Goal: Task Accomplishment & Management: Manage account settings

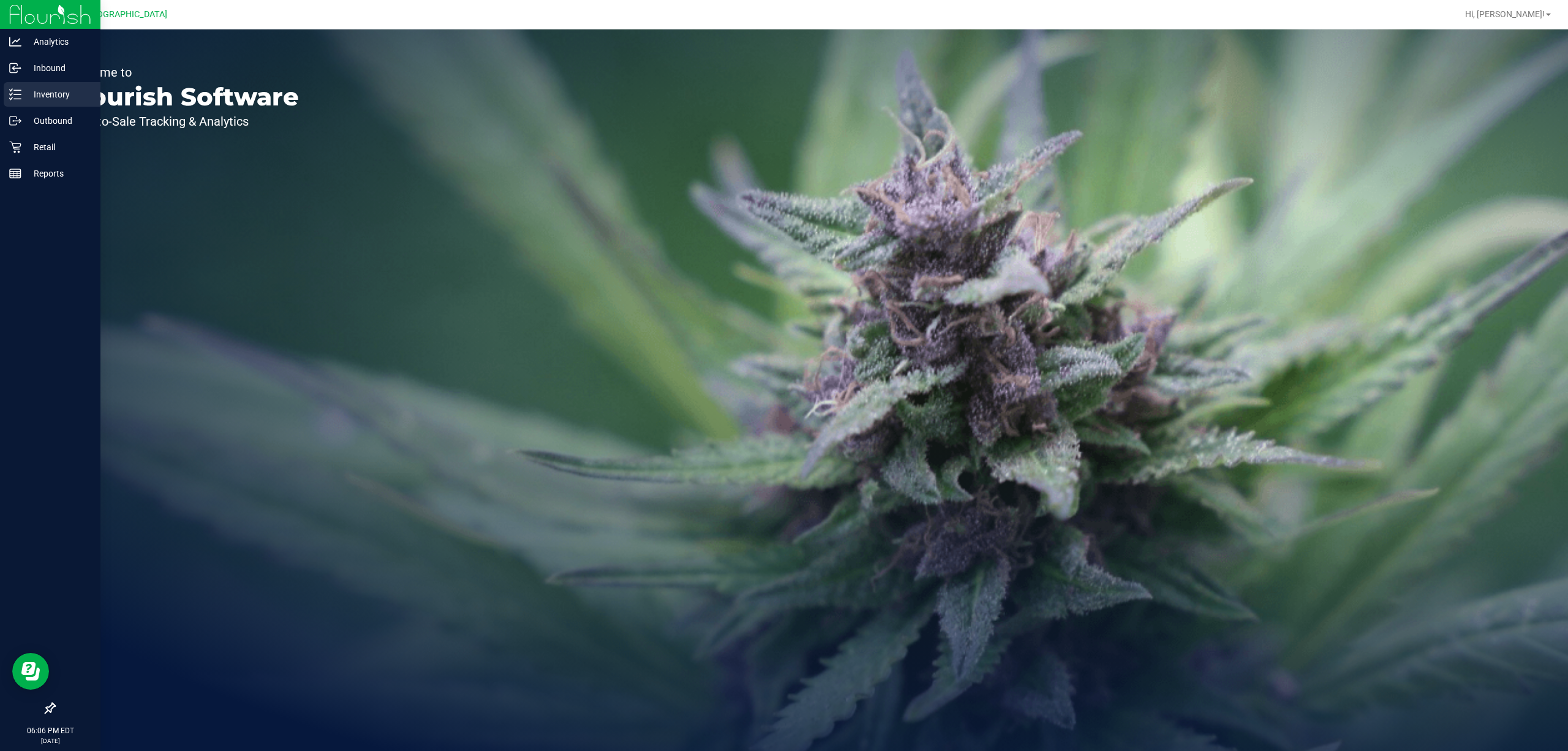
click at [28, 87] on p "Inventory" at bounding box center [58, 95] width 73 height 15
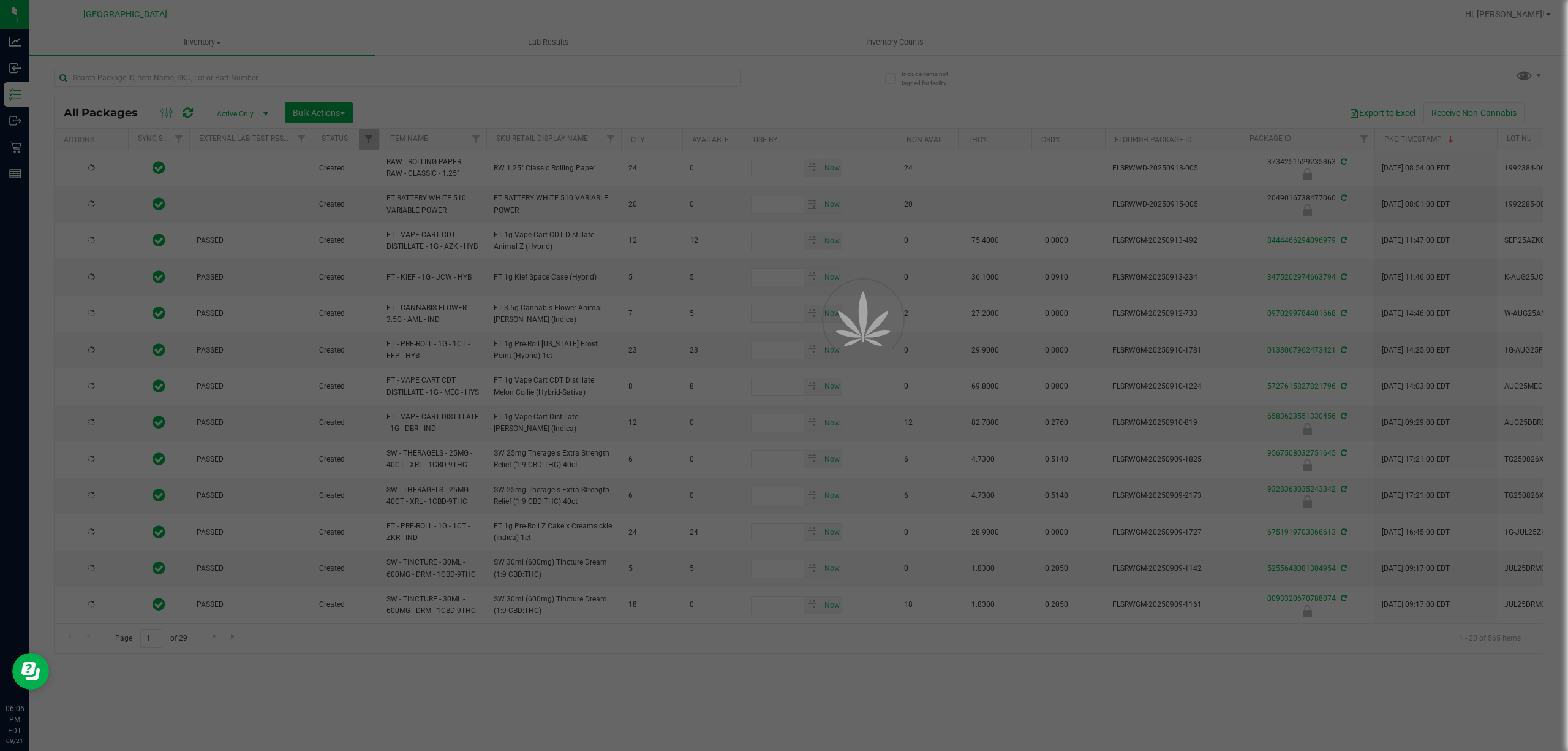
click at [892, 43] on div at bounding box center [784, 375] width 1568 height 751
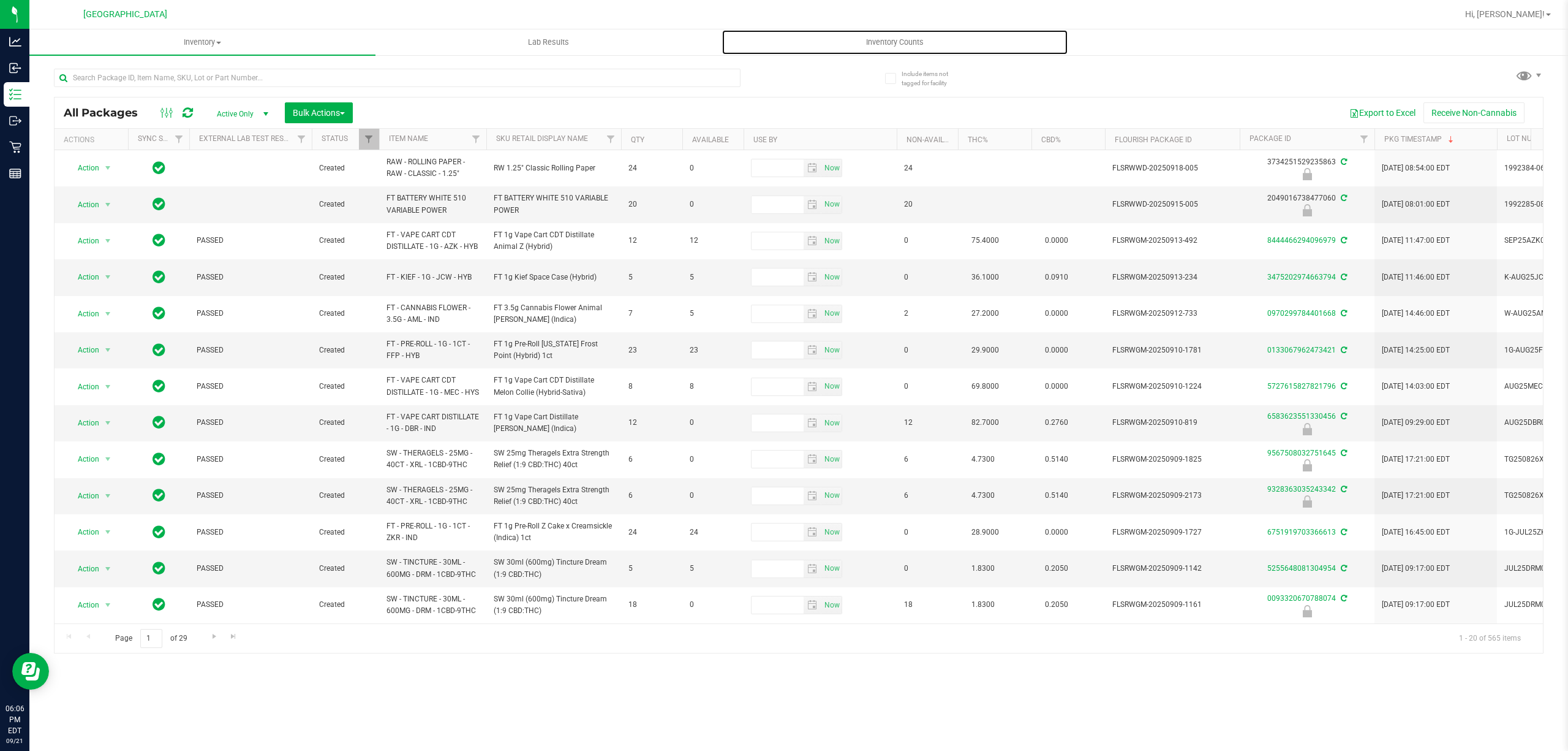
click at [888, 45] on span "Inventory Counts" at bounding box center [895, 42] width 91 height 11
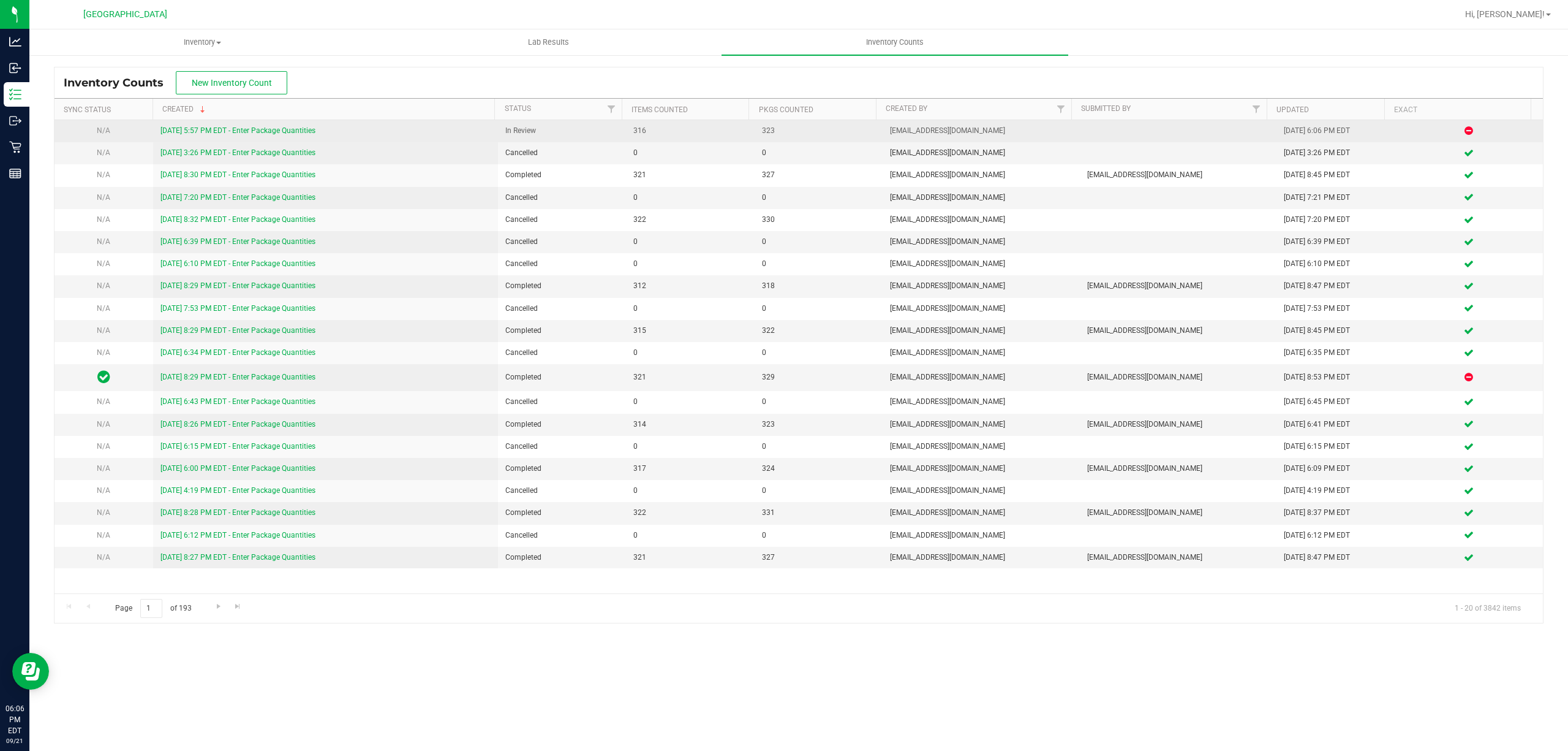
click at [227, 134] on link "[DATE] 5:57 PM EDT - Enter Package Quantities" at bounding box center [238, 130] width 155 height 8
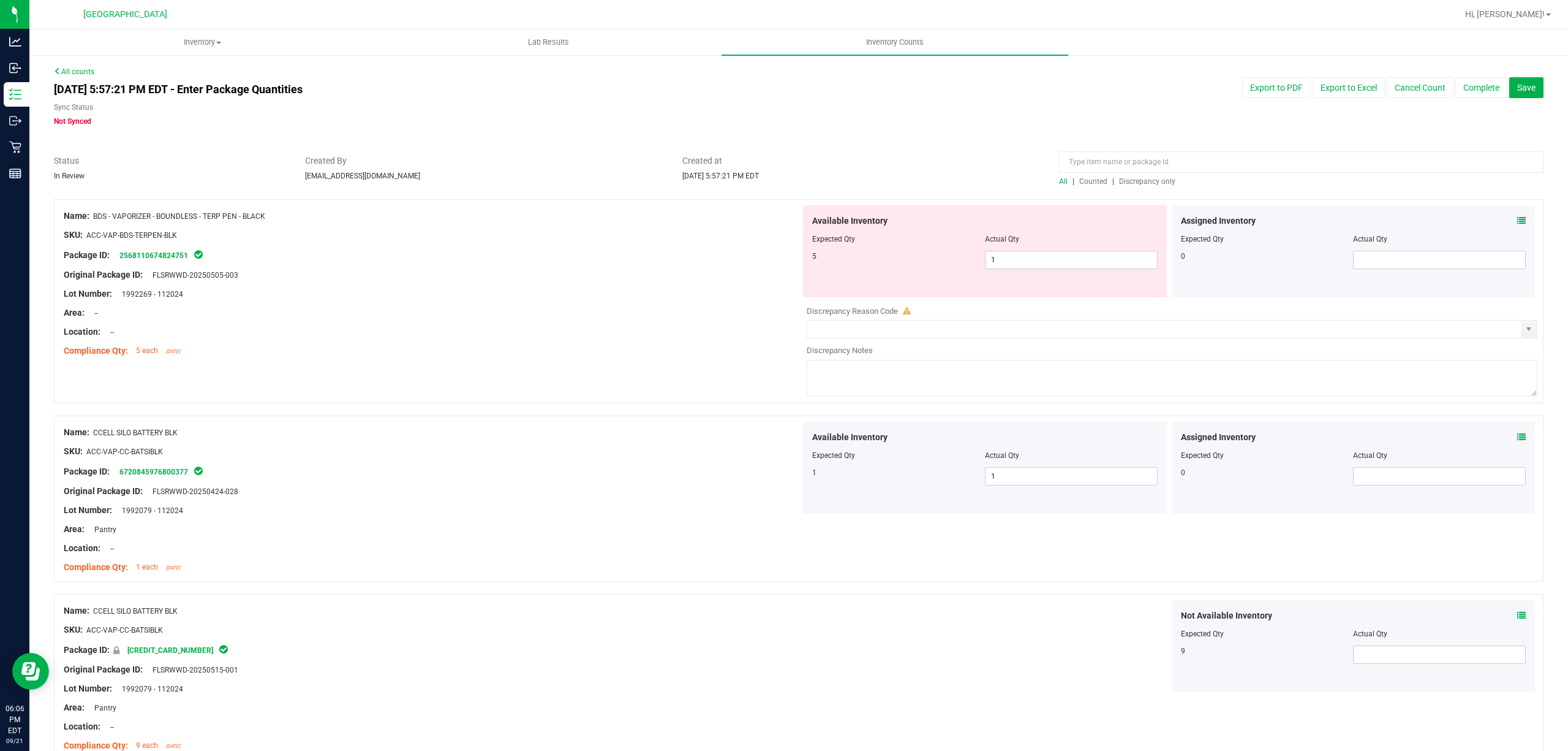
click at [1140, 179] on span "Discrepancy only" at bounding box center [1147, 181] width 56 height 8
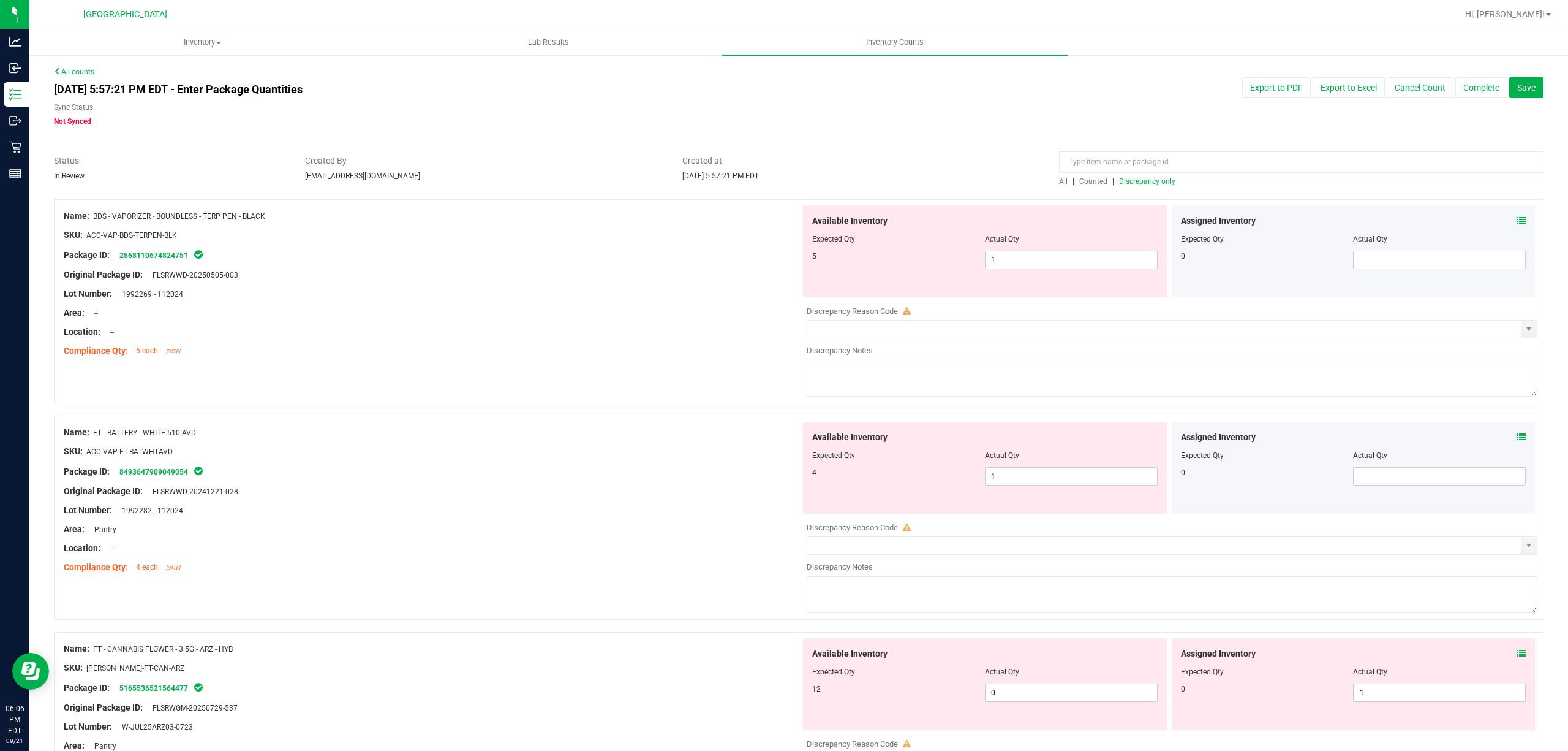
click at [1092, 275] on div "Available Inventory Expected Qty Actual Qty 5 1 1" at bounding box center [985, 251] width 364 height 92
click at [1082, 262] on span "1 1" at bounding box center [1071, 260] width 173 height 18
click at [1082, 262] on input "1" at bounding box center [1071, 260] width 171 height 17
type input "5"
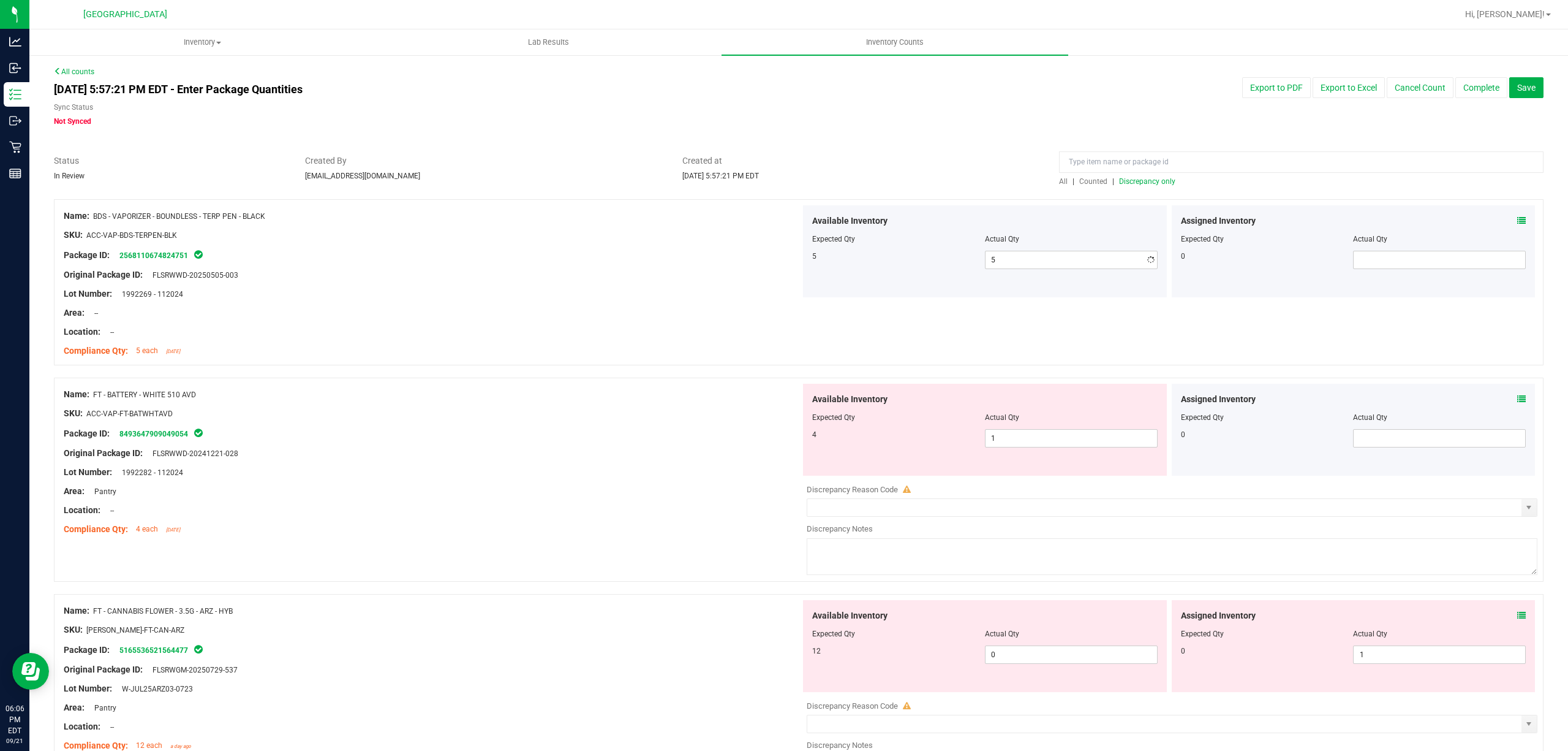
drag, startPoint x: 596, startPoint y: 322, endPoint x: 662, endPoint y: 353, distance: 72.9
click at [594, 322] on div at bounding box center [432, 322] width 737 height 6
click at [1004, 443] on span "1 1" at bounding box center [1071, 438] width 173 height 18
click at [1004, 443] on input "1" at bounding box center [1071, 438] width 171 height 17
type input "4"
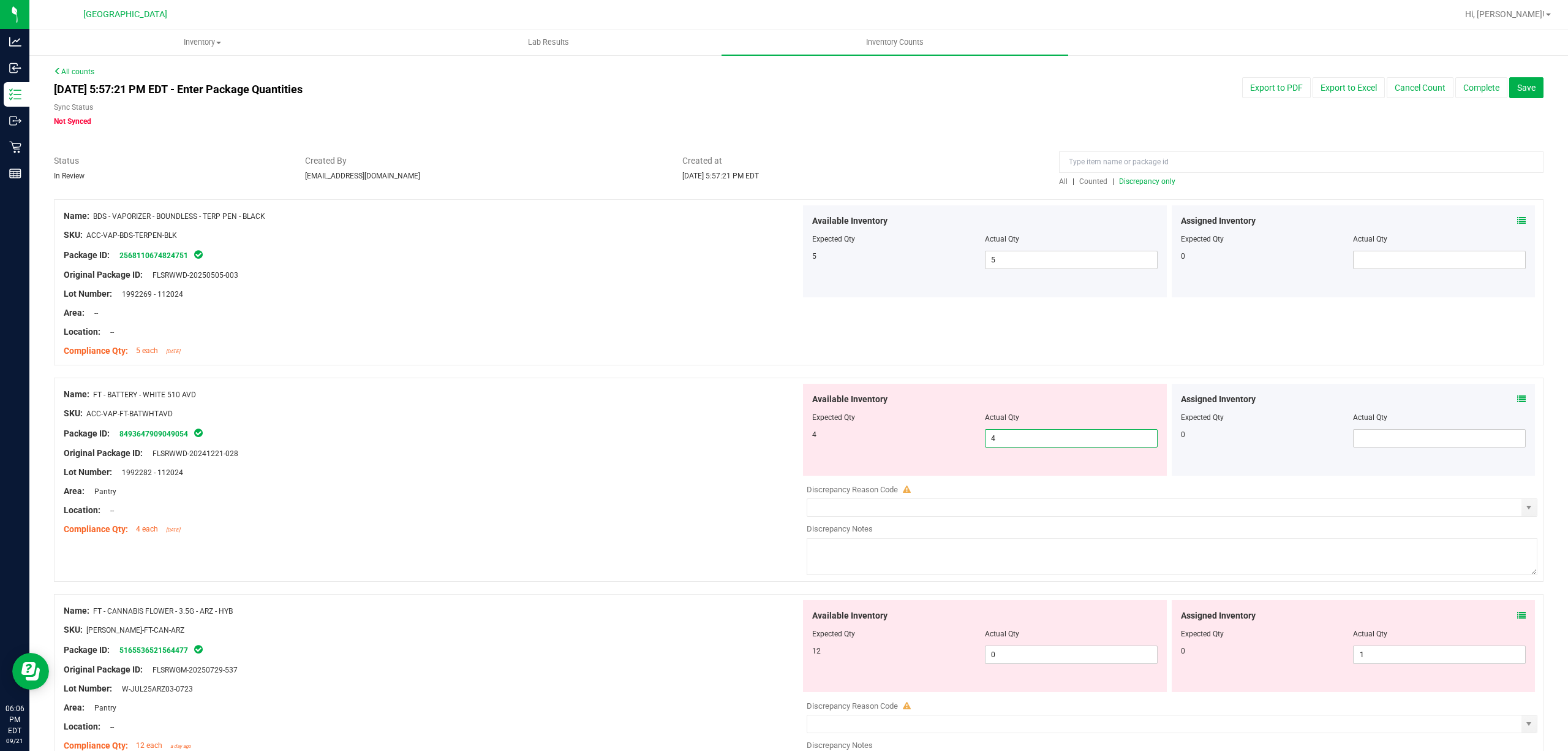
type input "4"
click at [714, 412] on div "SKU: ACC-VAP-FT-BATWHTAVD" at bounding box center [432, 414] width 737 height 13
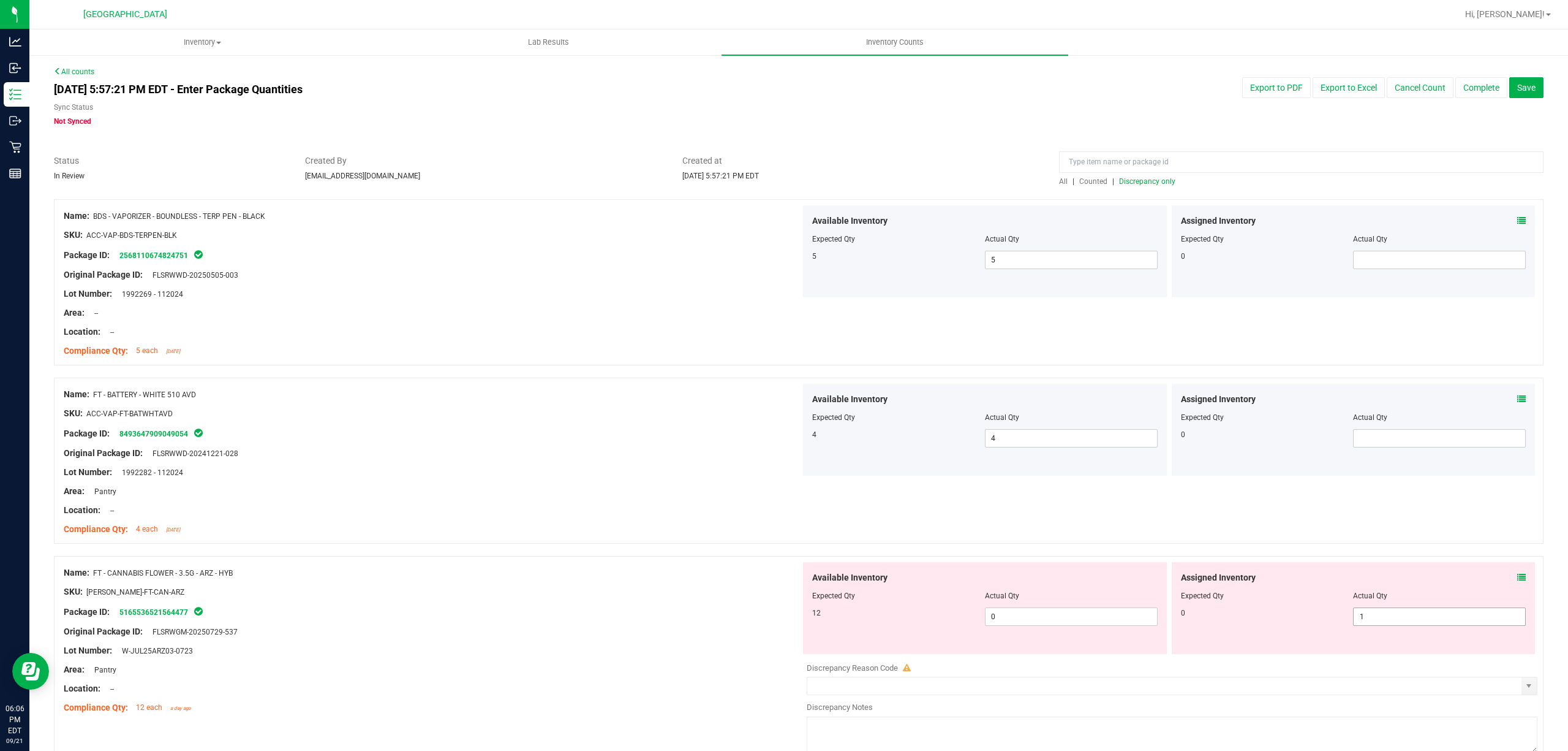
click at [1389, 617] on span "1 1" at bounding box center [1439, 617] width 173 height 18
click at [1389, 617] on input "1" at bounding box center [1439, 616] width 171 height 17
type input "0"
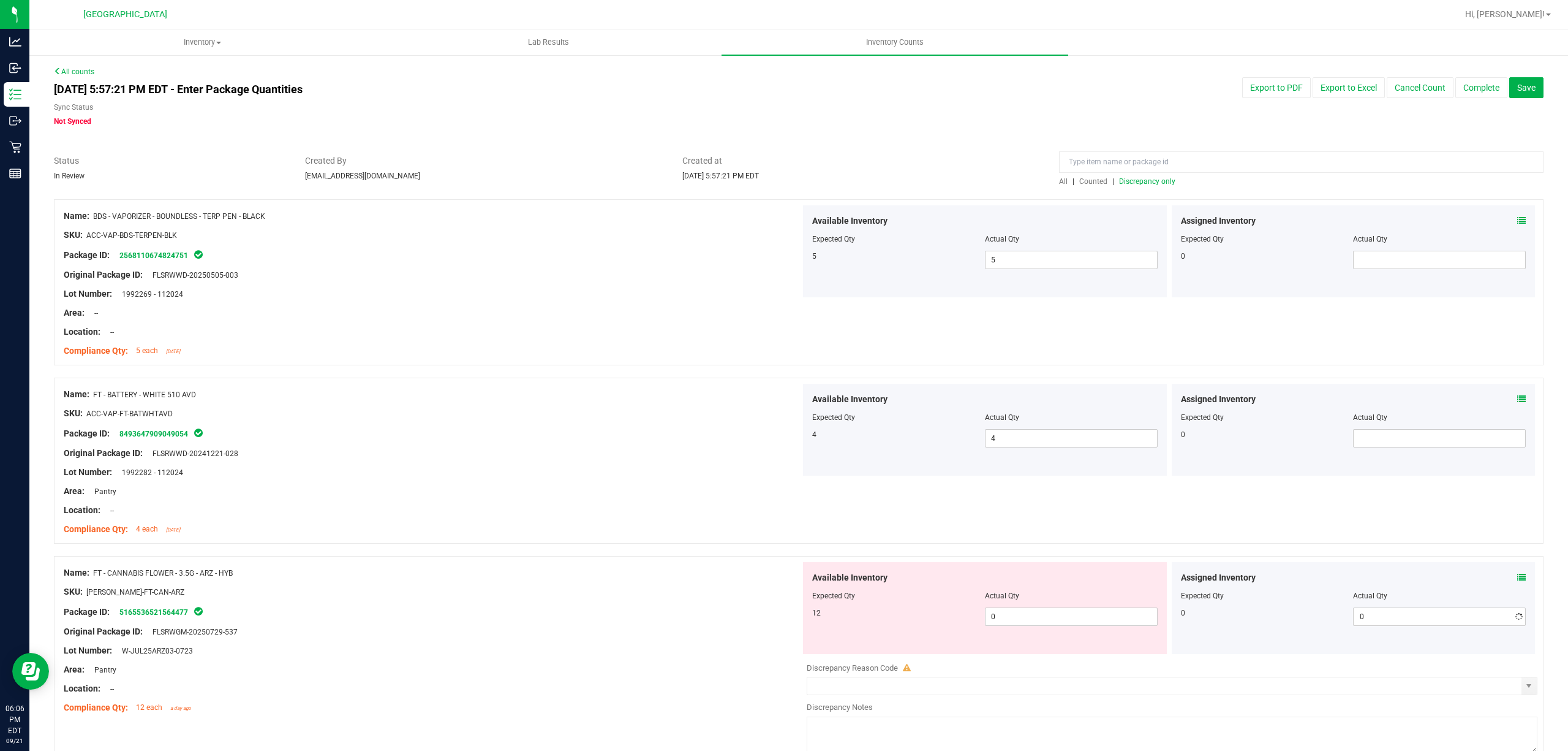
click at [812, 490] on div "Name: FT - BATTERY - WHITE 510 AVD SKU: ACC-VAP-FT-BATWHTAVD Package ID: 849364…" at bounding box center [798, 460] width 1490 height 166
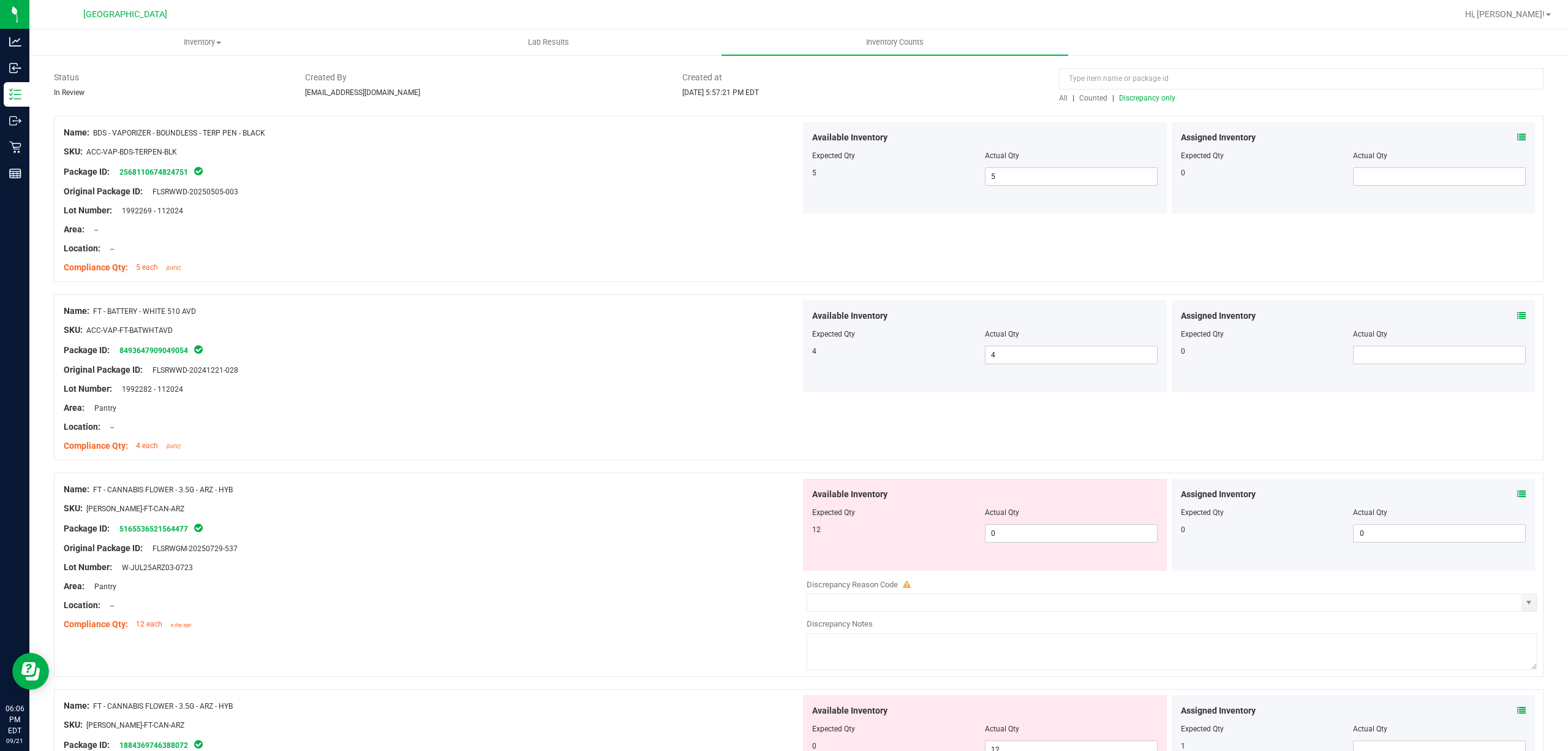
scroll to position [163, 0]
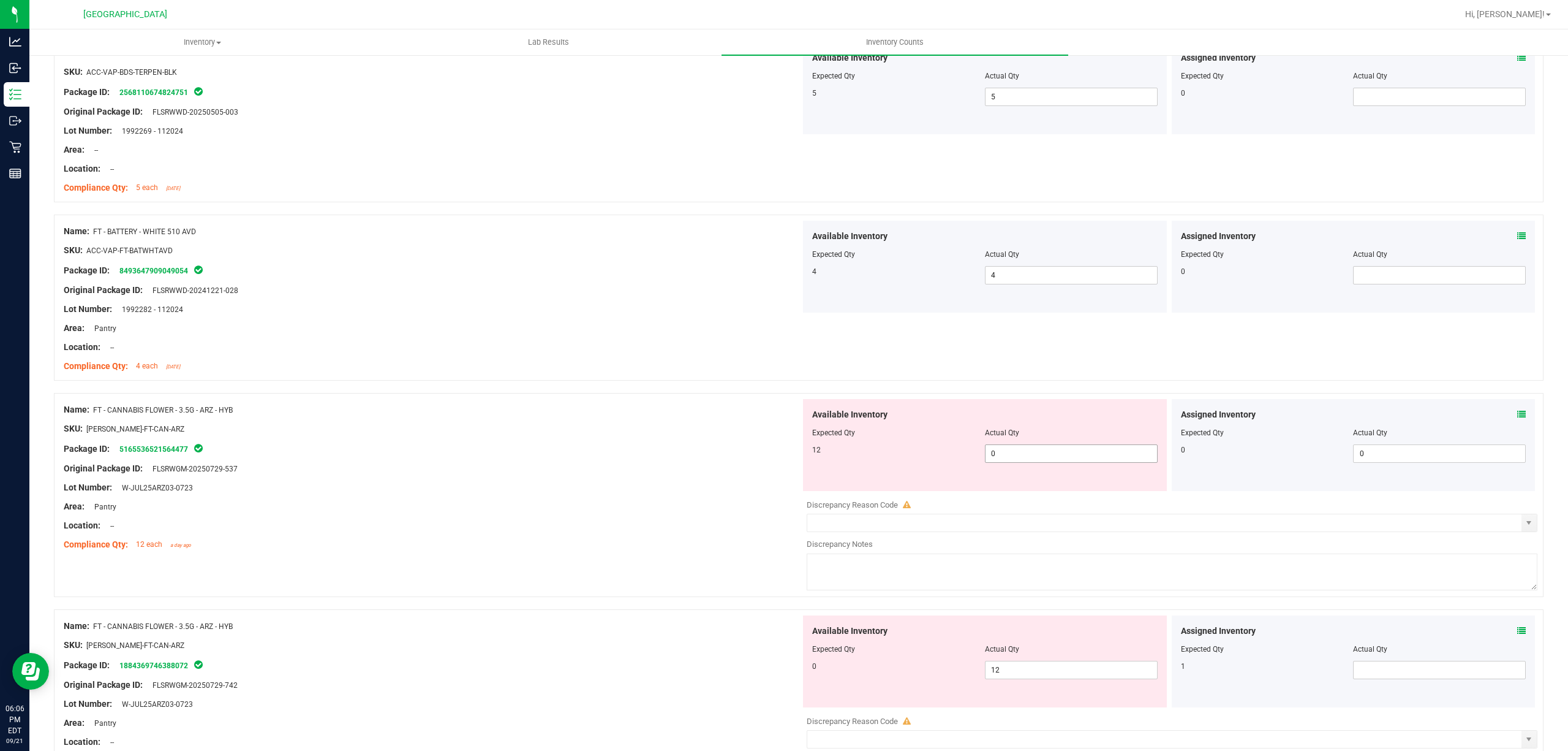
click at [1007, 450] on span "0 0" at bounding box center [1071, 453] width 173 height 18
click at [1007, 450] on input "0" at bounding box center [1071, 453] width 171 height 17
type input "12"
click at [787, 444] on div "Package ID: 5165536521564477" at bounding box center [432, 448] width 737 height 15
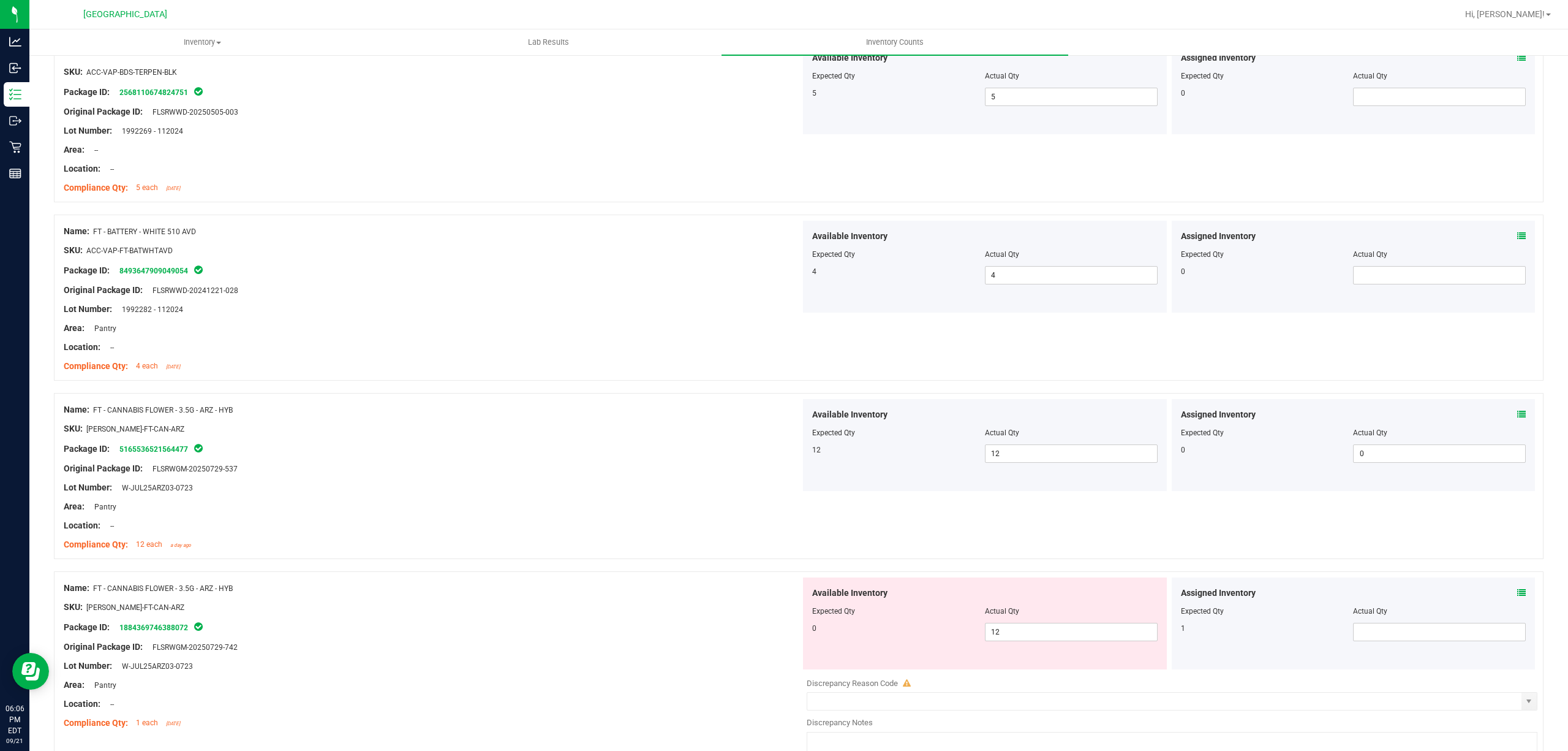
click at [1056, 647] on div "Available Inventory Expected Qty Actual Qty 0 12 12" at bounding box center [985, 623] width 364 height 92
click at [1056, 631] on span "12 12" at bounding box center [1071, 631] width 173 height 18
click at [1056, 631] on input "12" at bounding box center [1071, 631] width 171 height 17
type input "0"
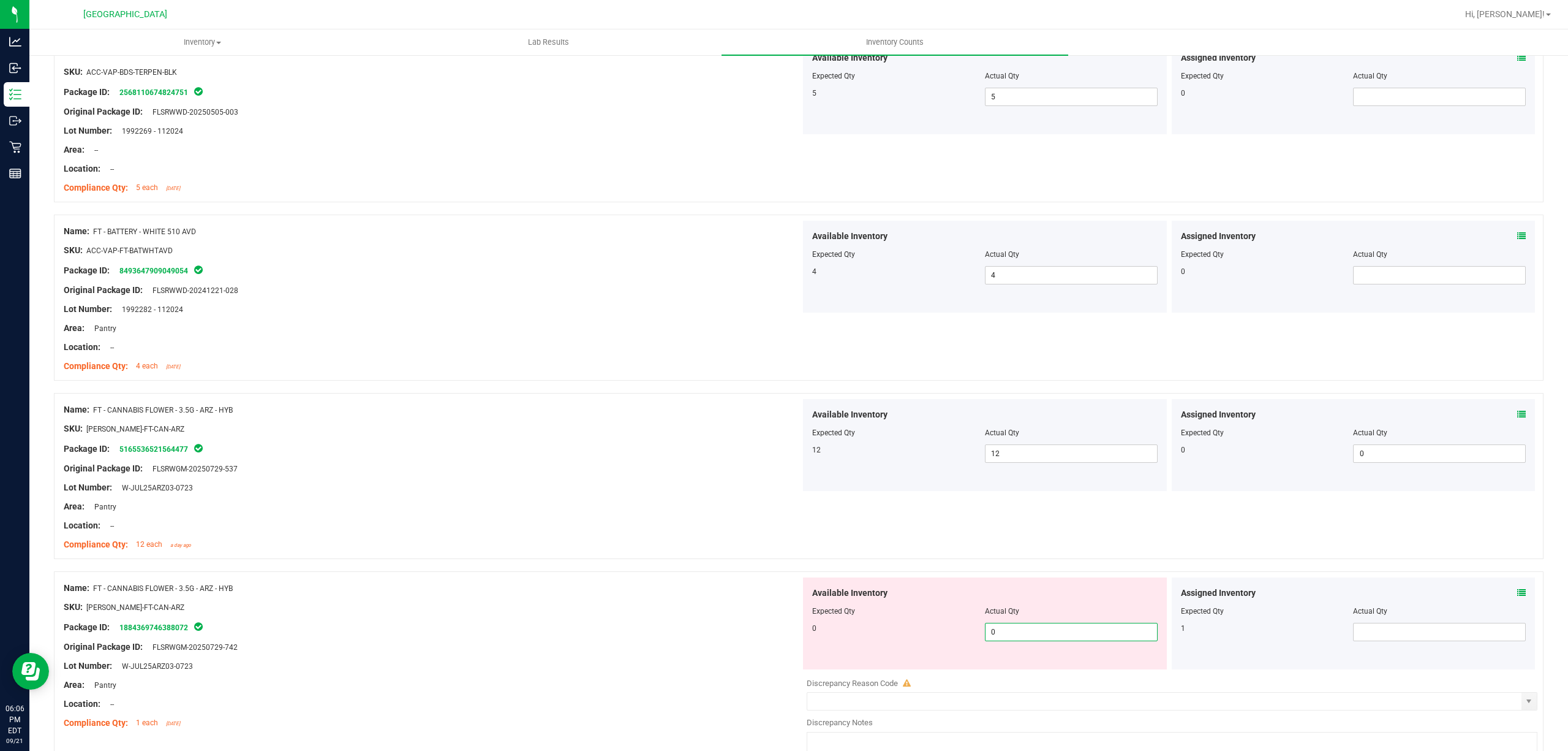
drag, startPoint x: 822, startPoint y: 572, endPoint x: 834, endPoint y: 572, distance: 12.0
click at [834, 572] on div "Name: FT - CANNABIS FLOWER - 3.5G - ARZ - HYB SKU: [PERSON_NAME]-FT-CAN-ARZ Pac…" at bounding box center [798, 674] width 1490 height 204
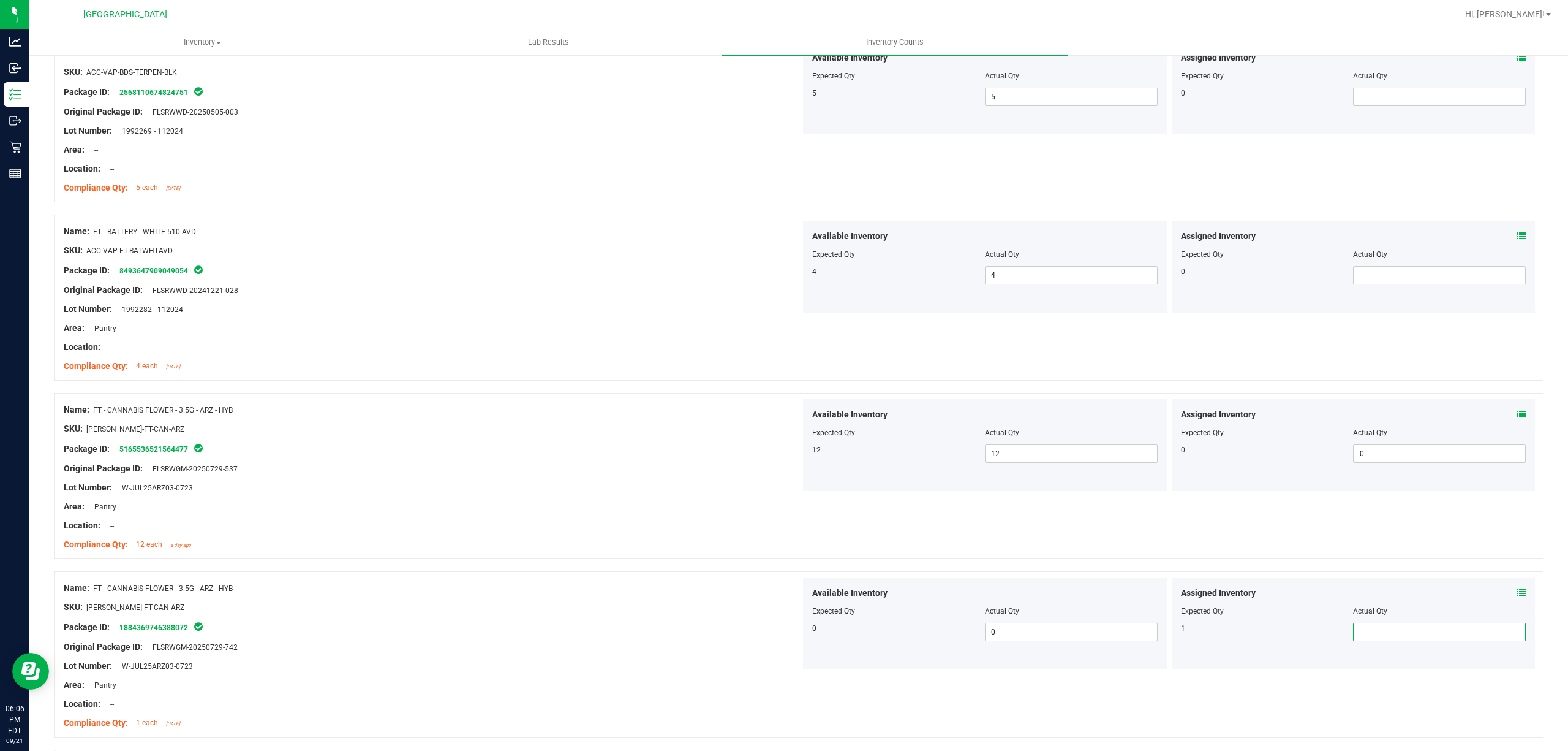
click at [1365, 629] on span at bounding box center [1439, 631] width 173 height 18
type input "1"
click at [811, 518] on div "Name: FT - CANNABIS FLOWER - 3.5G - ARZ - HYB SKU: [PERSON_NAME]-FT-CAN-ARZ Pac…" at bounding box center [798, 476] width 1490 height 166
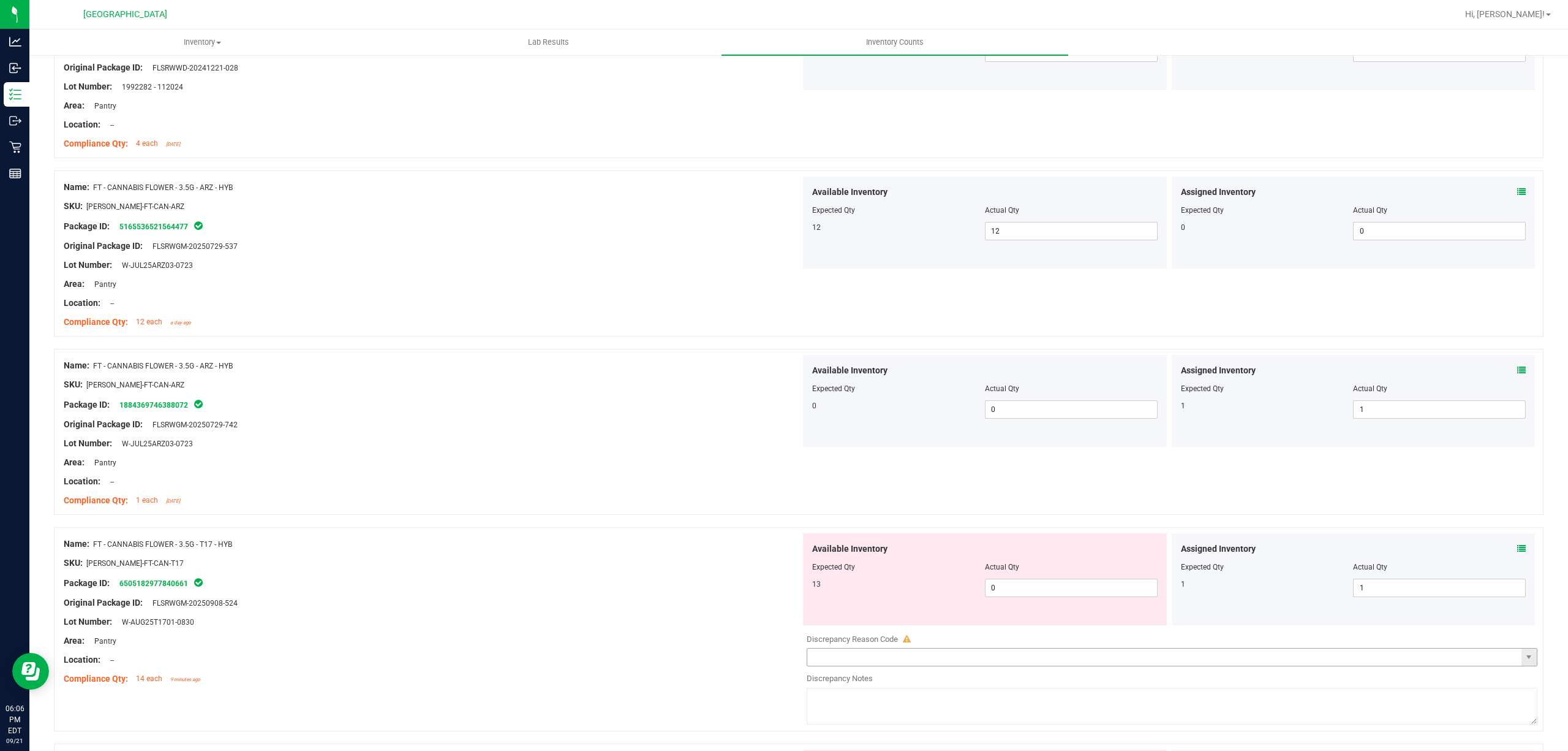
scroll to position [572, 0]
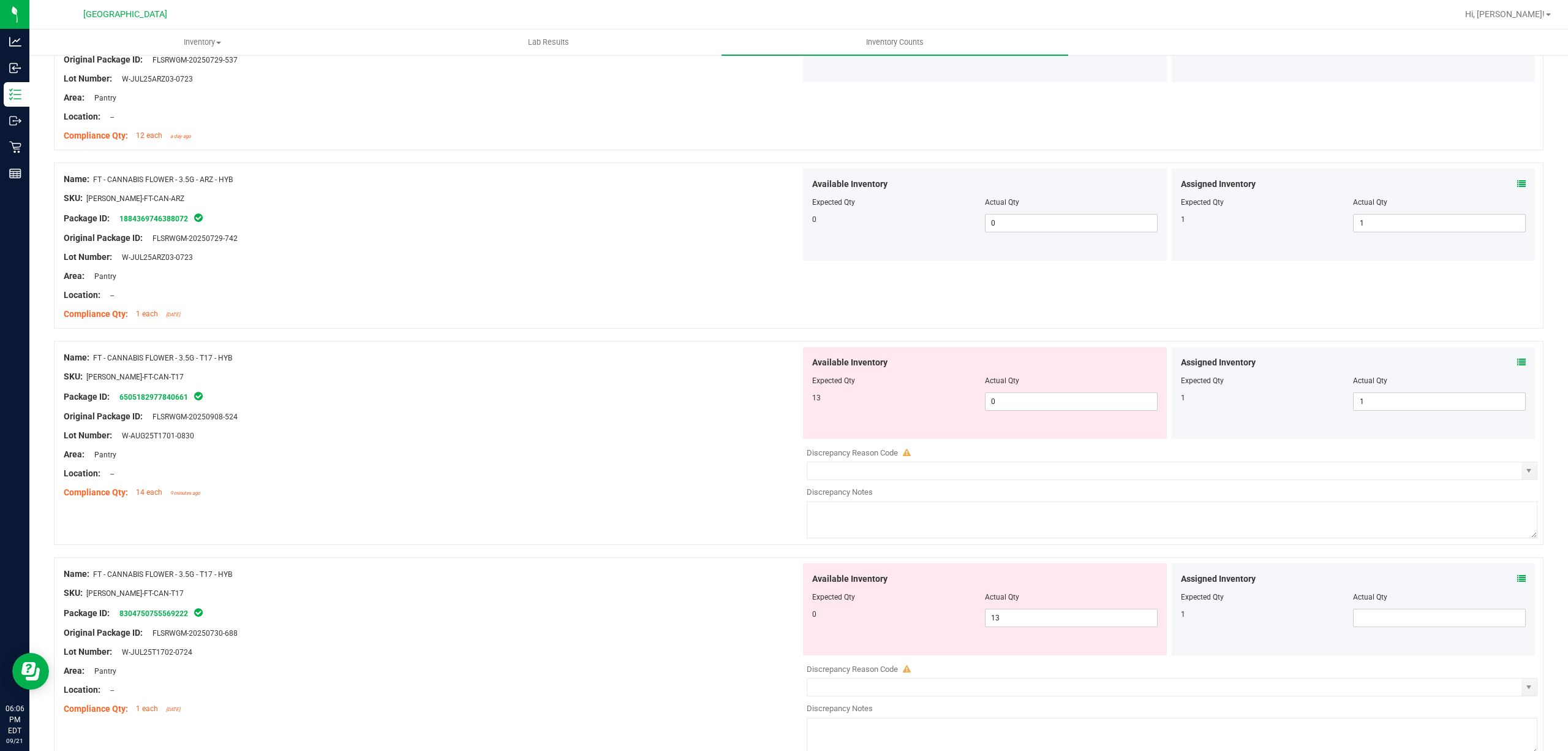
click at [976, 415] on div "Available Inventory Expected Qty Actual Qty 13 0 0" at bounding box center [985, 393] width 364 height 92
click at [1020, 413] on div "Available Inventory Expected Qty Actual Qty 13 0 0" at bounding box center [985, 393] width 364 height 92
click at [704, 367] on div at bounding box center [432, 367] width 737 height 6
click at [1430, 403] on span "1 1" at bounding box center [1439, 401] width 173 height 18
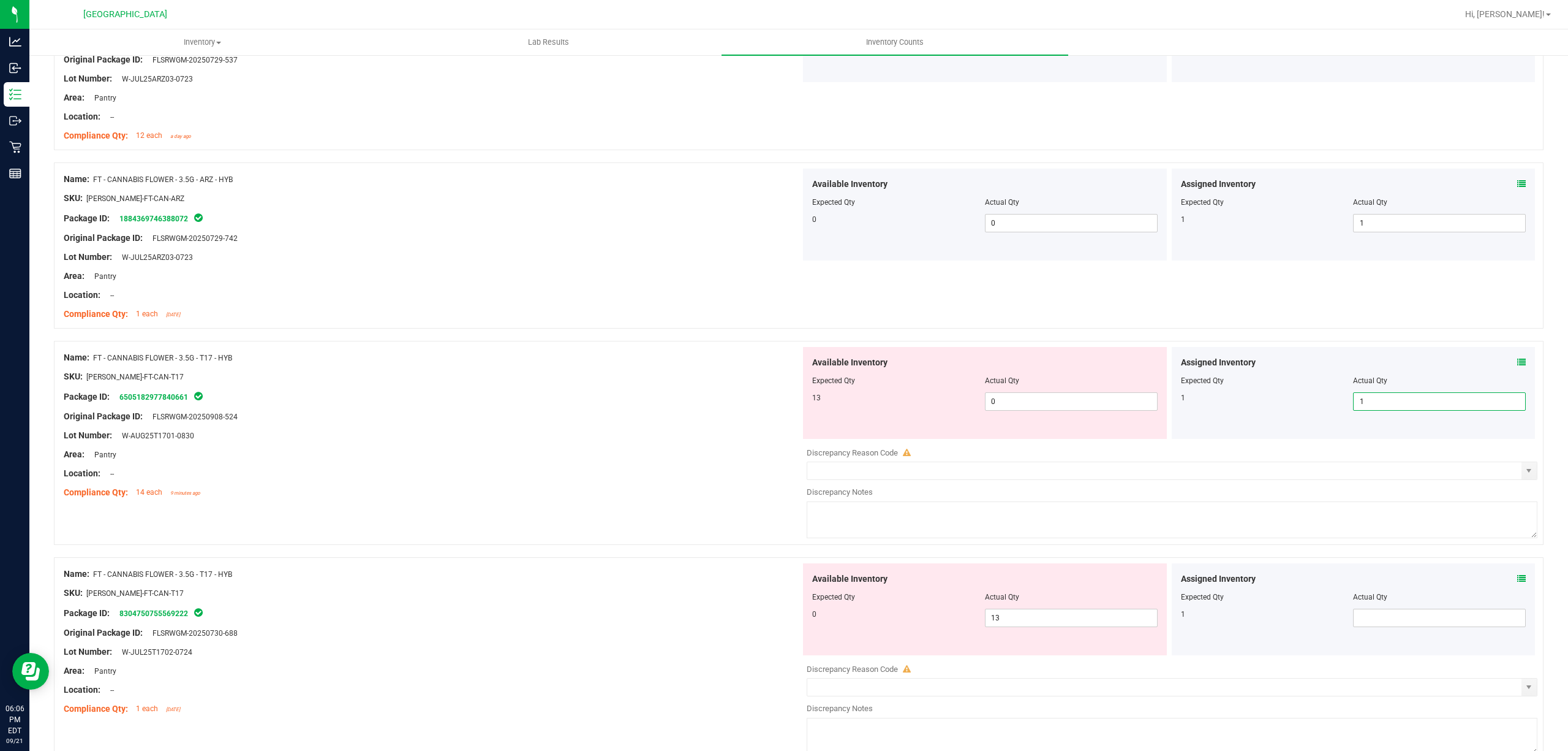
click at [1430, 403] on input "1" at bounding box center [1439, 401] width 171 height 17
click at [1097, 398] on span "0 0" at bounding box center [1071, 401] width 173 height 18
click at [1097, 398] on input "0" at bounding box center [1071, 401] width 171 height 17
type input "13"
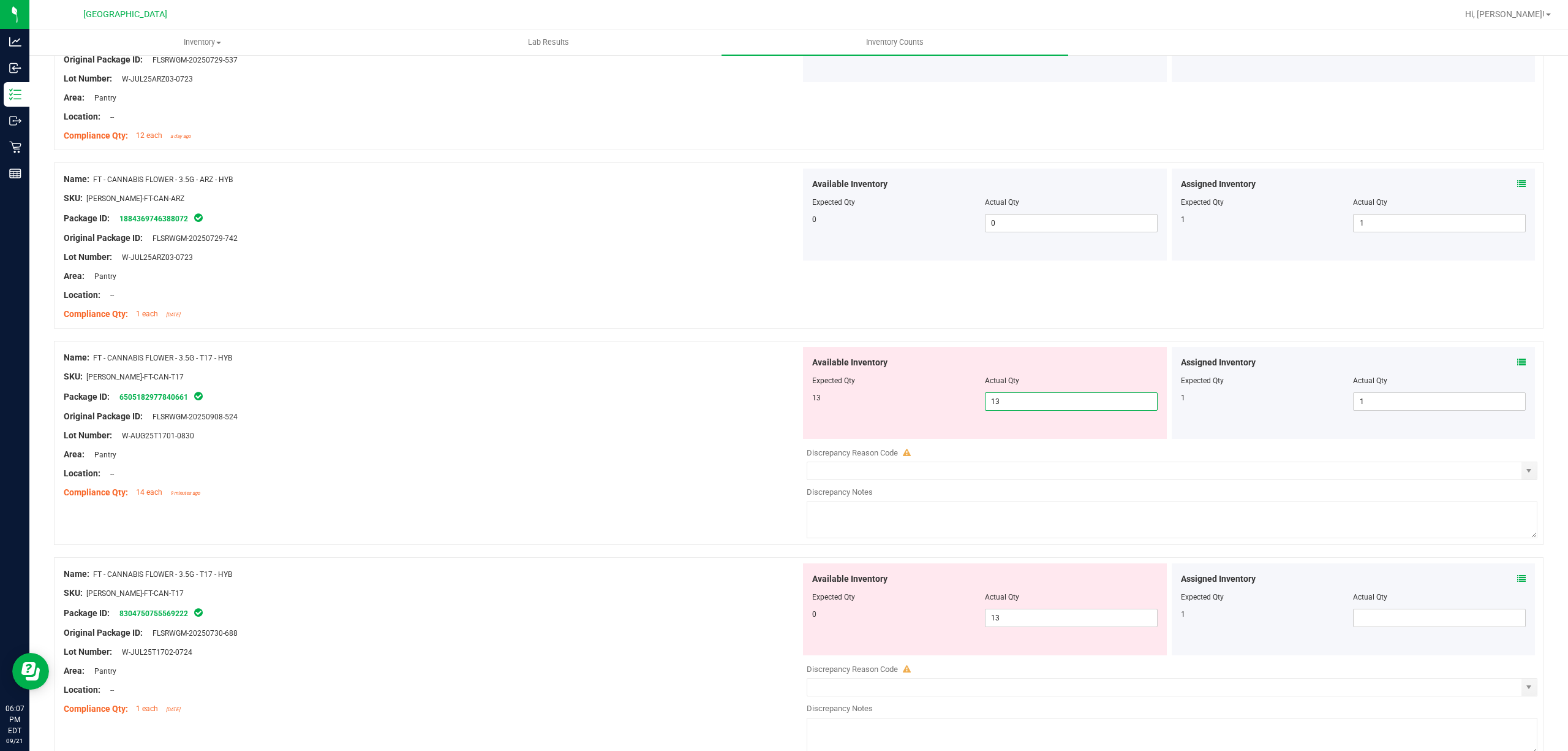
click at [743, 348] on div "Name: FT - CANNABIS FLOWER - 3.5G - T17 - HYB SKU: [PERSON_NAME]-FT-CAN-T17 Pac…" at bounding box center [432, 425] width 737 height 157
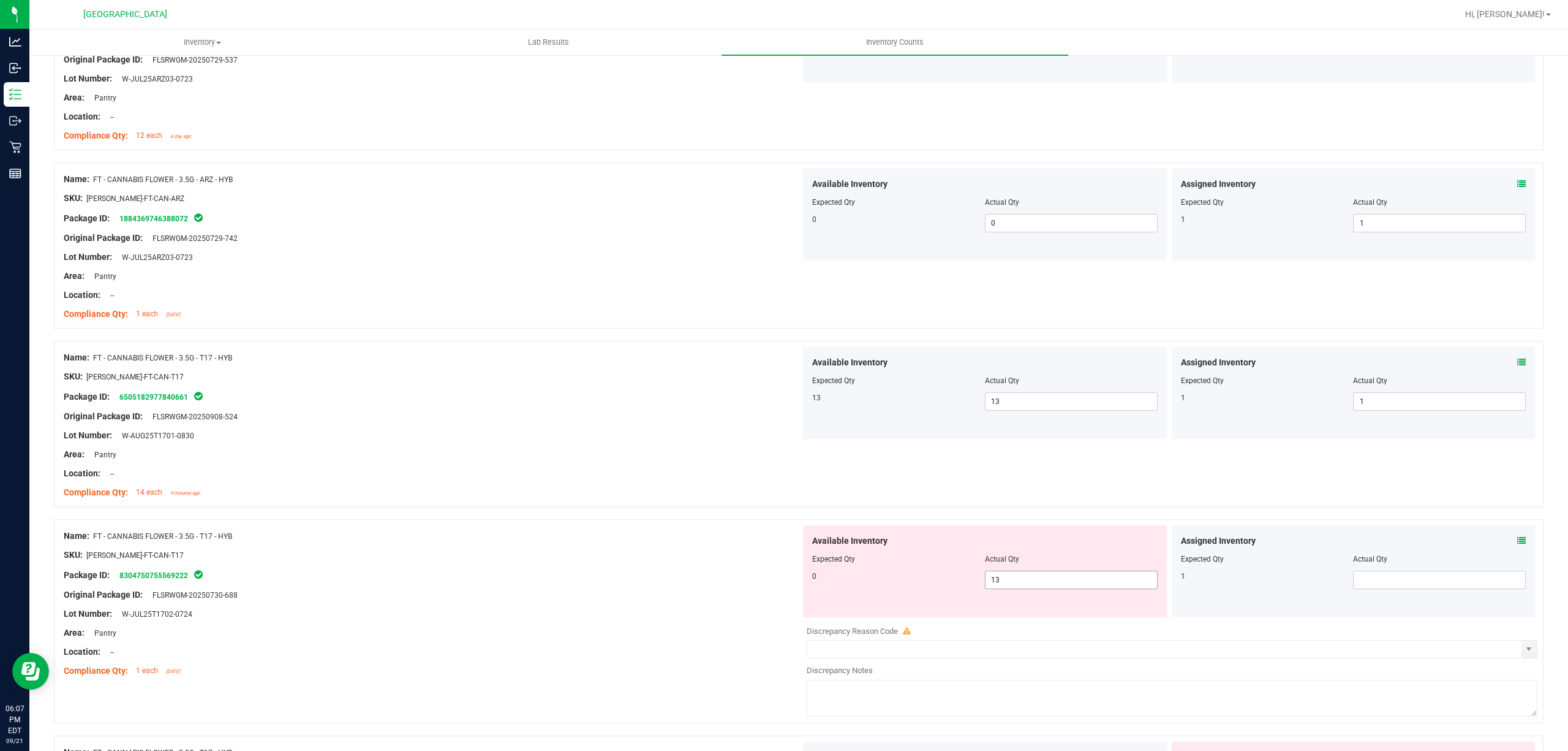
click at [1040, 579] on span "13 13" at bounding box center [1071, 580] width 173 height 18
click at [1040, 580] on input "13" at bounding box center [1071, 580] width 171 height 17
type input "0"
click at [752, 536] on div "Name: FT - CANNABIS FLOWER - 3.5G - T17 - HYB" at bounding box center [432, 536] width 737 height 13
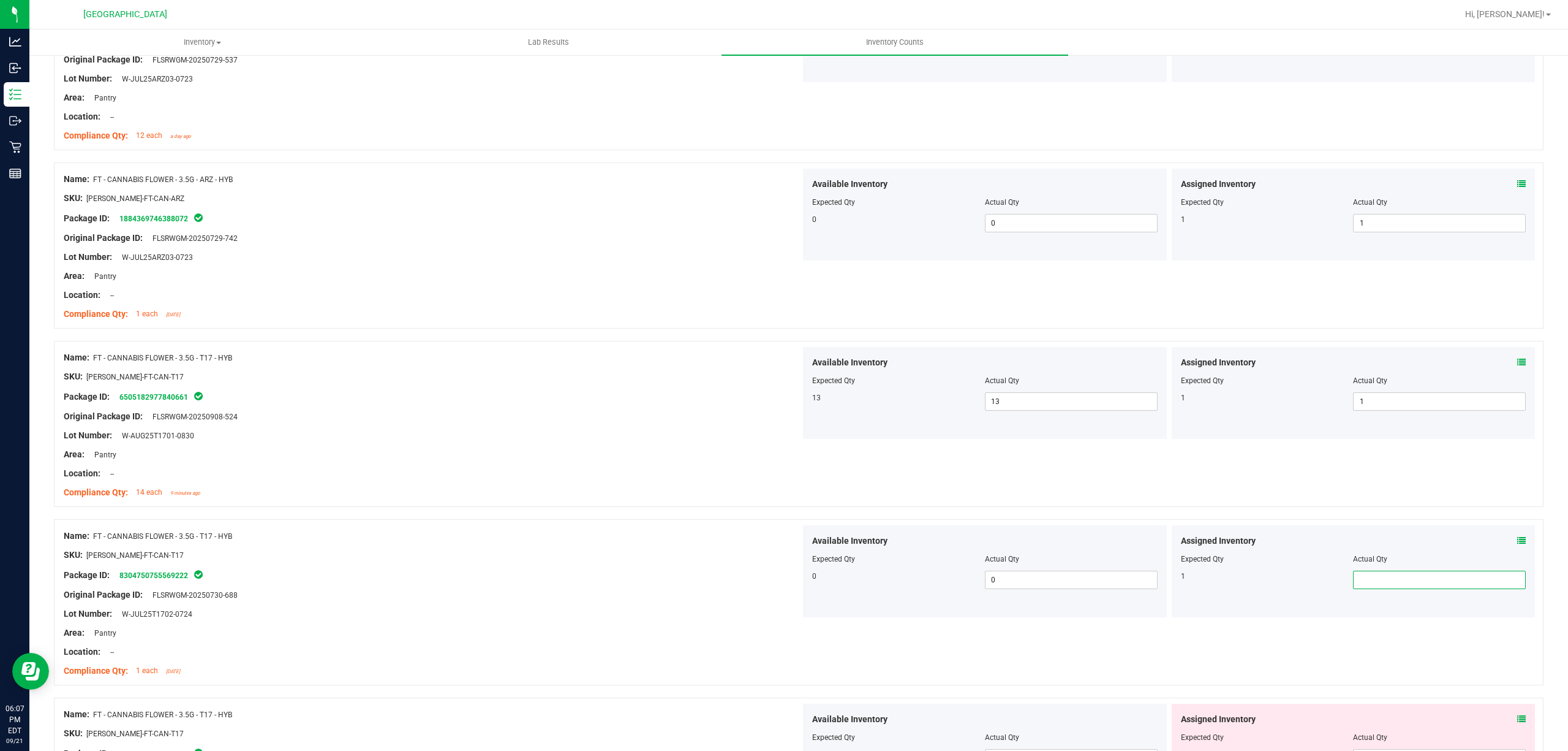
click at [1370, 577] on span at bounding box center [1439, 580] width 173 height 18
type input "1"
click at [679, 467] on div at bounding box center [432, 463] width 737 height 6
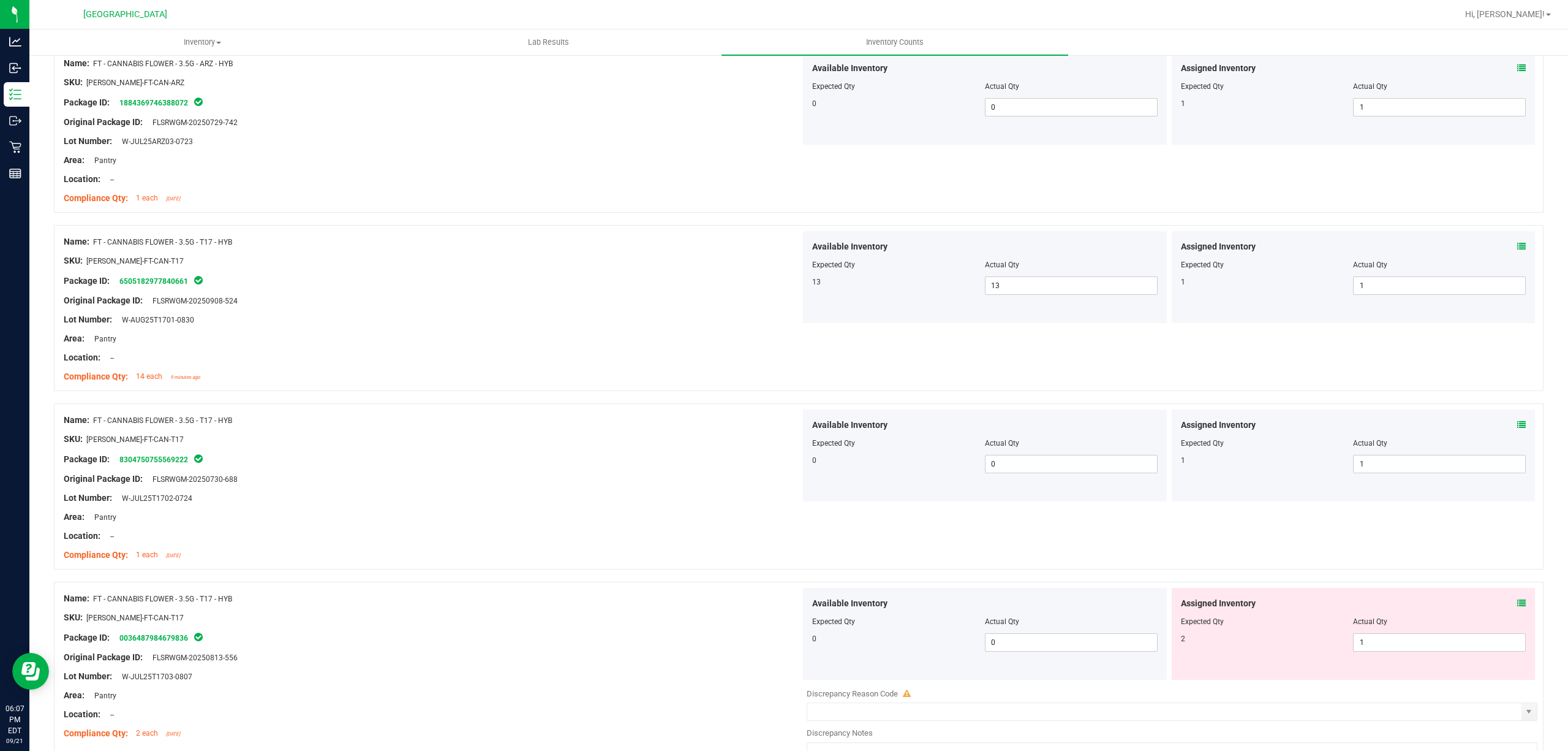
scroll to position [817, 0]
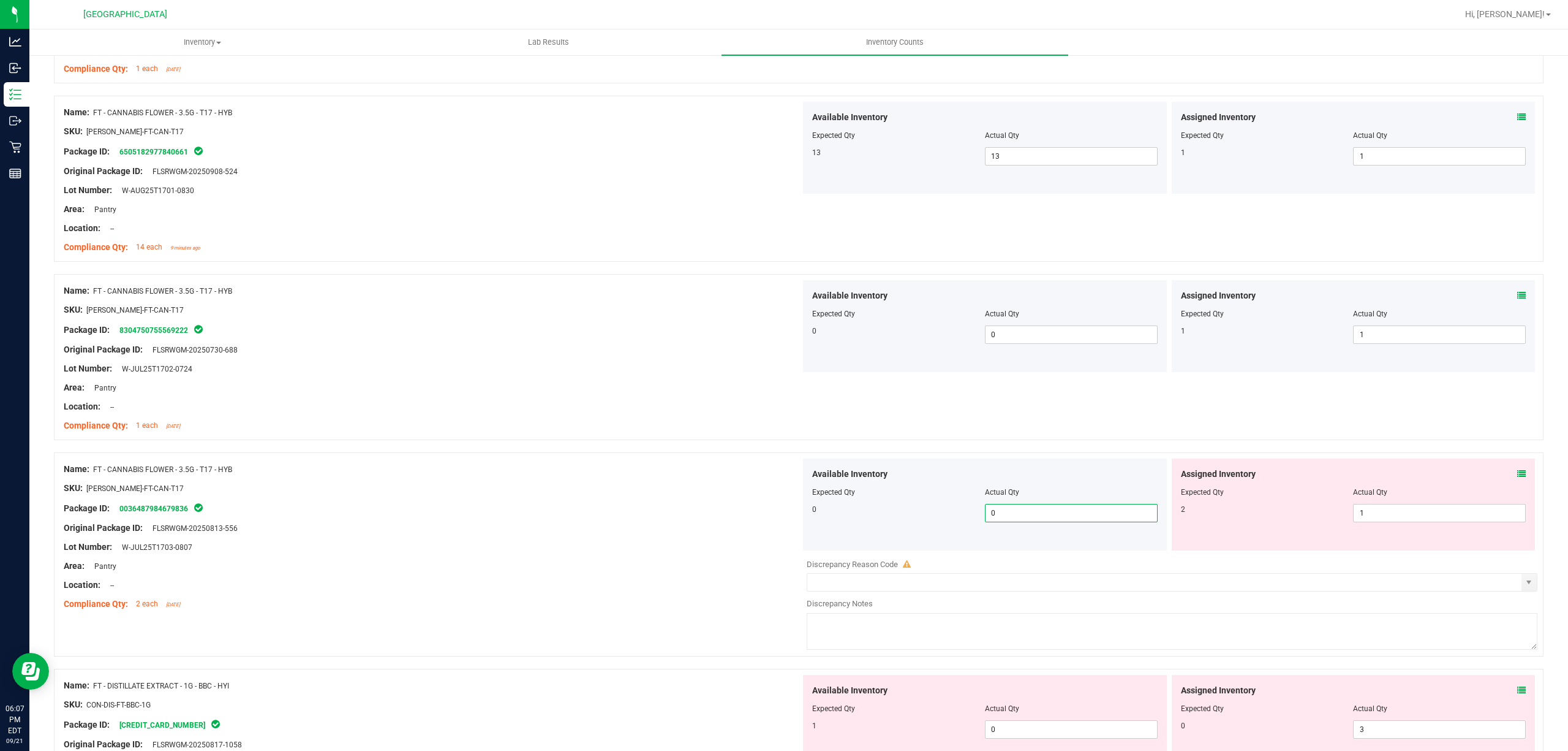
click at [1044, 518] on span "0 0" at bounding box center [1071, 513] width 173 height 18
click at [1044, 518] on input "0" at bounding box center [1071, 513] width 171 height 17
click at [1424, 514] on span "1 1" at bounding box center [1439, 513] width 173 height 18
click at [1424, 514] on input "1" at bounding box center [1439, 513] width 171 height 17
type input "2"
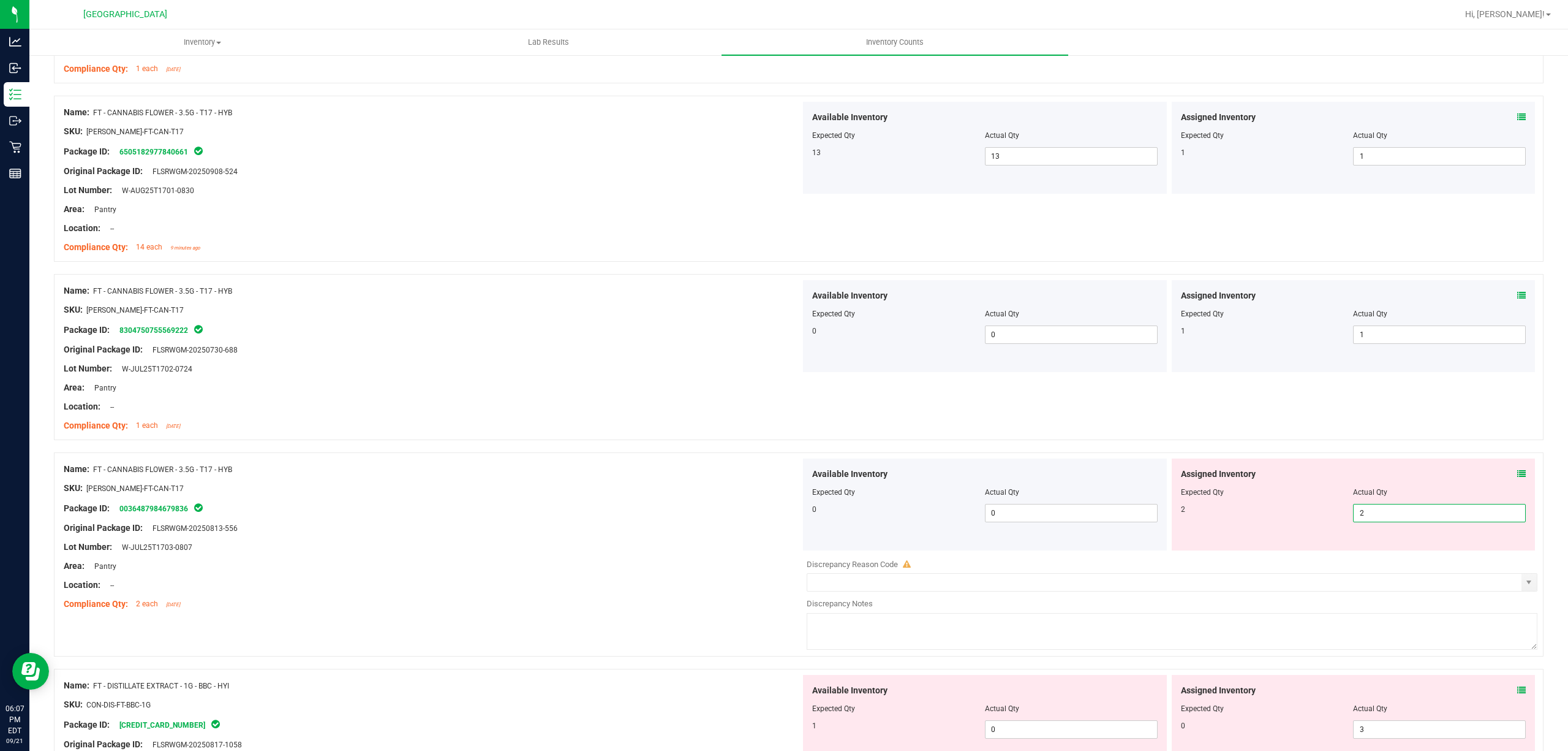
type input "2"
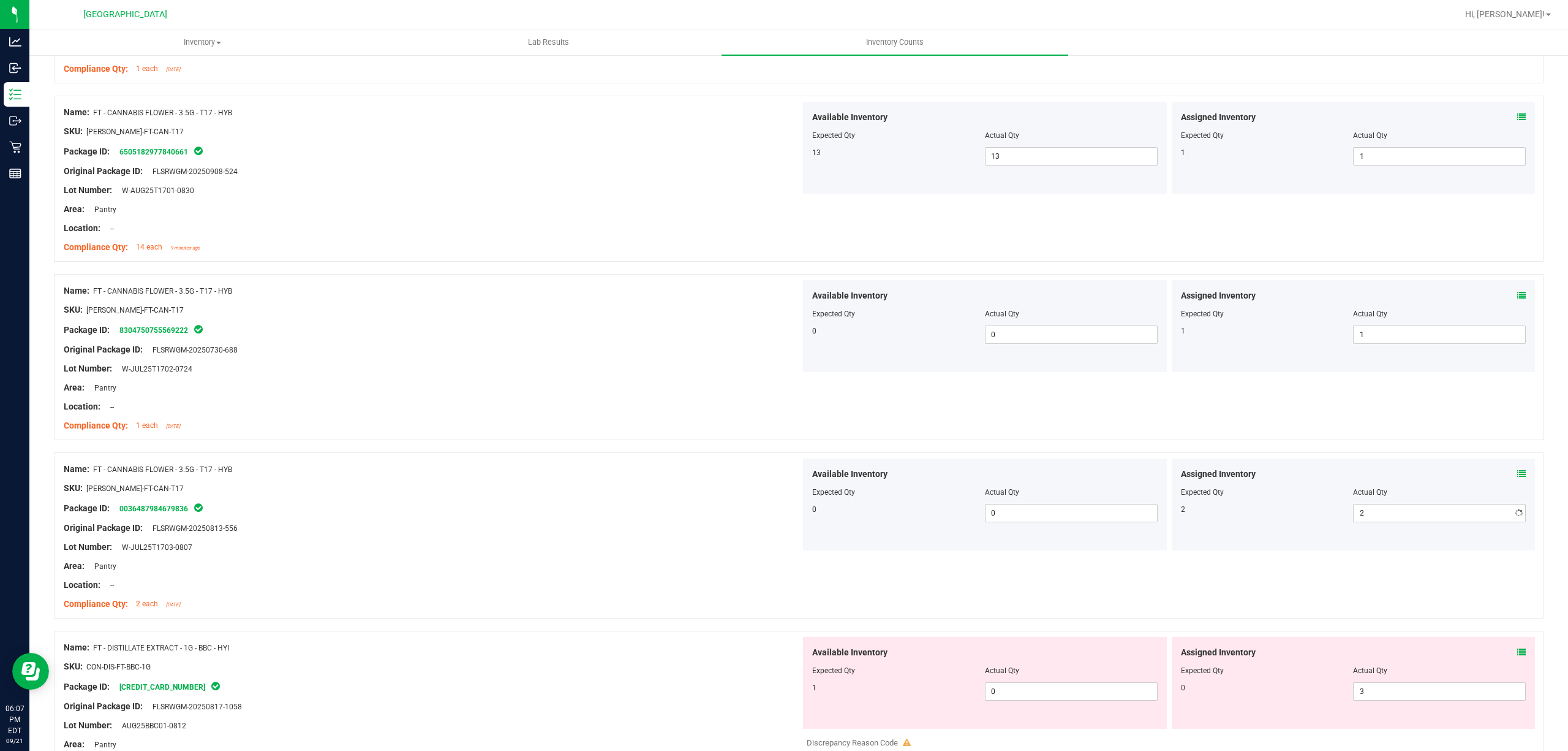
click at [562, 453] on div at bounding box center [798, 446] width 1490 height 12
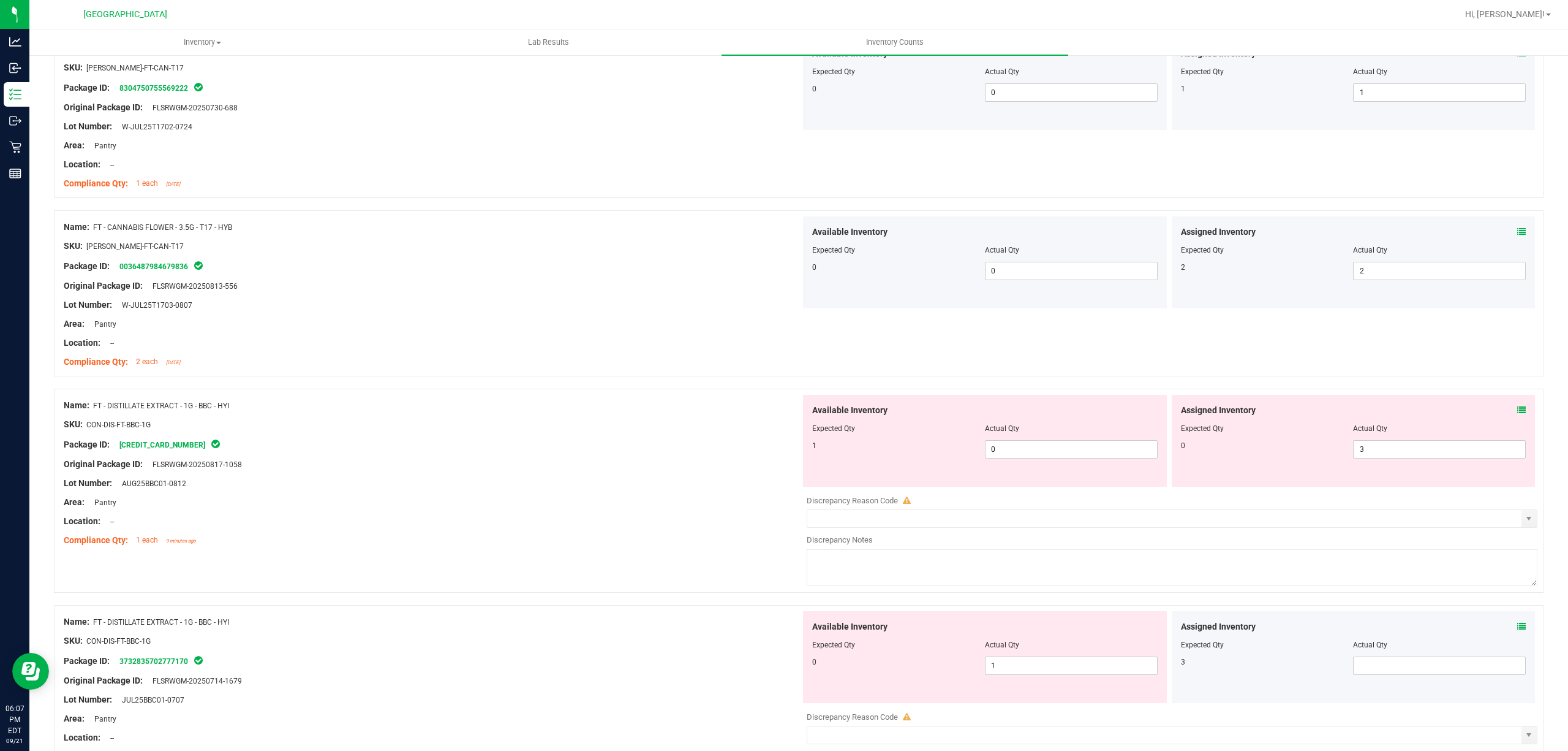
scroll to position [1062, 0]
click at [1020, 452] on span "0 0" at bounding box center [1071, 446] width 173 height 18
click at [1020, 452] on input "0" at bounding box center [1071, 446] width 171 height 17
type input "1"
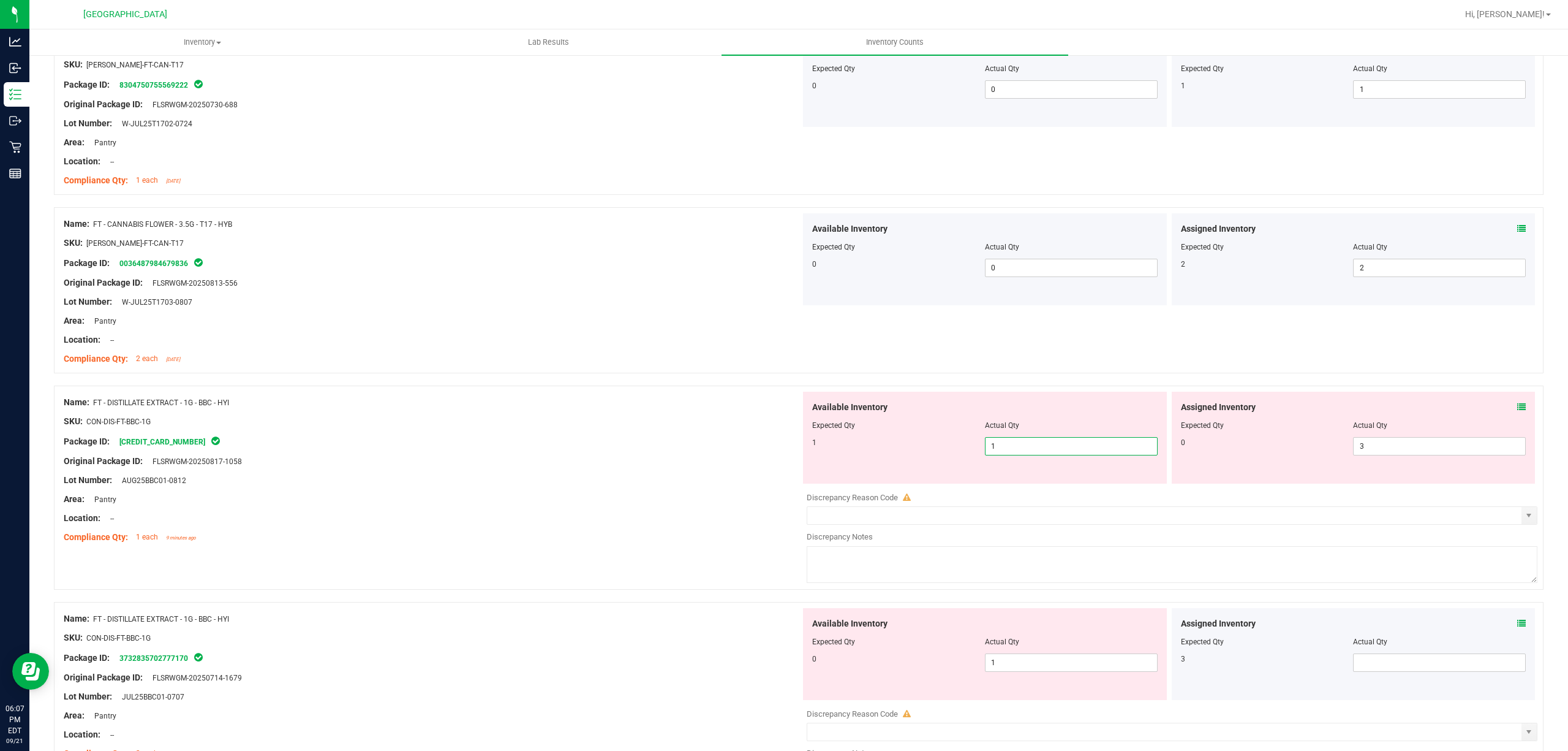
click at [704, 412] on div at bounding box center [432, 411] width 737 height 6
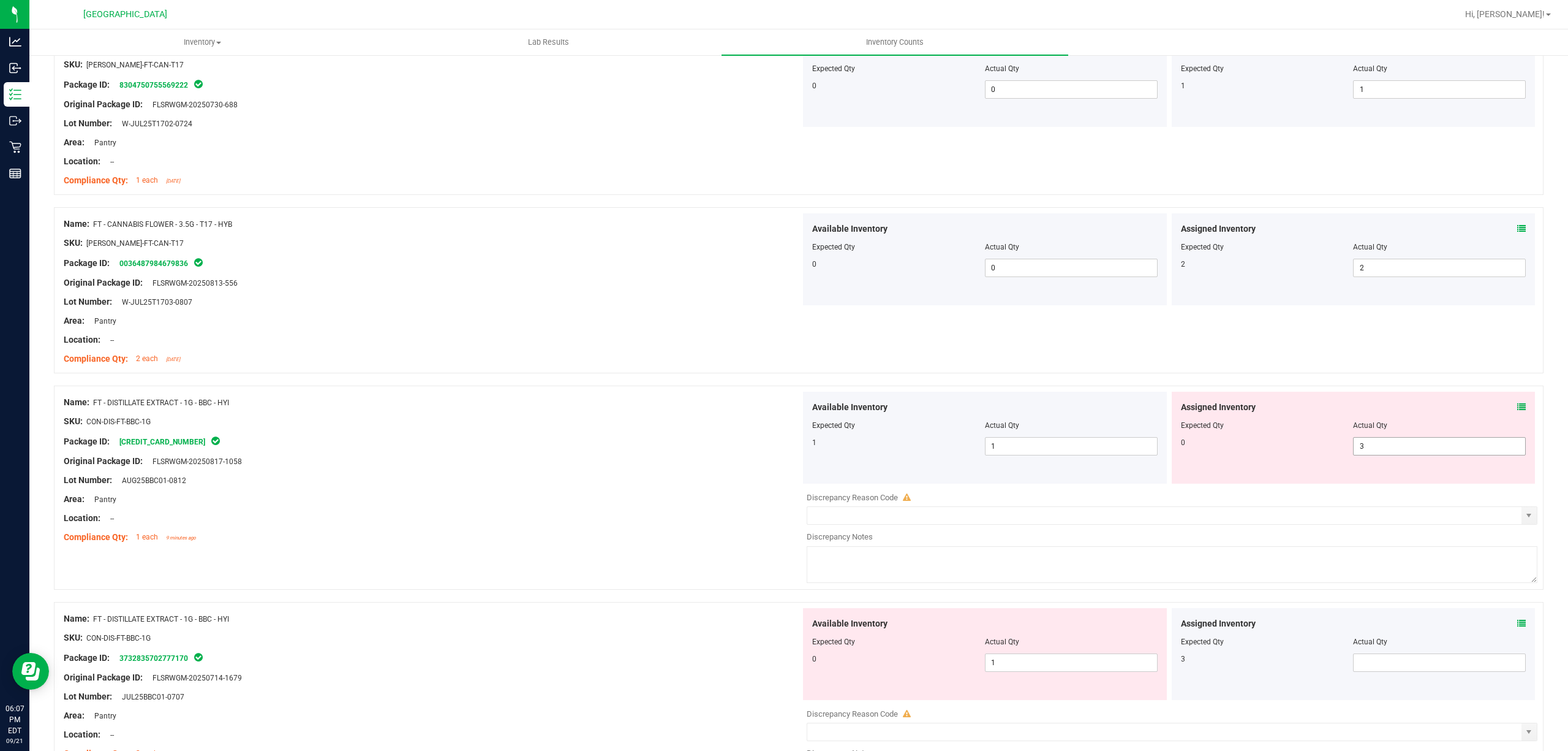
click at [1407, 453] on span "3 3" at bounding box center [1439, 446] width 173 height 18
click at [1407, 453] on input "3" at bounding box center [1439, 446] width 171 height 17
type input "0"
click at [662, 444] on div "Package ID: [CREDIT_CARD_NUMBER]" at bounding box center [432, 441] width 737 height 15
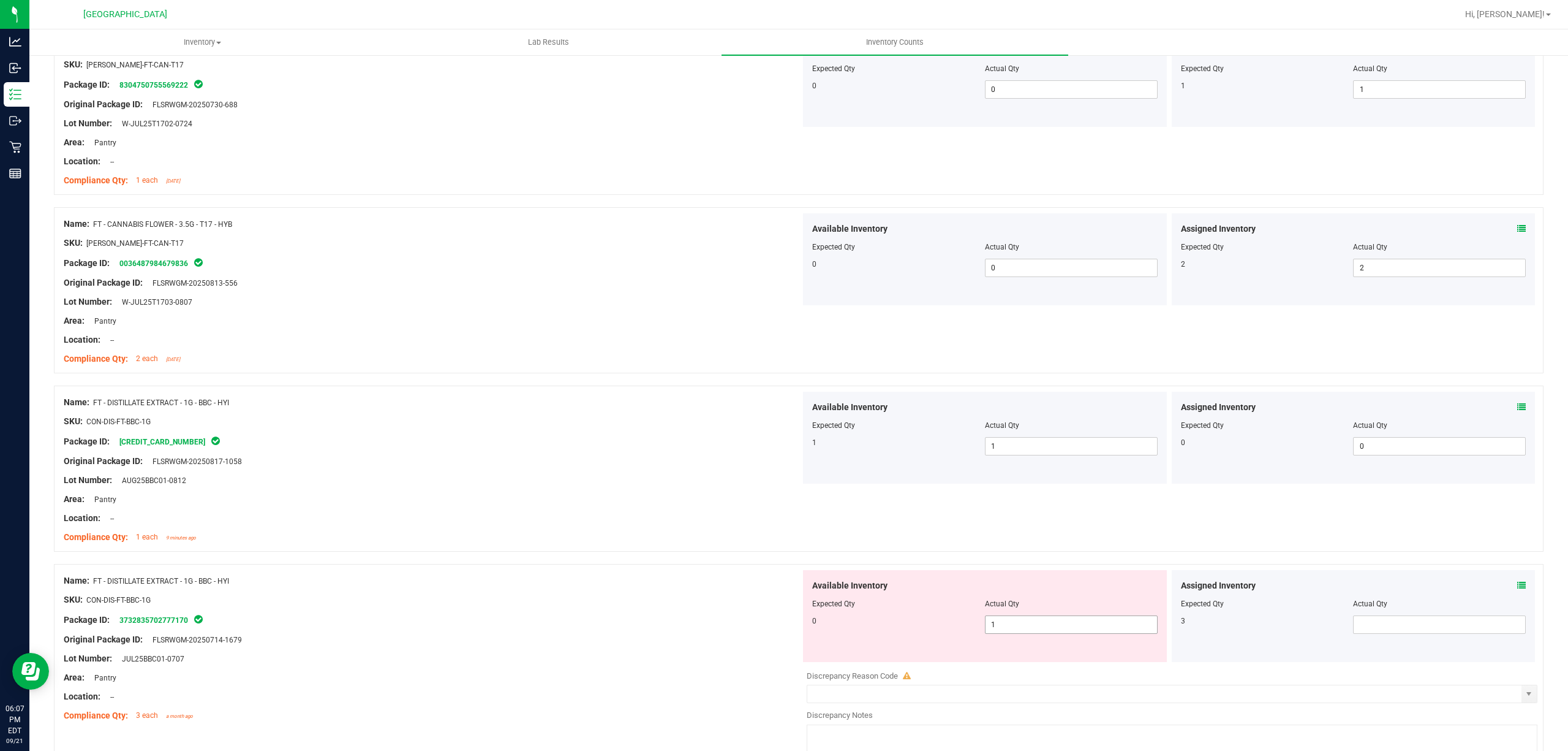
click at [1015, 625] on span "1 1" at bounding box center [1071, 624] width 173 height 18
click at [1015, 625] on input "1" at bounding box center [1071, 624] width 171 height 17
type input "0"
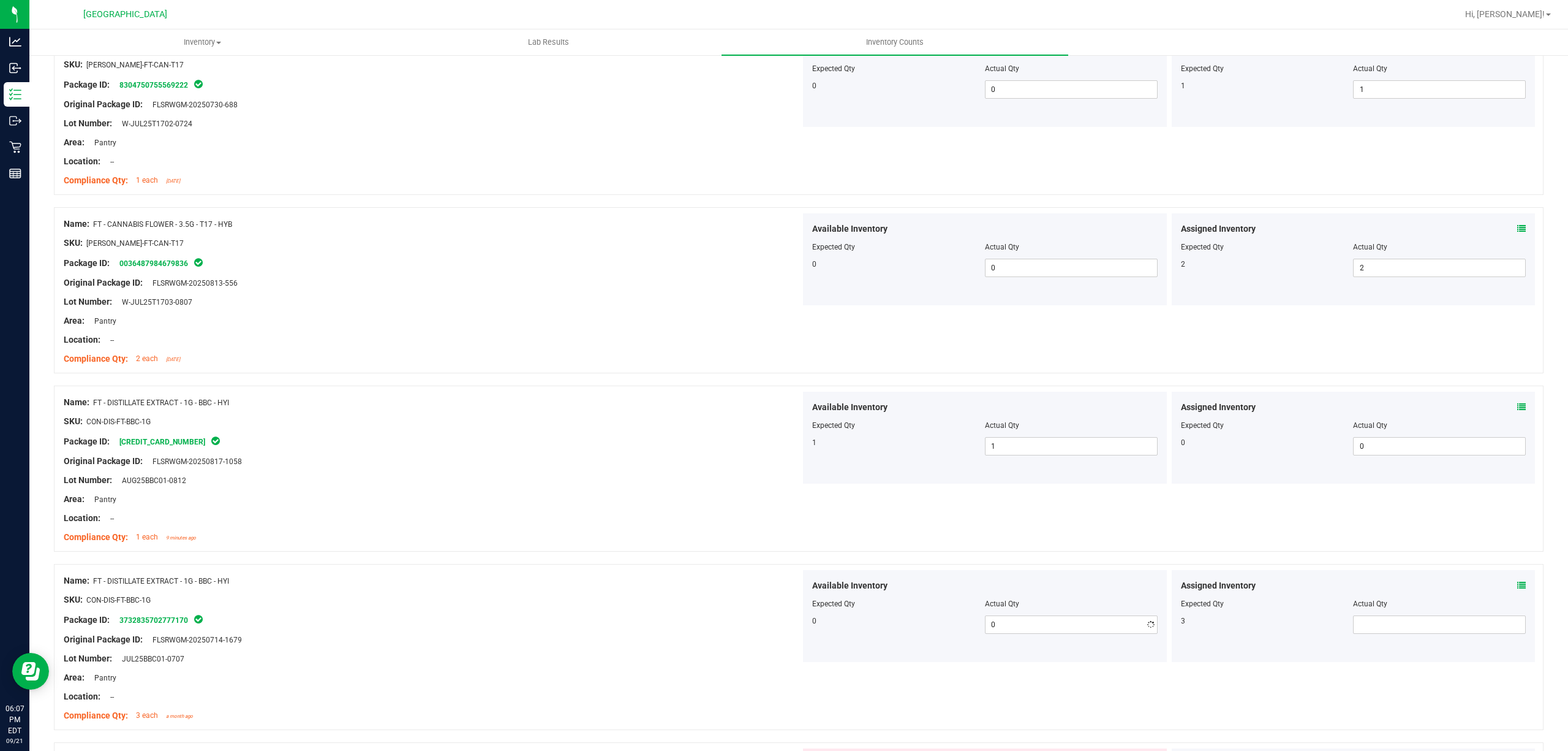
drag, startPoint x: 825, startPoint y: 569, endPoint x: 1201, endPoint y: 591, distance: 376.6
click at [829, 569] on div "Name: FT - DISTILLATE EXTRACT - 1G - BBC - HYI SKU: CON-DIS-FT-BBC-1G Package I…" at bounding box center [798, 646] width 1490 height 166
click at [1383, 627] on span at bounding box center [1439, 624] width 173 height 18
type input "3"
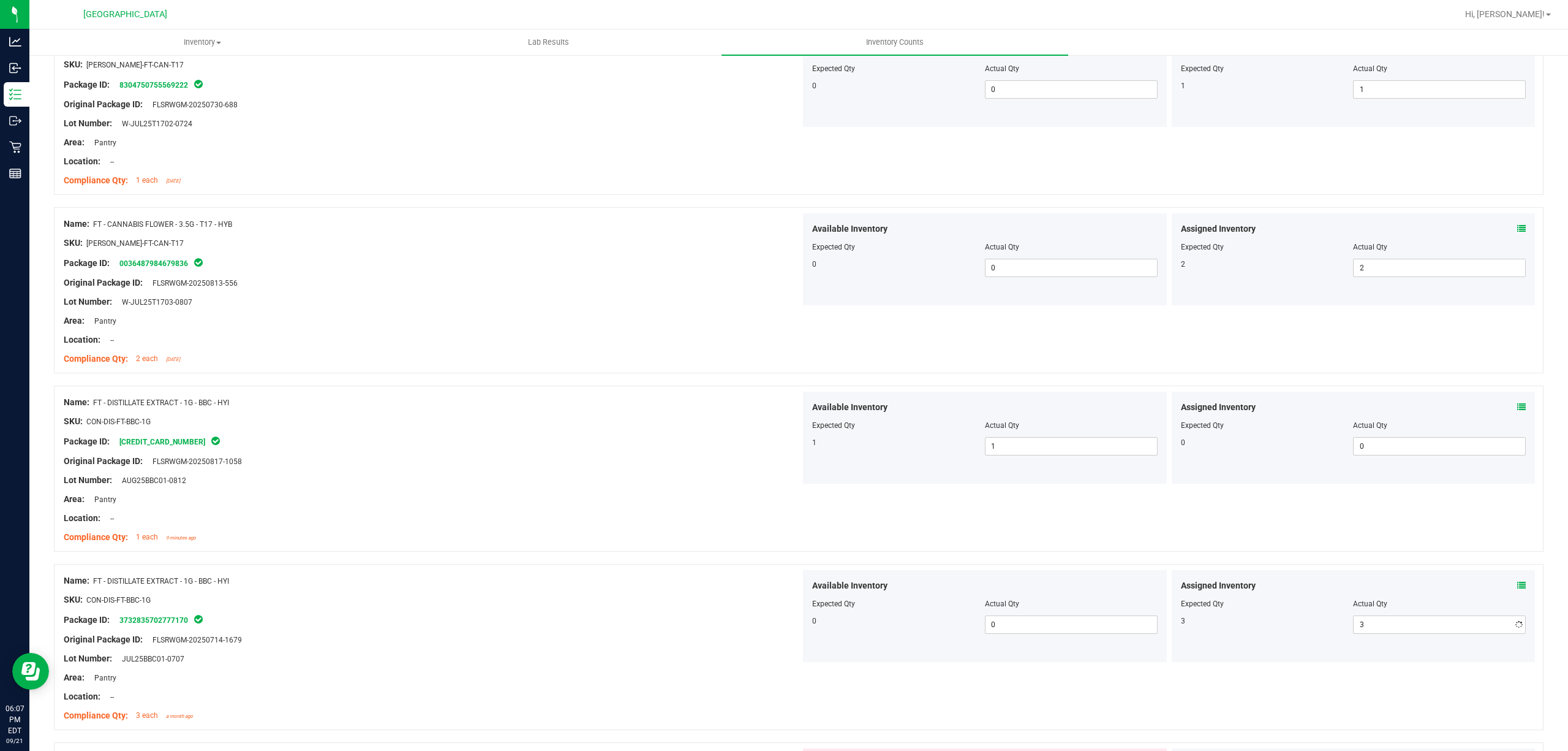
click at [711, 582] on div "Name: FT - DISTILLATE EXTRACT - 1G - BBC - HYI" at bounding box center [432, 581] width 737 height 13
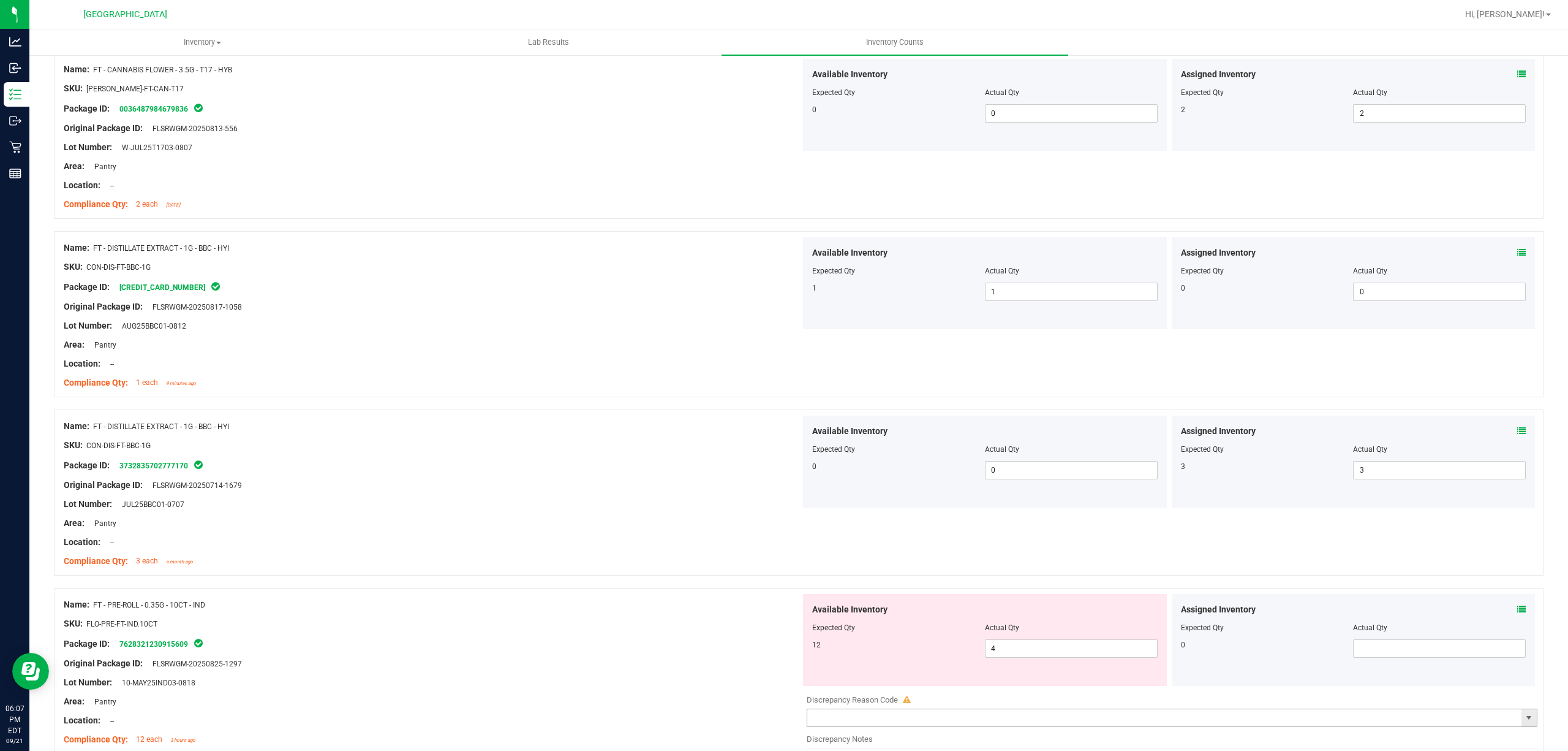
scroll to position [1389, 0]
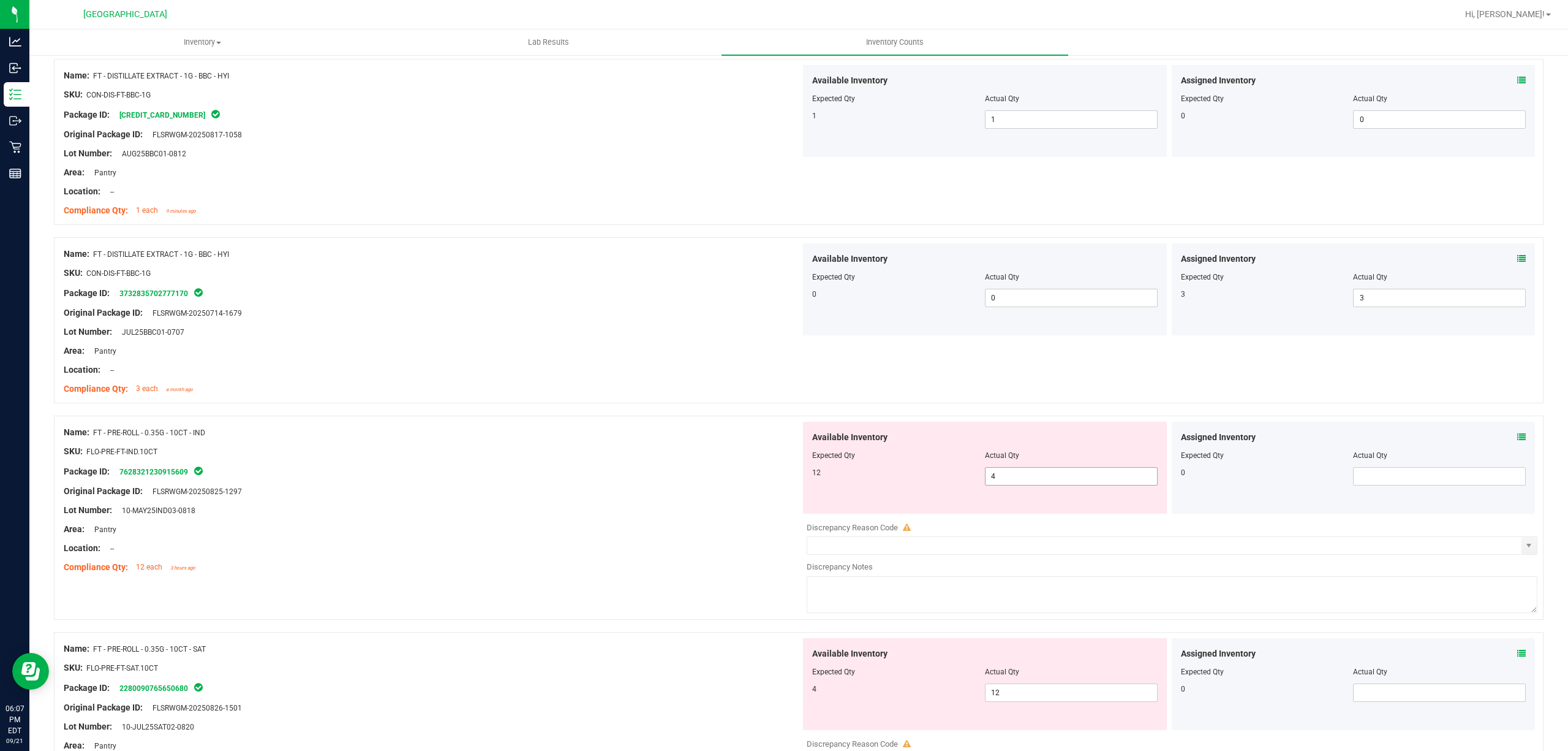
click at [1019, 484] on span "4 4" at bounding box center [1071, 476] width 173 height 18
click at [1019, 484] on input "4" at bounding box center [1071, 476] width 171 height 17
type input "0"
type input "12"
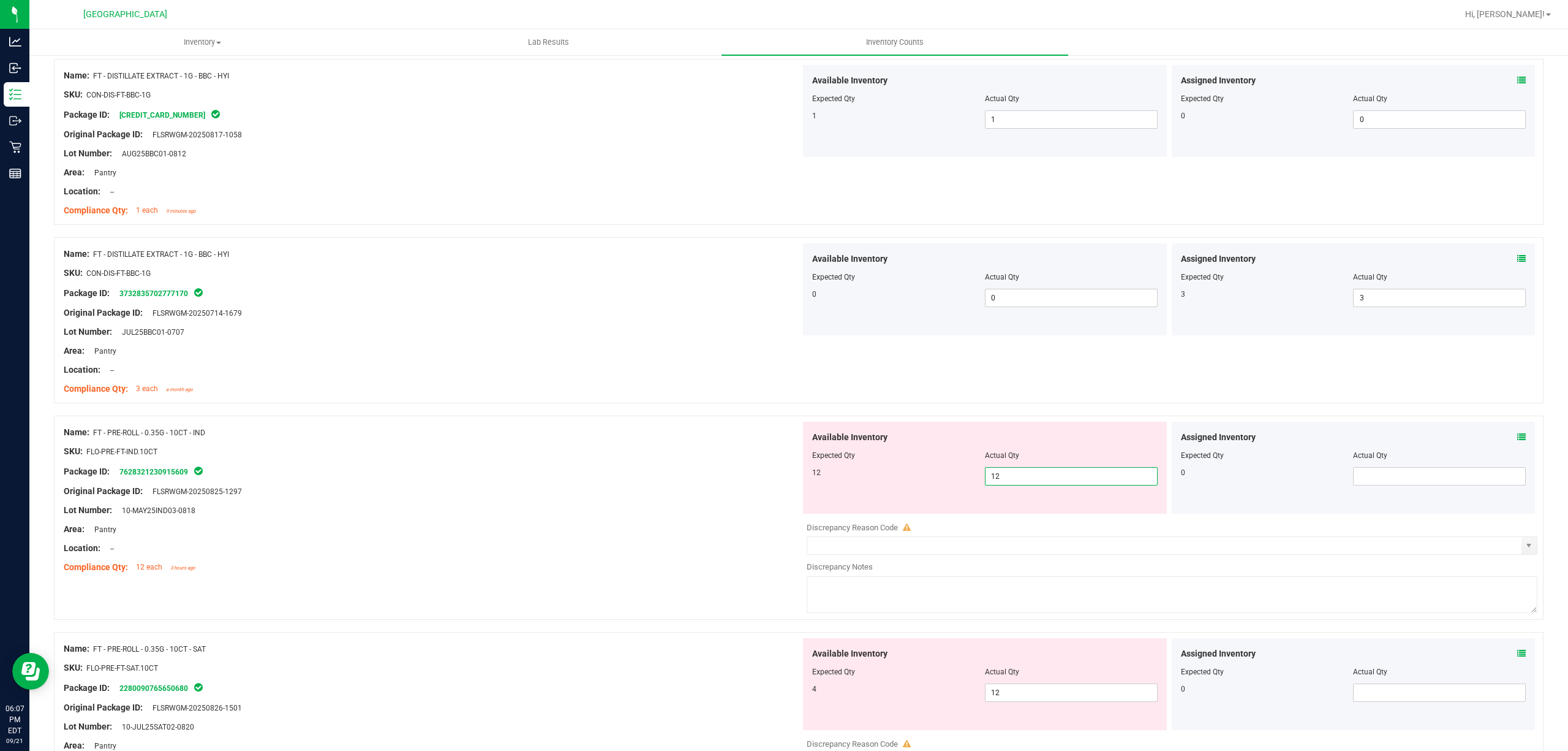
click at [770, 534] on div "Area: Pantry" at bounding box center [432, 529] width 737 height 13
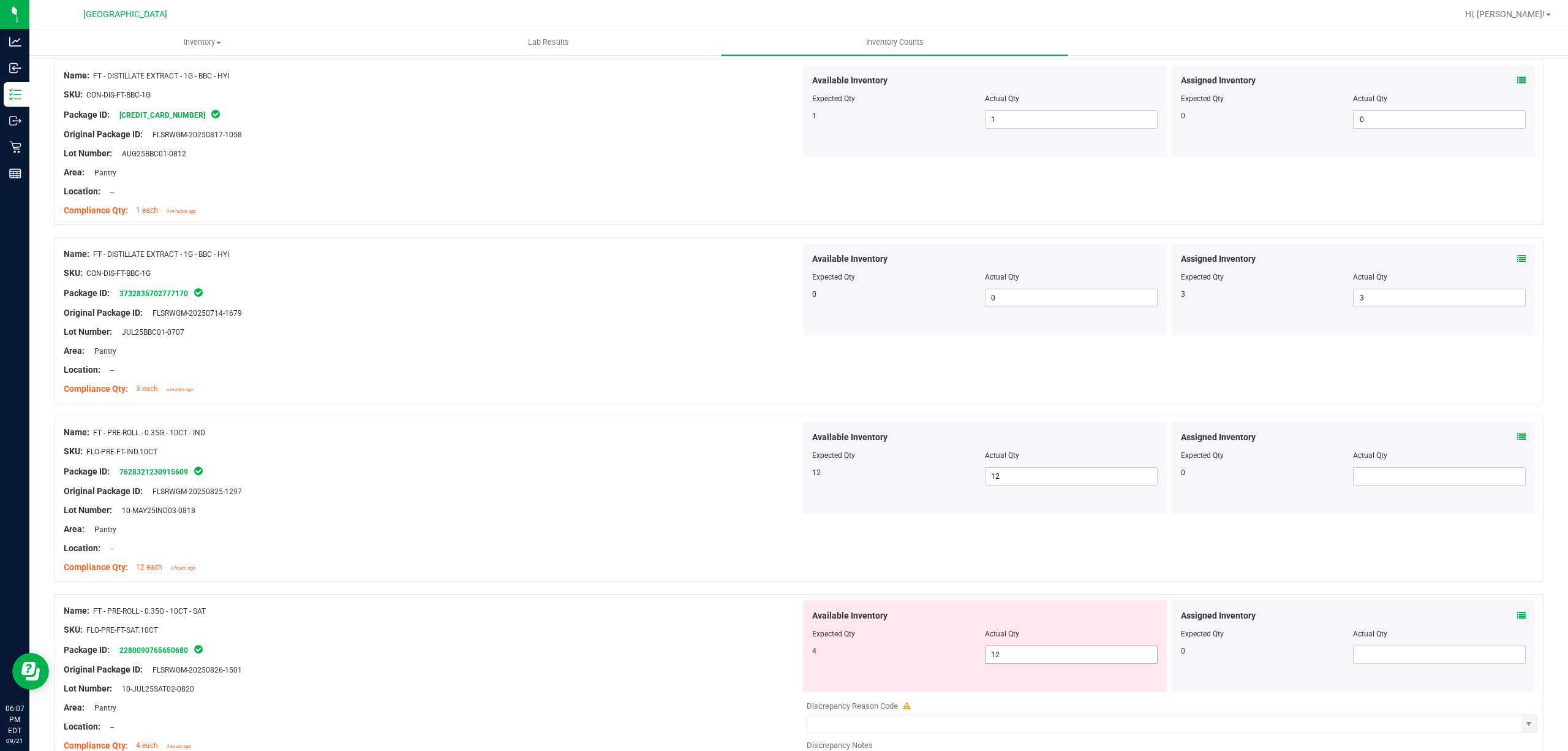
click at [1005, 649] on span "12 12" at bounding box center [1071, 655] width 173 height 18
click at [1007, 664] on span "12 12" at bounding box center [1071, 655] width 173 height 18
click at [1007, 663] on input "12" at bounding box center [1071, 655] width 171 height 17
type input "4"
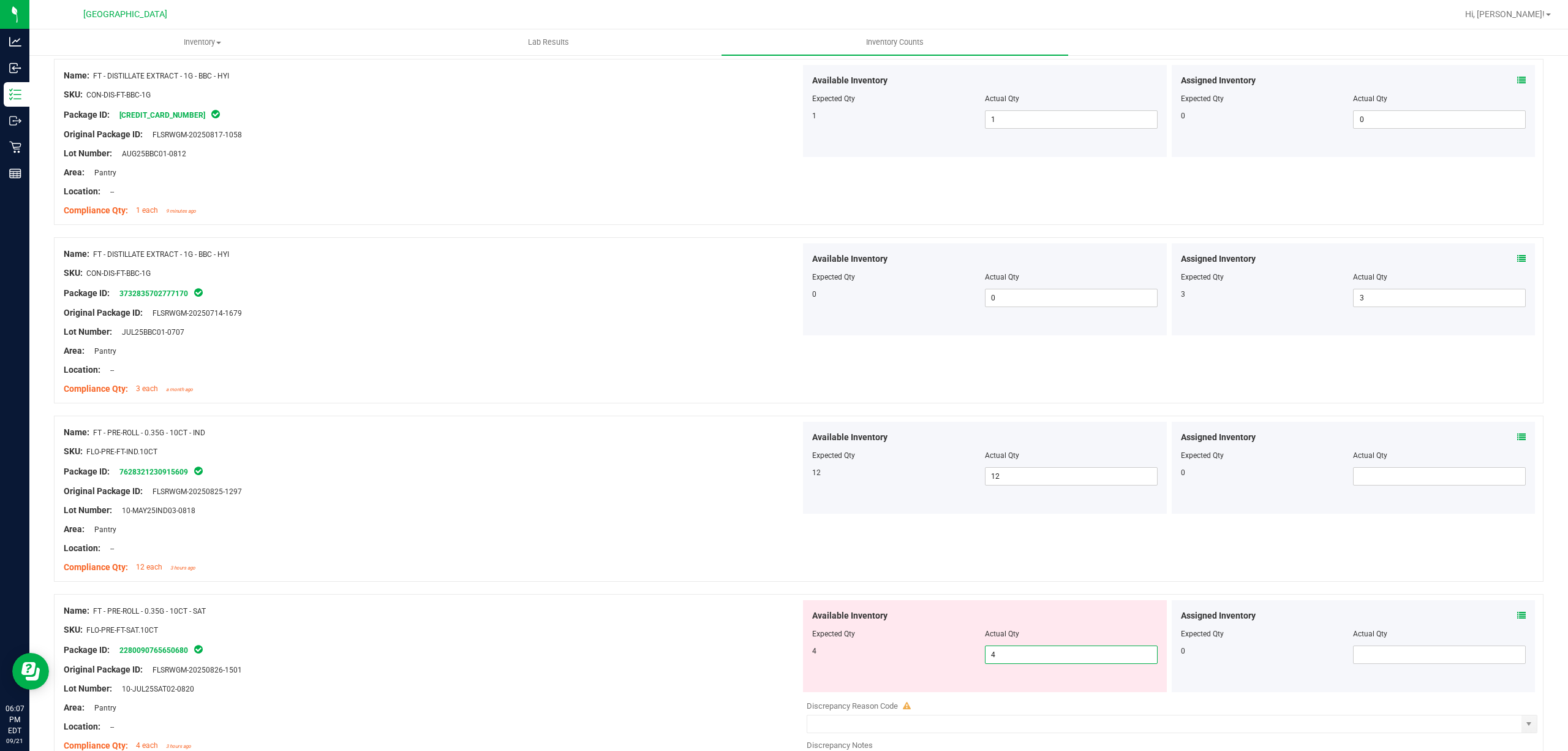
click at [944, 645] on div at bounding box center [985, 641] width 345 height 6
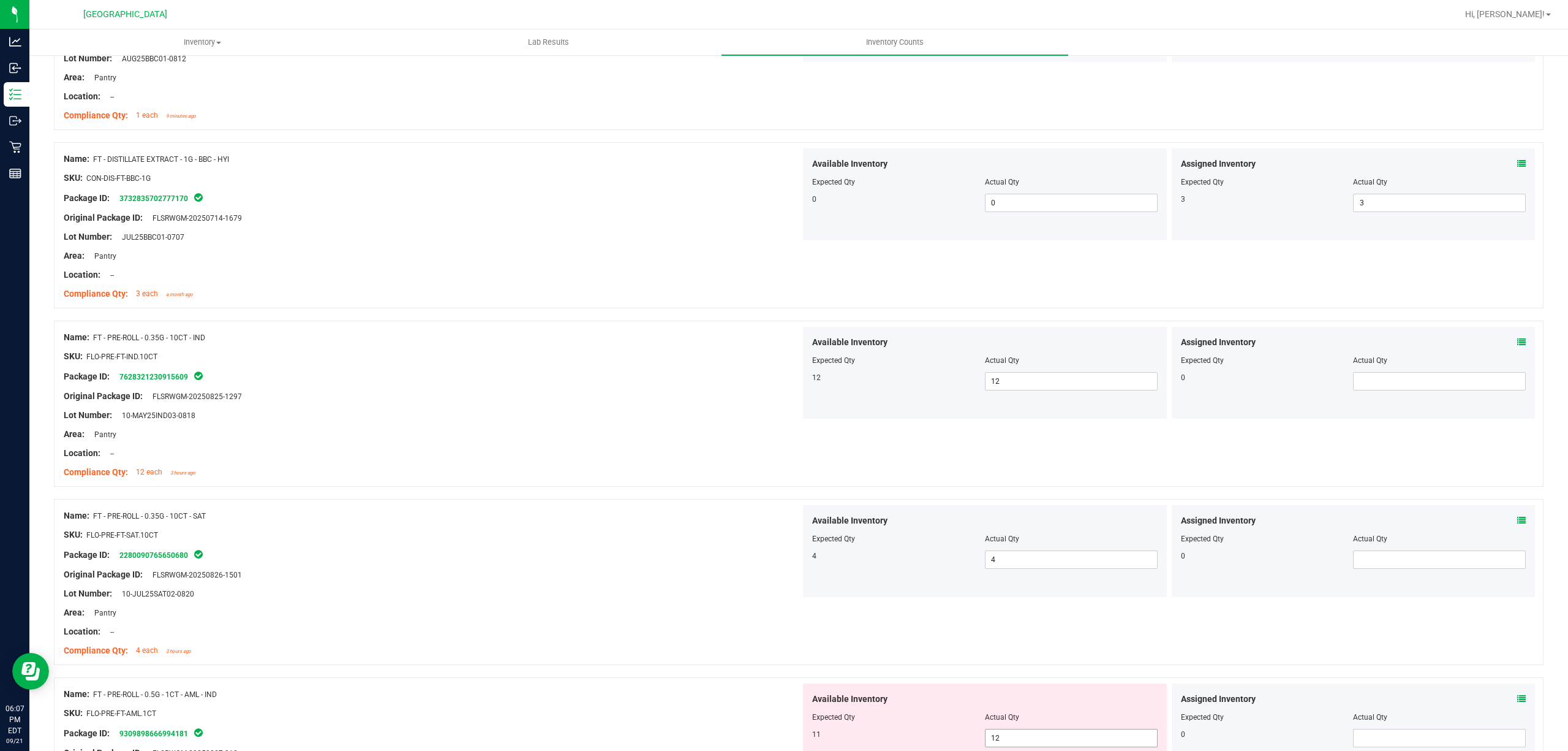
scroll to position [1634, 0]
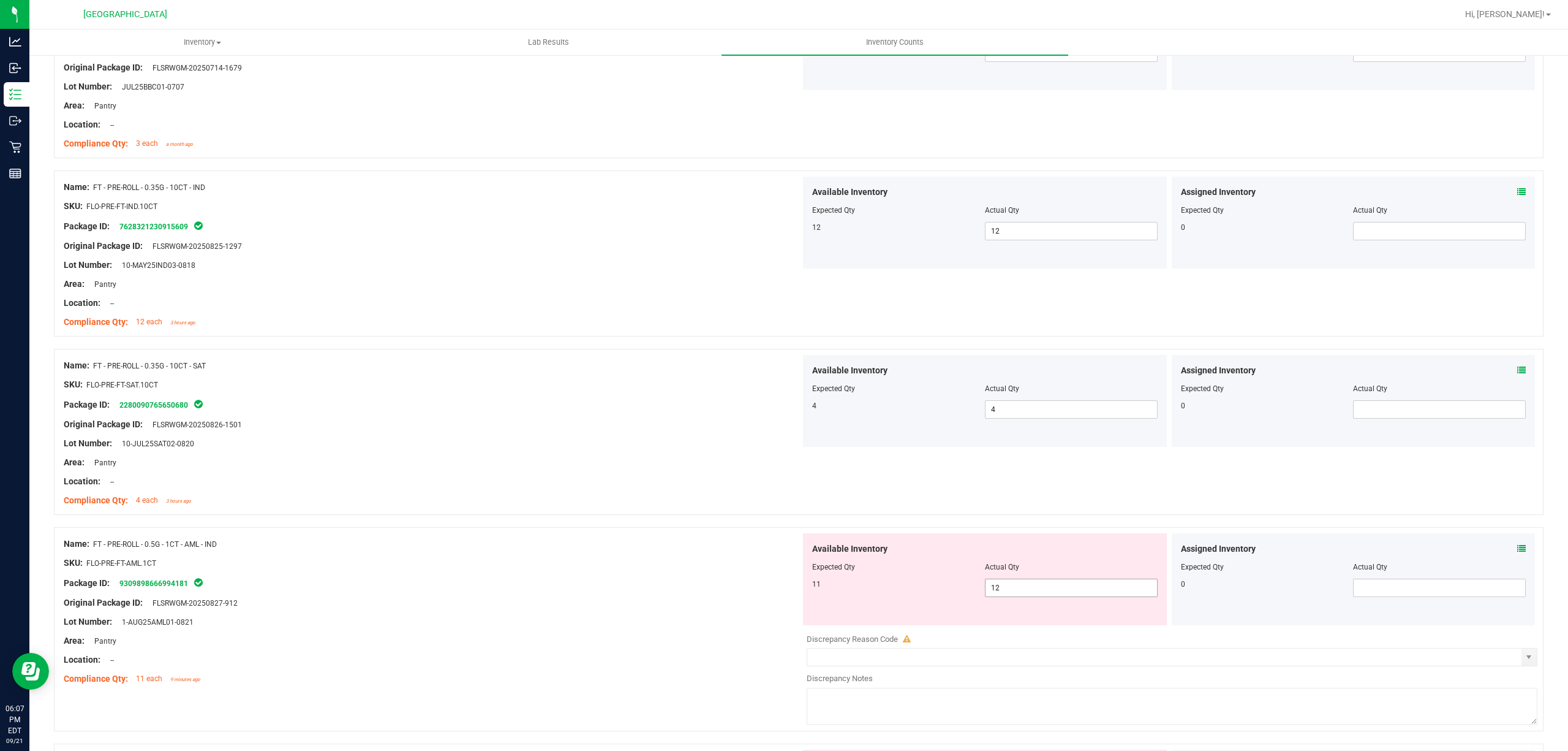
click at [1071, 587] on span "12 12" at bounding box center [1071, 588] width 173 height 18
click at [1071, 587] on input "12" at bounding box center [1071, 588] width 171 height 17
type input "11"
click at [787, 551] on div "Name: FT - PRE-ROLL - 0.5G - 1CT - AML - IND" at bounding box center [432, 544] width 737 height 13
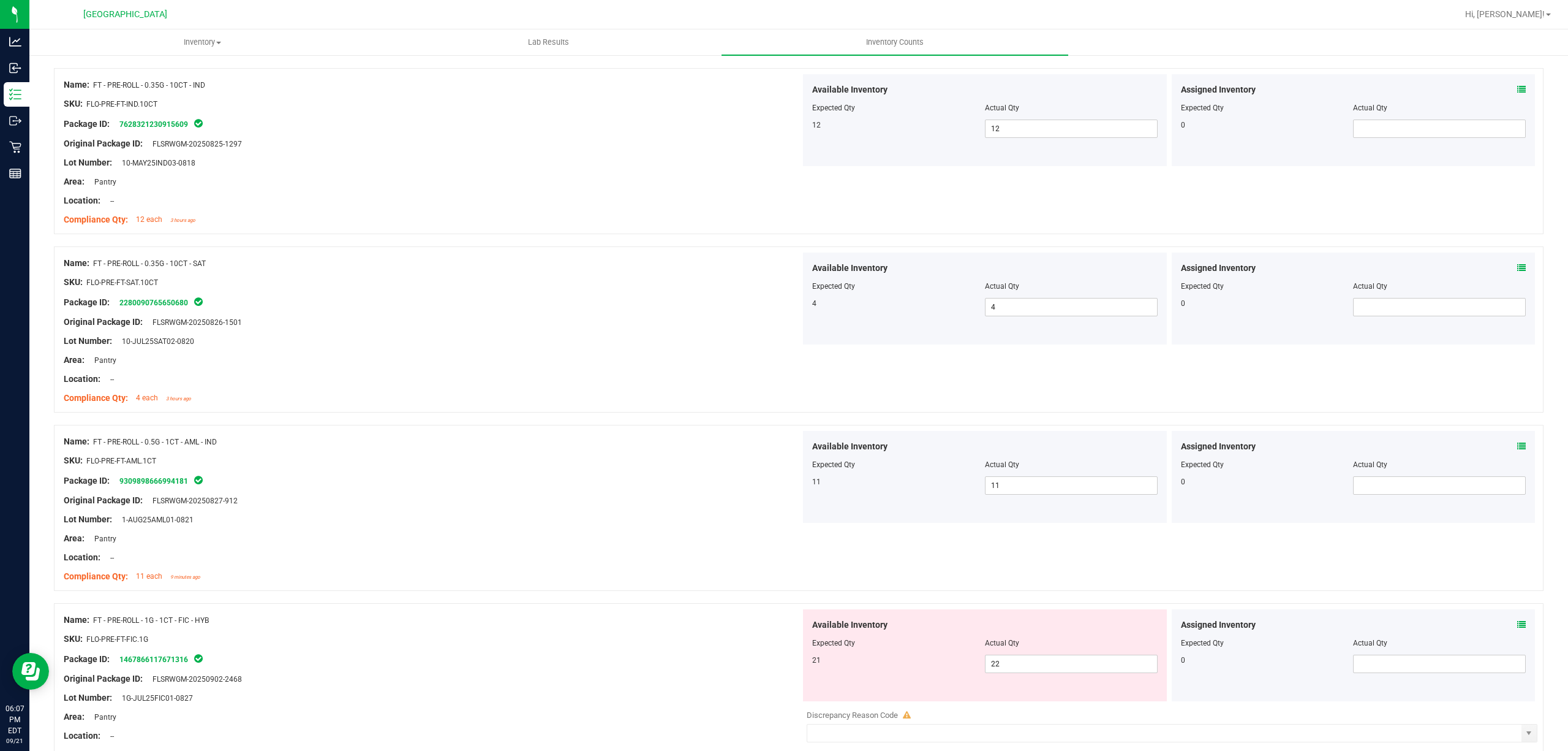
scroll to position [1961, 0]
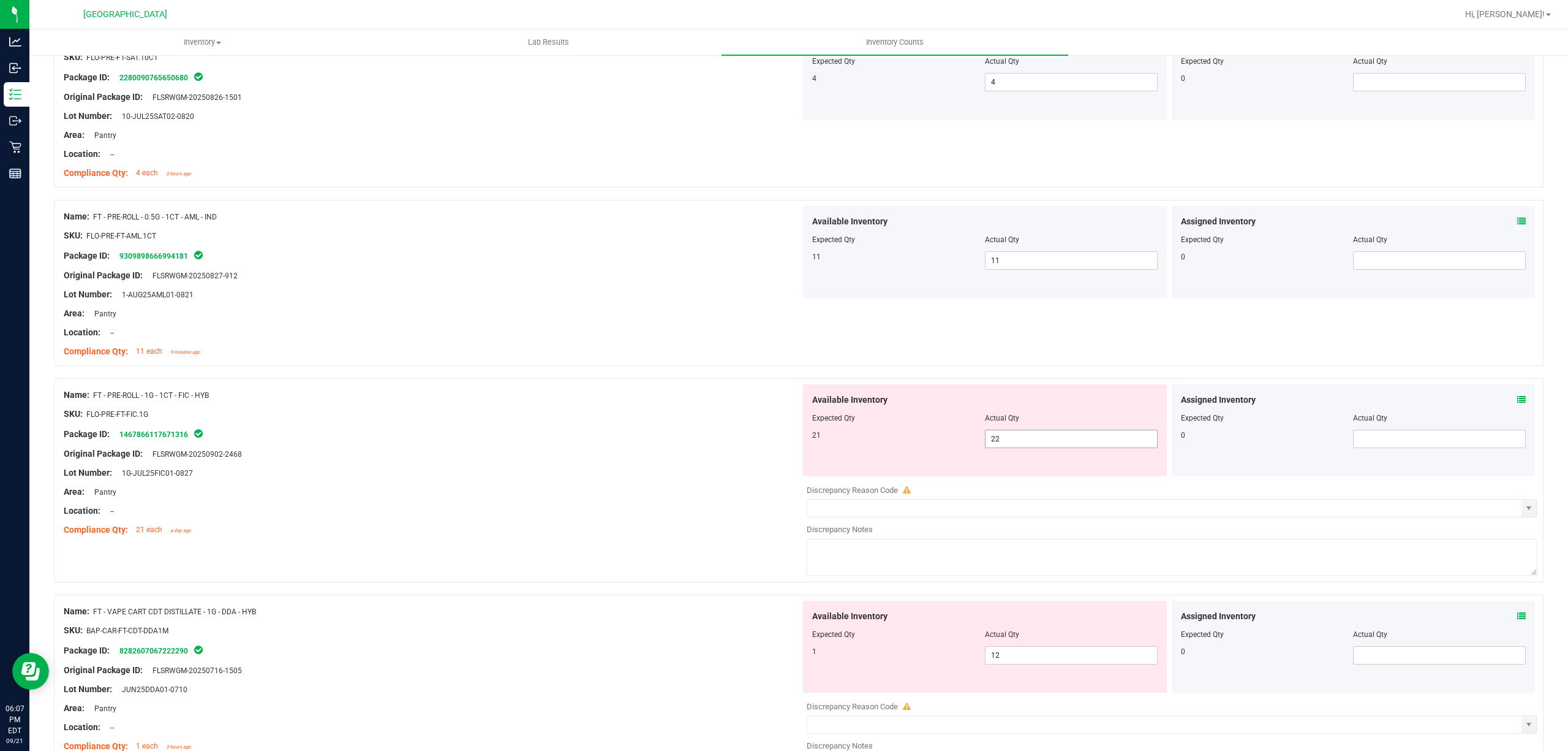
click at [1032, 441] on span "22 22" at bounding box center [1071, 439] width 173 height 18
click at [1032, 441] on input "22" at bounding box center [1071, 439] width 171 height 17
type input "21"
click at [761, 448] on div at bounding box center [432, 444] width 737 height 6
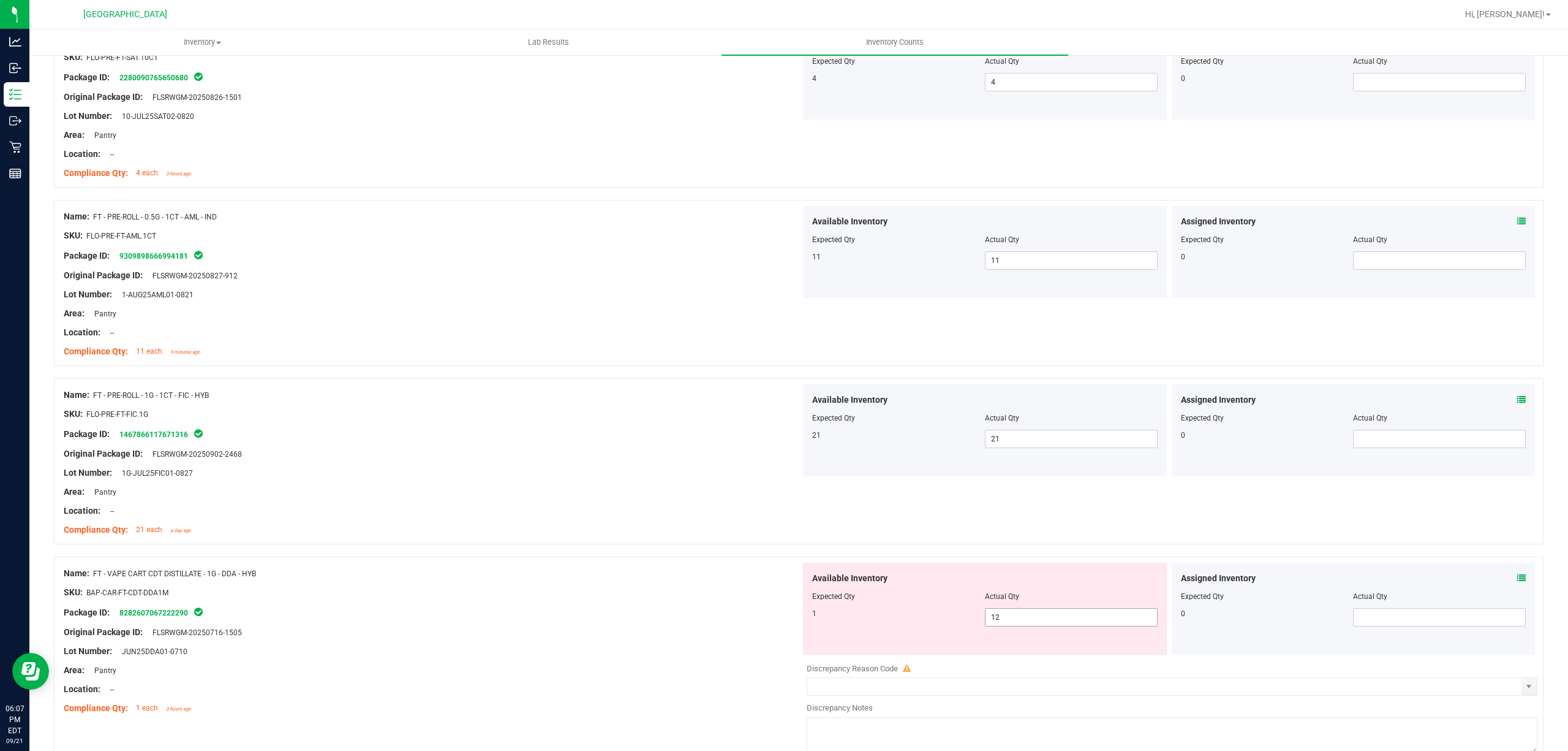
click at [1054, 615] on span "12 12" at bounding box center [1071, 617] width 173 height 18
click at [1054, 615] on input "12" at bounding box center [1071, 617] width 171 height 17
type input "1"
click at [839, 572] on div "Available Inventory Expected Qty Actual Qty 1 1 1" at bounding box center [985, 608] width 364 height 92
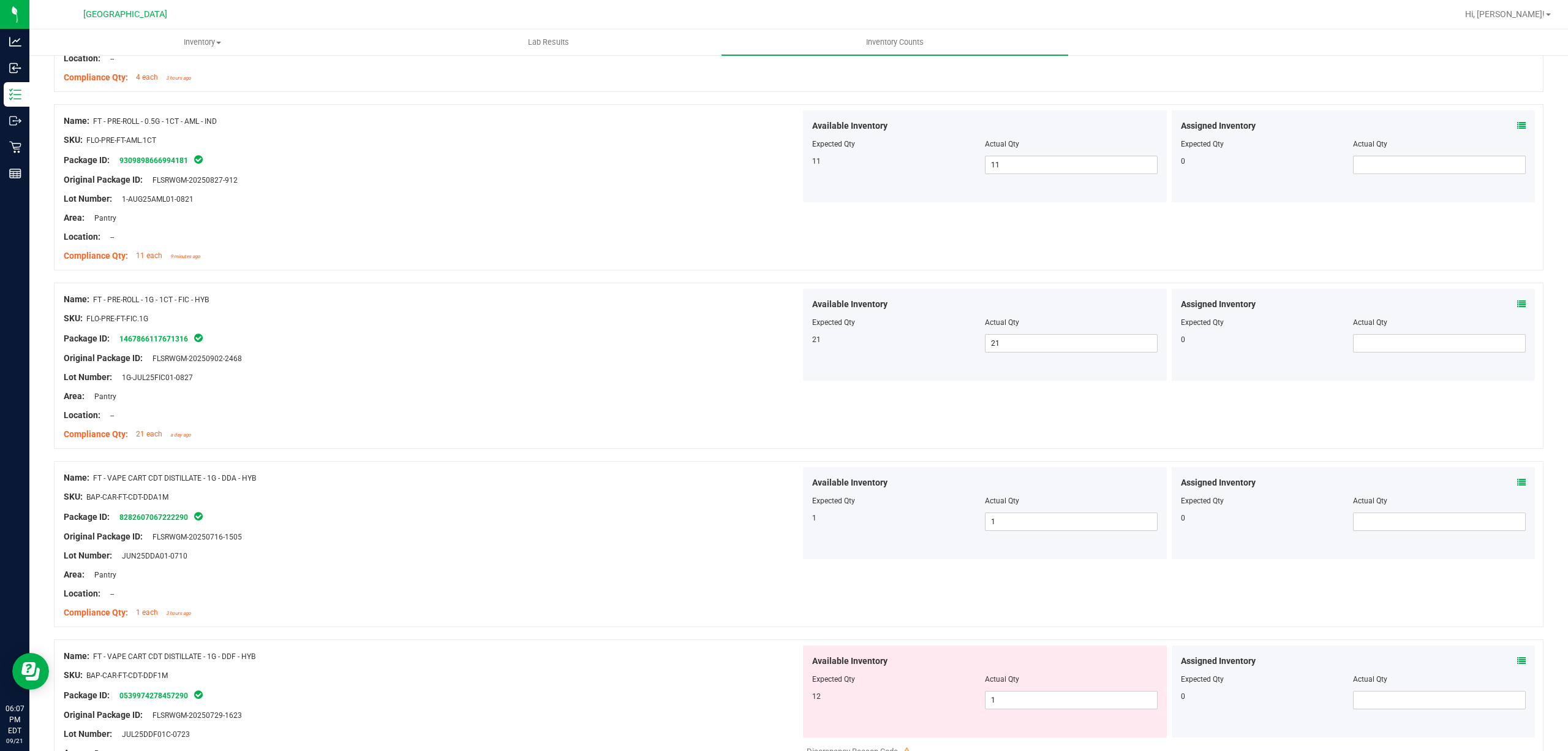
scroll to position [2206, 0]
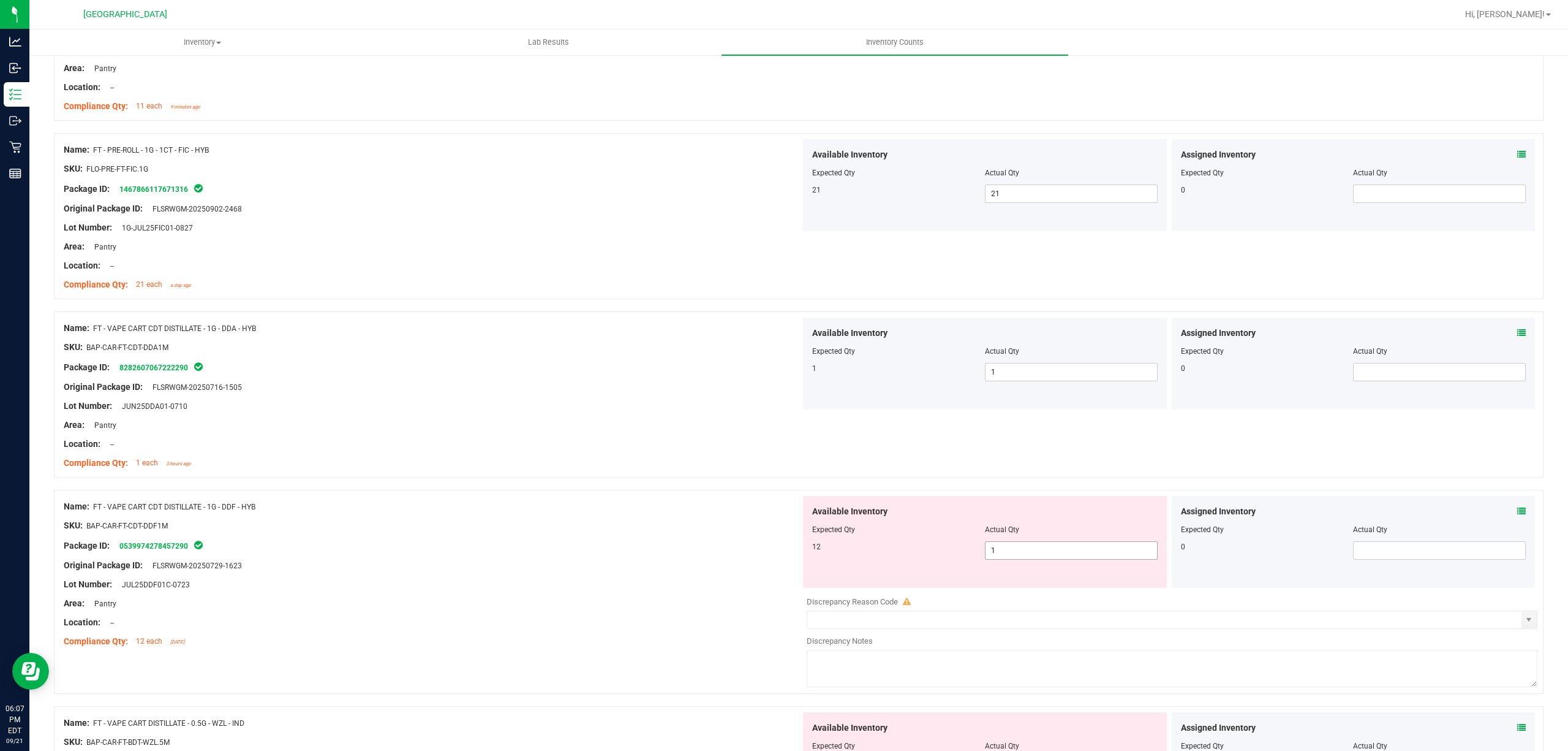
click at [1047, 553] on span "1 1" at bounding box center [1071, 550] width 173 height 18
type input "12"
click at [567, 486] on div at bounding box center [798, 483] width 1490 height 12
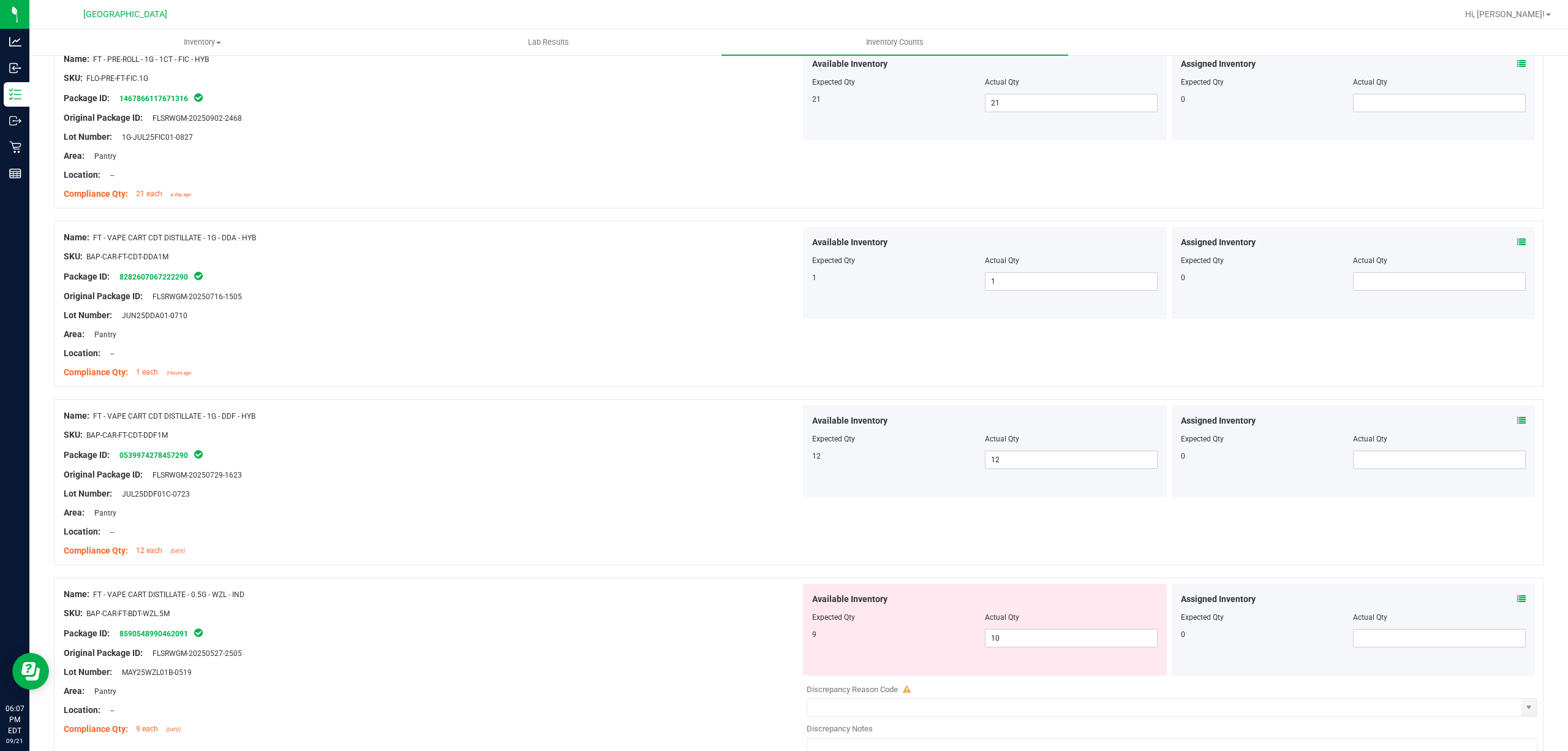
scroll to position [2452, 0]
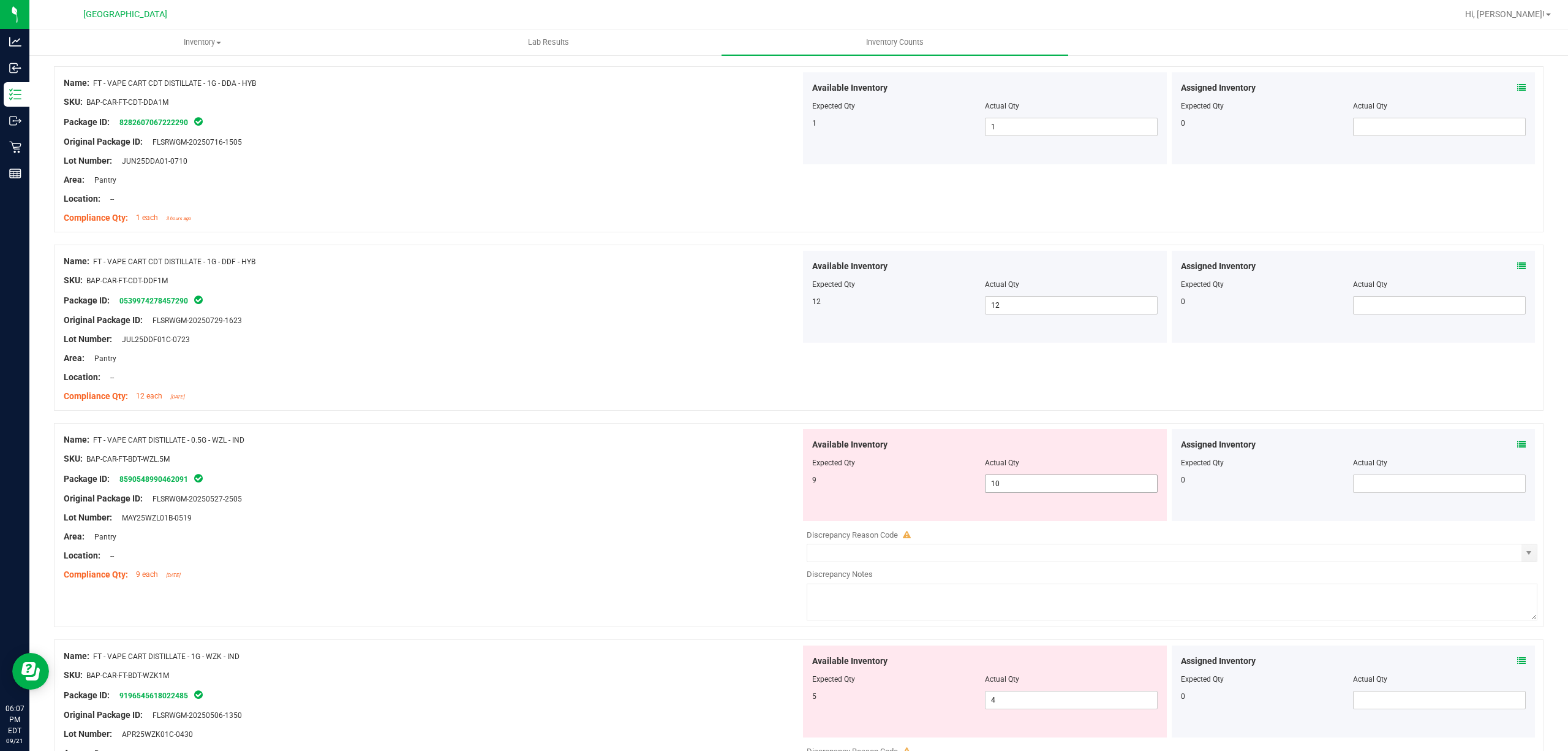
click at [1034, 493] on span "10 10" at bounding box center [1071, 483] width 173 height 18
click at [1034, 492] on input "10" at bounding box center [1071, 483] width 171 height 17
type input "9"
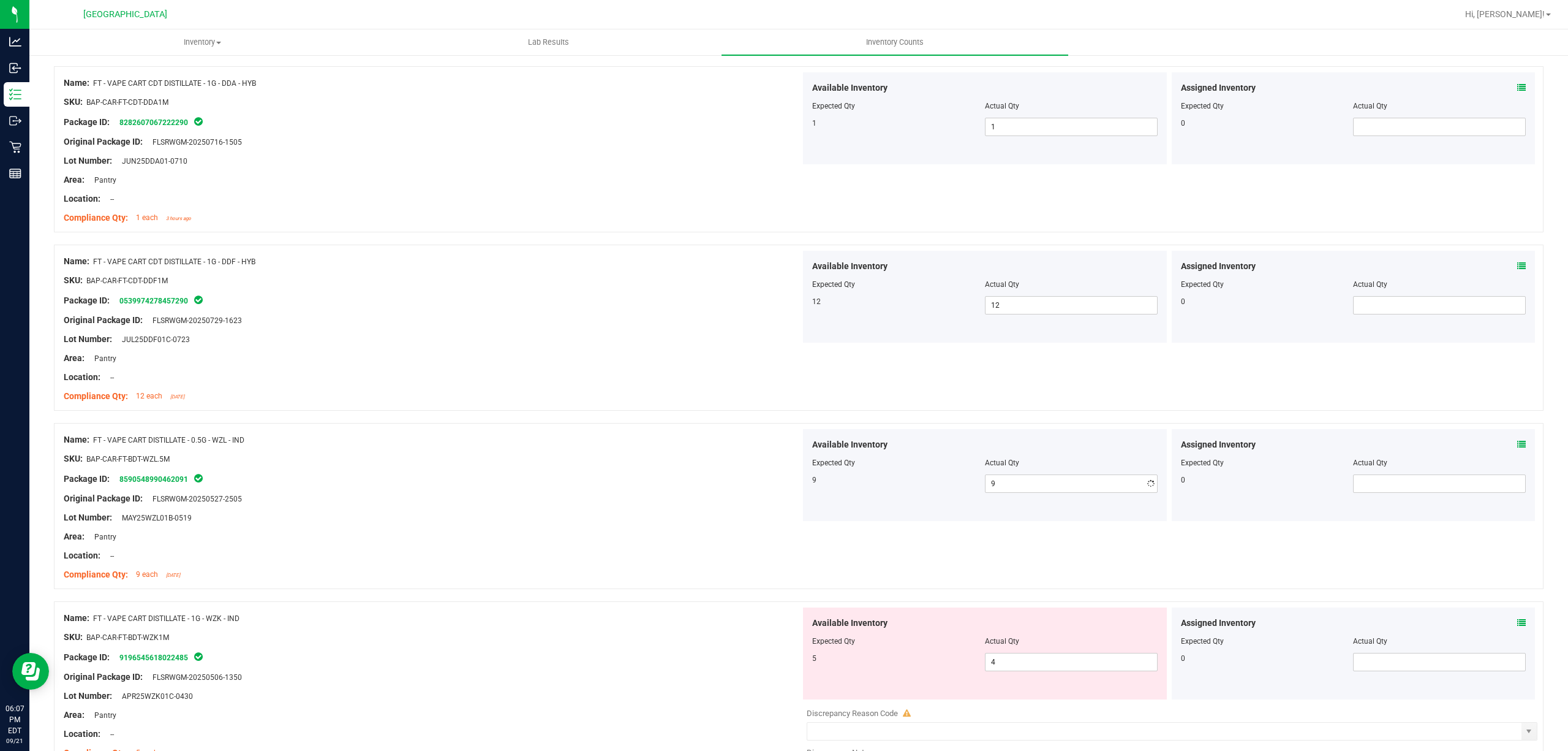
click at [784, 446] on div "Name: FT - VAPE CART DISTILLATE - 0.5G - WZL - IND" at bounding box center [432, 440] width 737 height 13
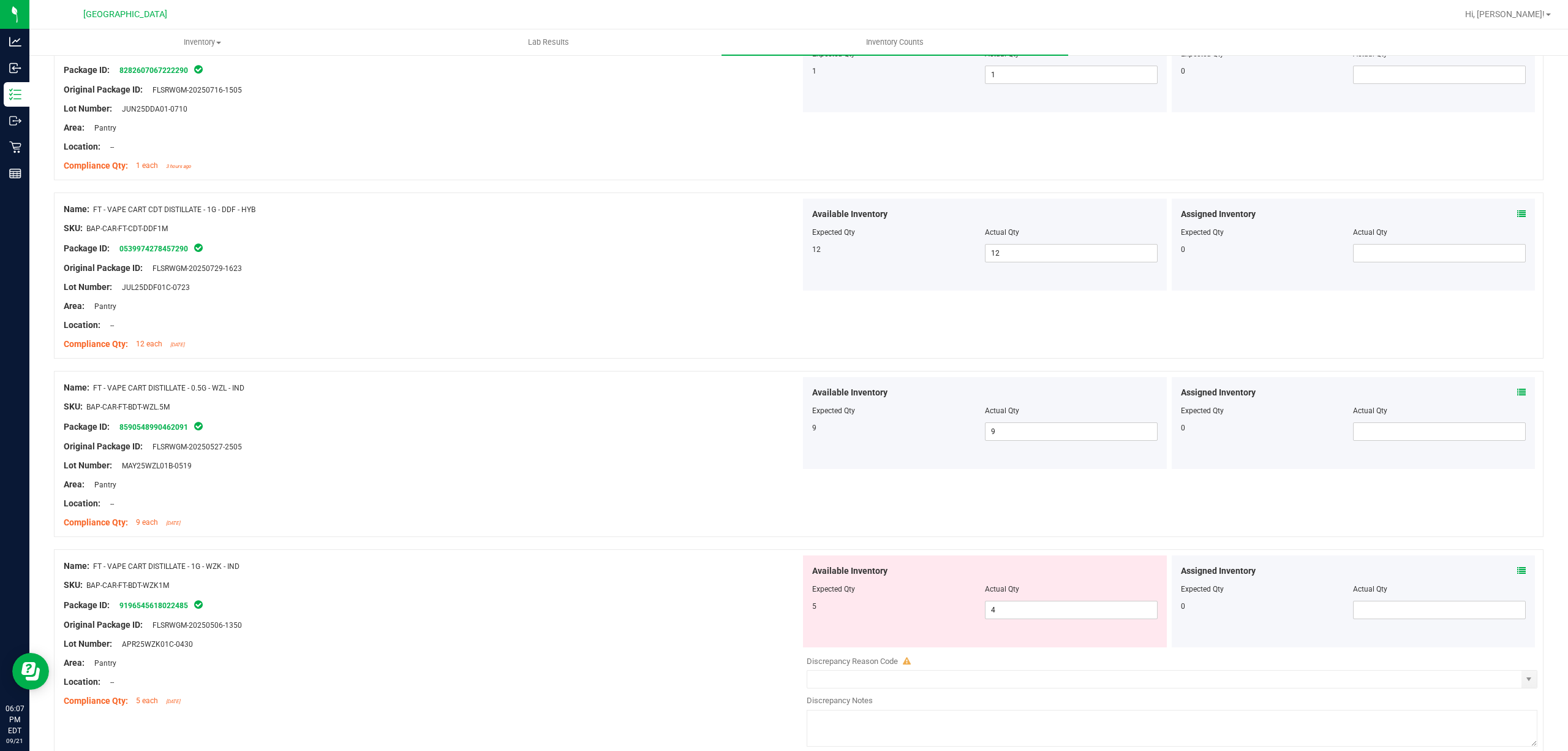
scroll to position [2533, 0]
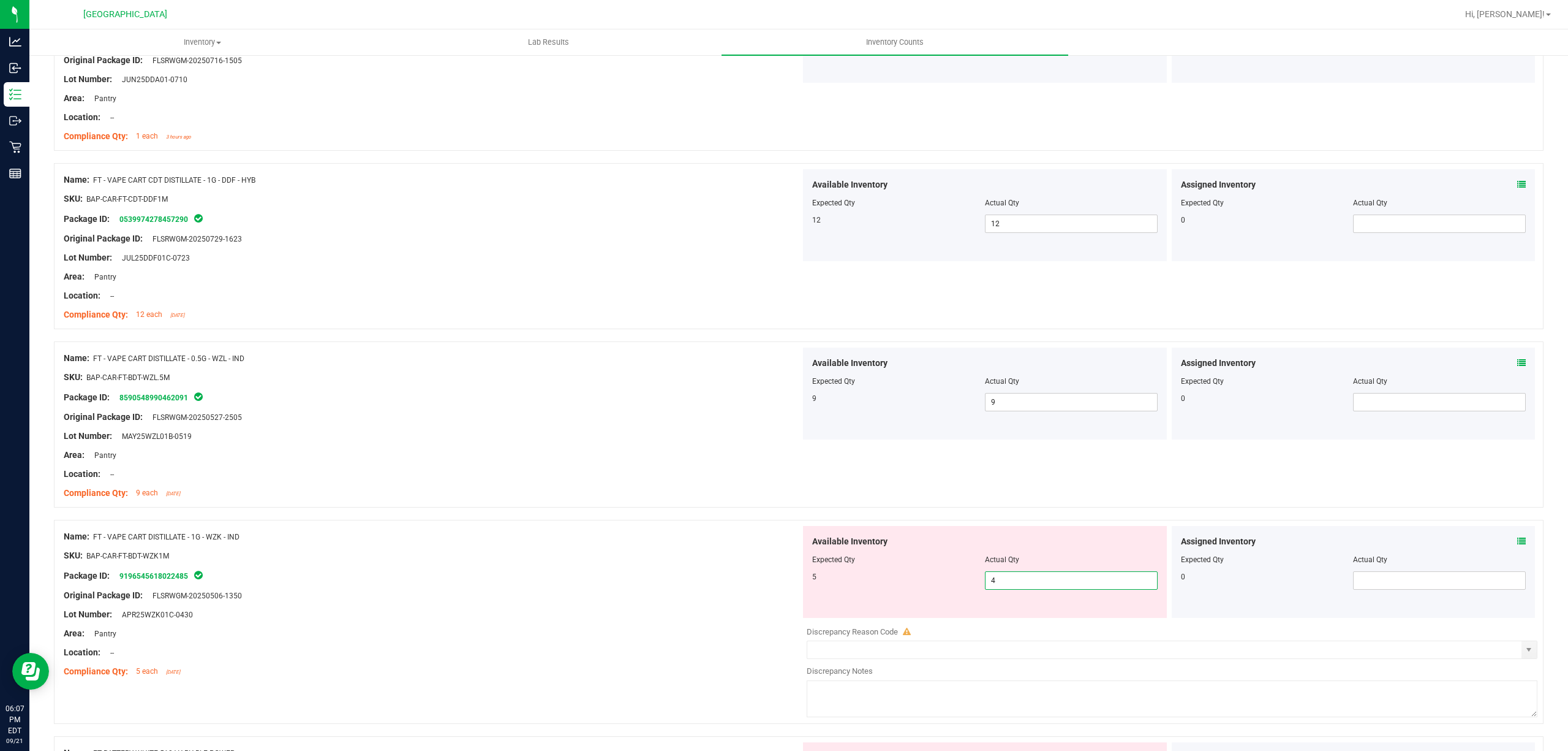
click at [995, 582] on span "4 4" at bounding box center [1071, 580] width 173 height 18
click at [995, 582] on input "4" at bounding box center [1071, 580] width 171 height 17
type input "5"
click at [803, 566] on div "Available Inventory Expected Qty Actual Qty 5 5 5" at bounding box center [985, 572] width 364 height 92
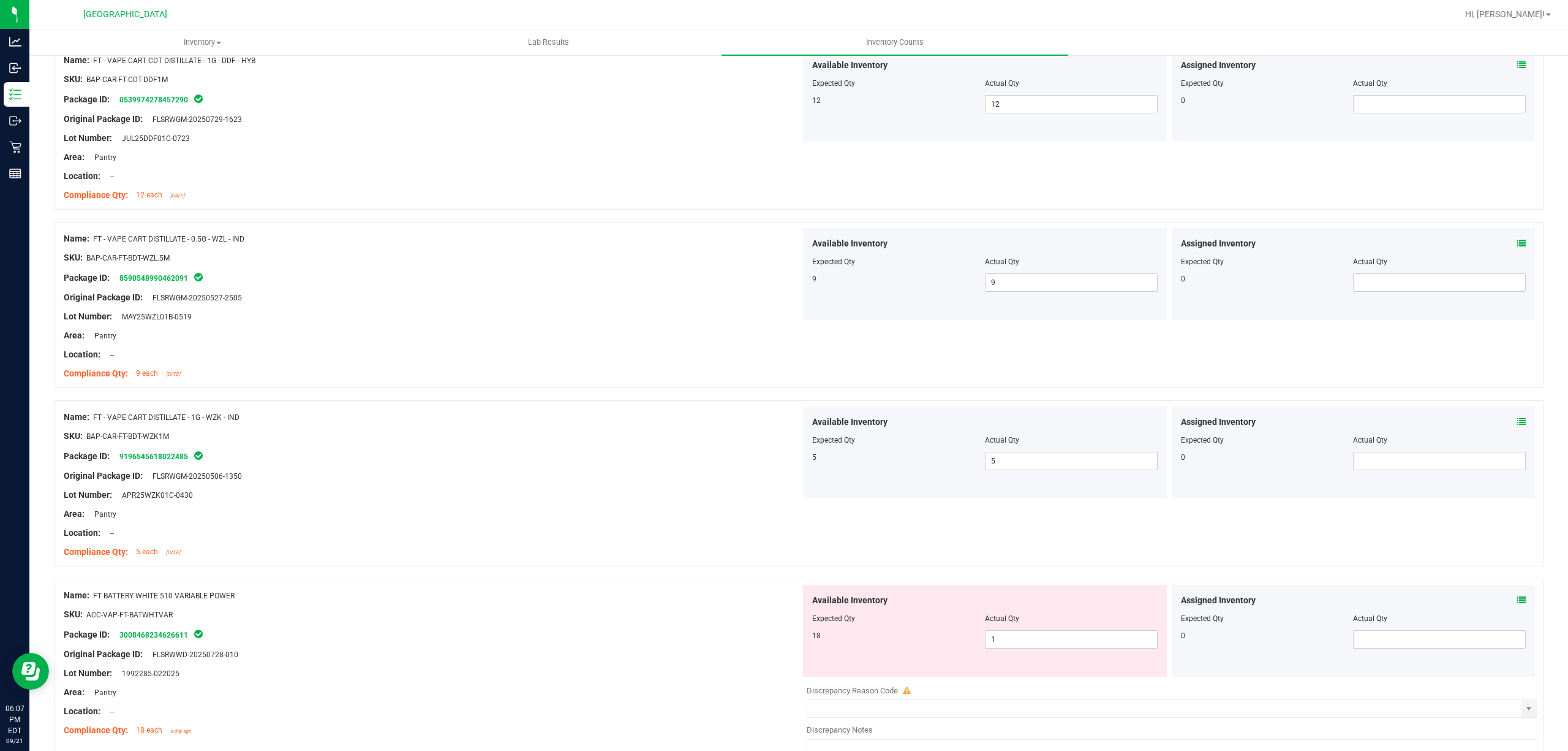
scroll to position [2778, 0]
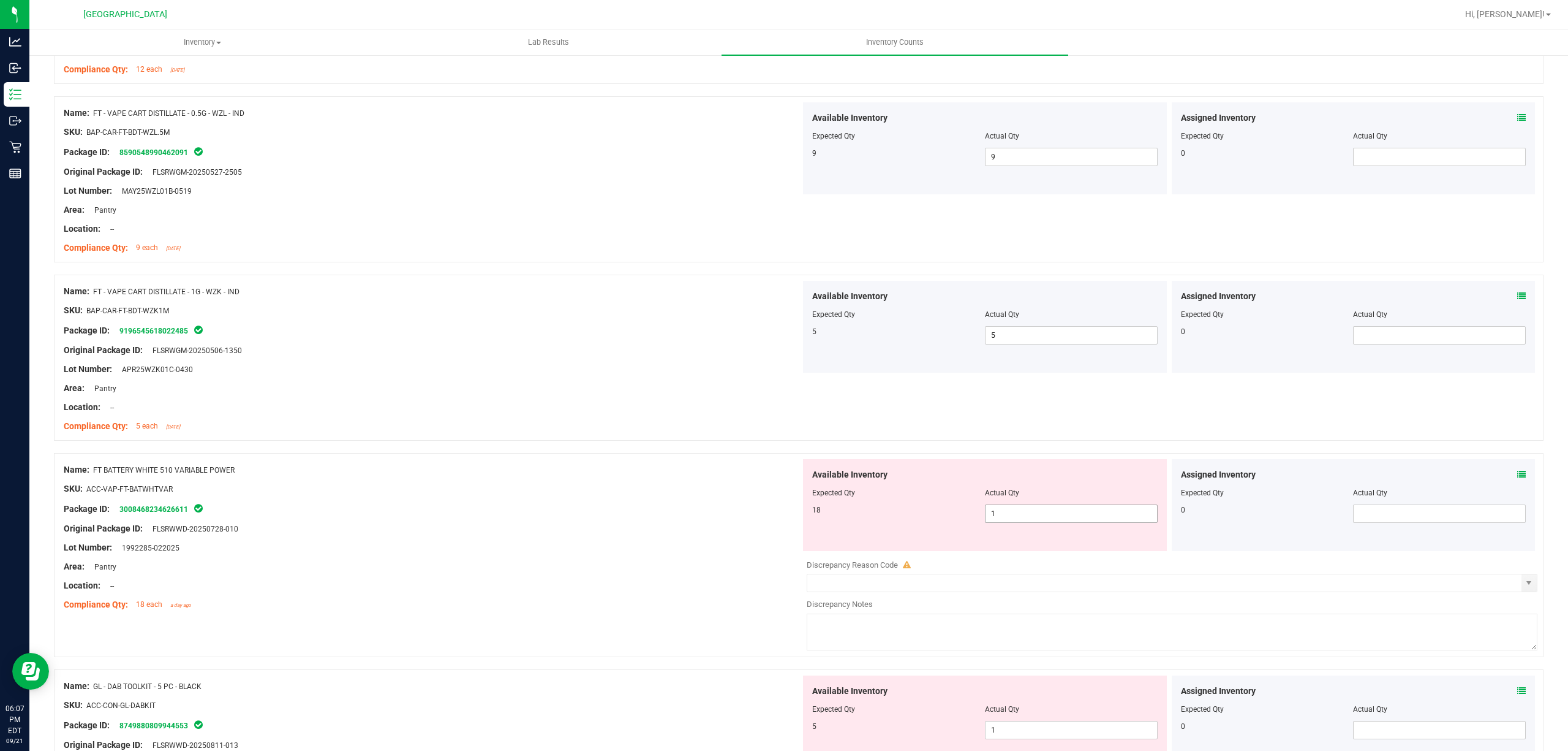
click at [998, 520] on span "1 1" at bounding box center [1071, 514] width 173 height 18
type input "18"
click at [780, 493] on div "SKU: ACC-VAP-FT-BATWHTVAR" at bounding box center [432, 489] width 737 height 13
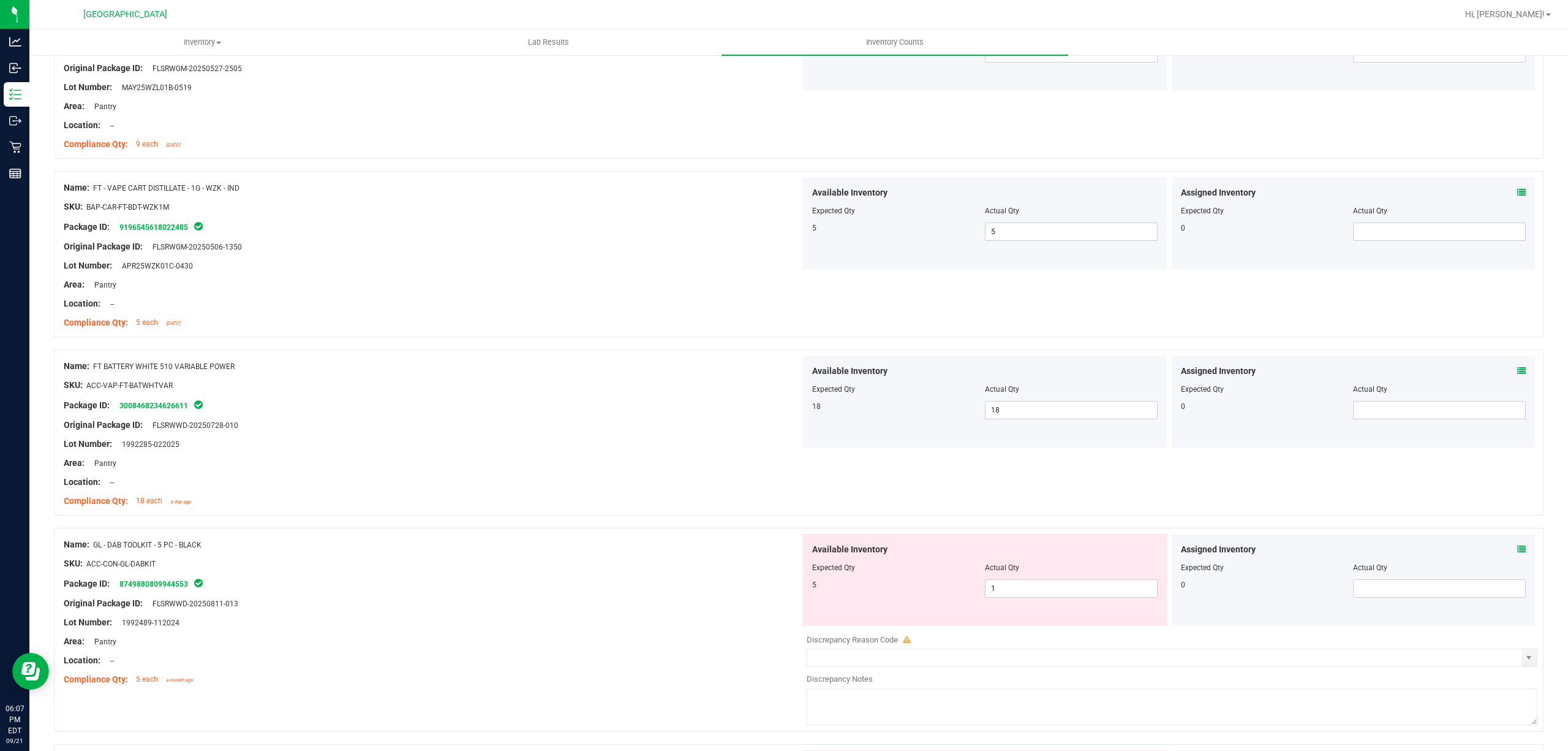
scroll to position [2942, 0]
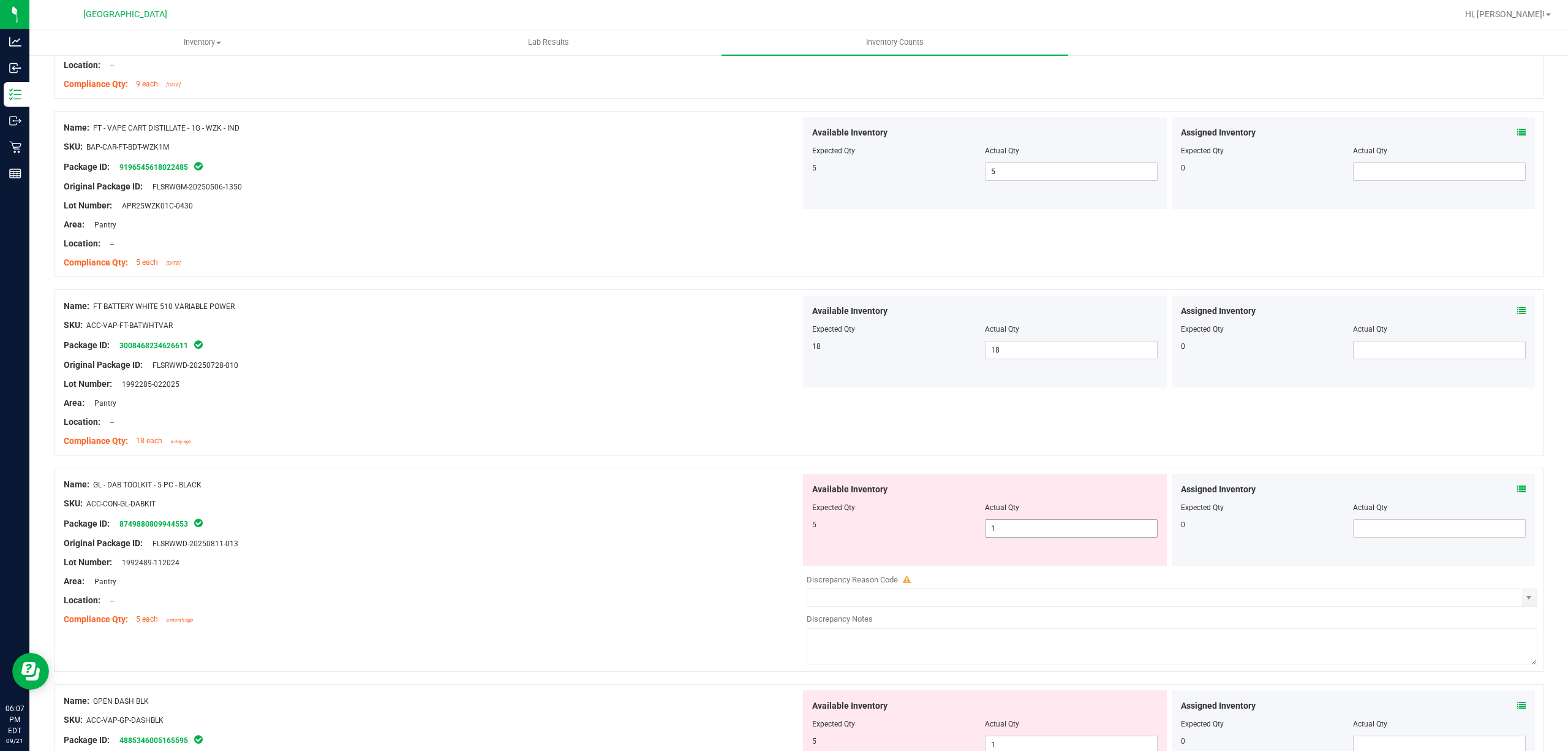
click at [985, 537] on span "1 1" at bounding box center [1071, 528] width 173 height 18
click at [985, 537] on input "1" at bounding box center [1071, 528] width 171 height 17
type input "5"
click at [844, 519] on div at bounding box center [985, 515] width 345 height 6
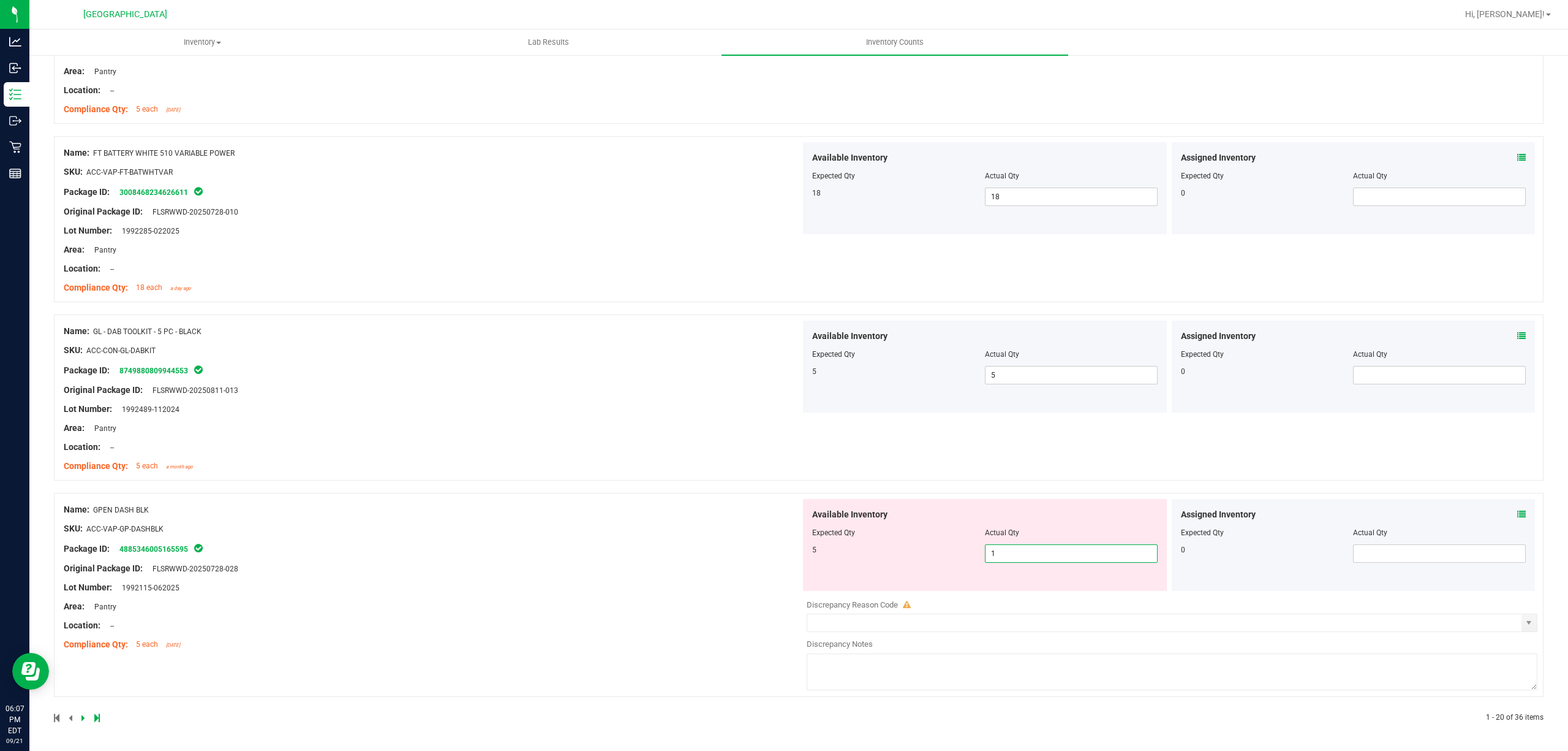
click at [999, 559] on span "1 1" at bounding box center [1071, 553] width 173 height 18
click at [999, 559] on input "1" at bounding box center [1071, 553] width 171 height 17
type input "5"
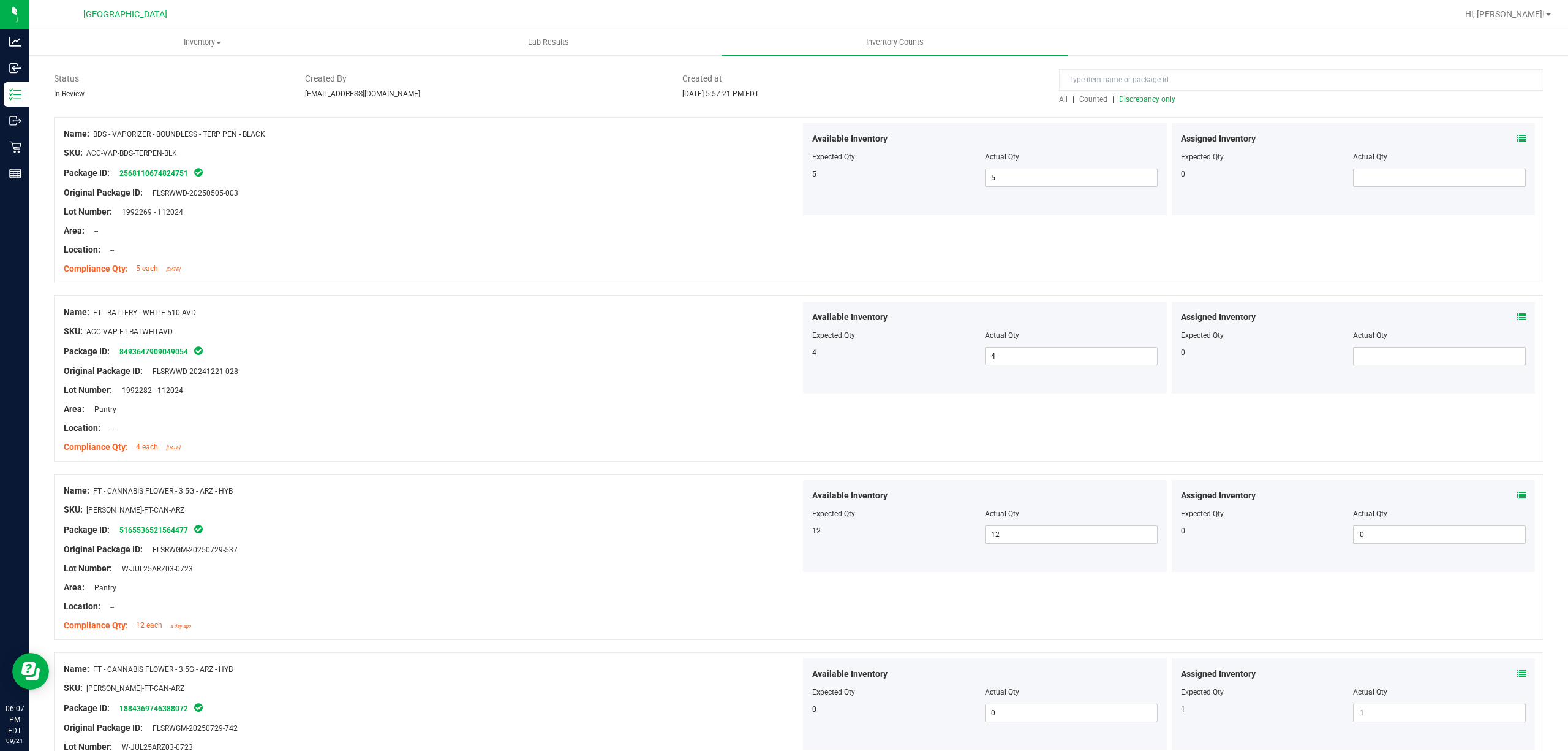
scroll to position [0, 0]
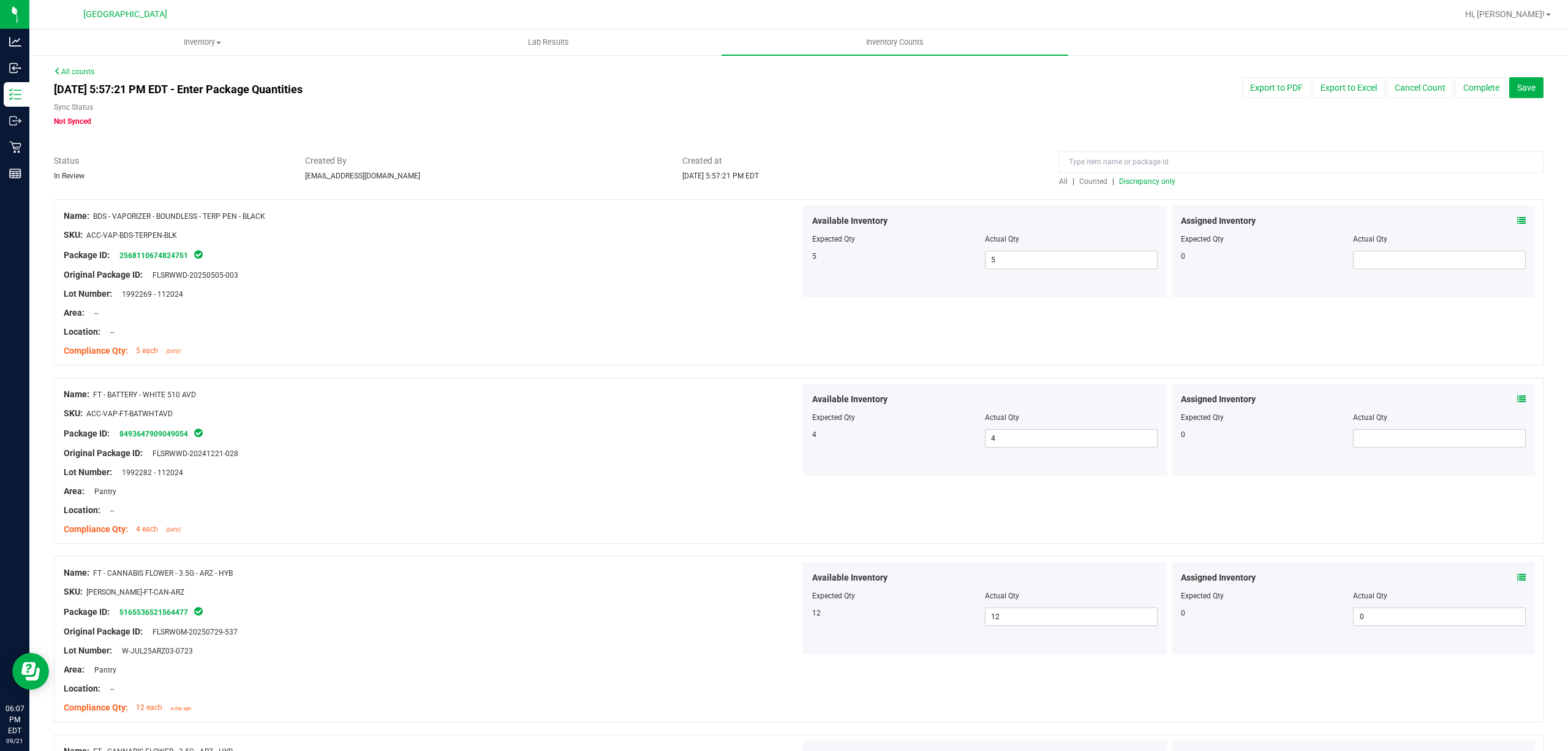
click at [1155, 185] on span "Discrepancy only" at bounding box center [1147, 181] width 56 height 8
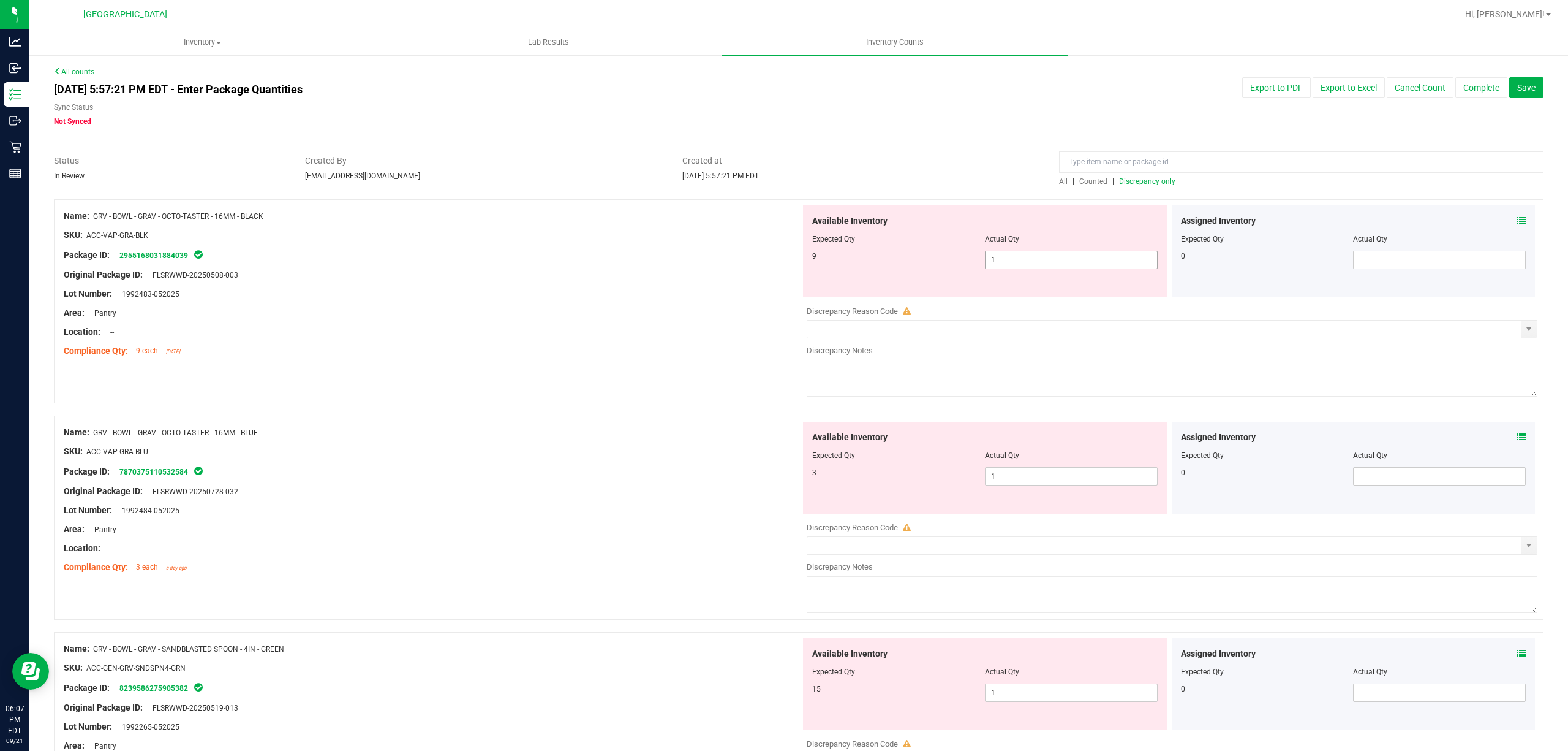
click at [1045, 264] on span "1 1" at bounding box center [1071, 260] width 173 height 18
click at [1045, 264] on input "1" at bounding box center [1071, 260] width 171 height 17
type input "9"
click at [684, 288] on div "Lot Number: 1992483-052025" at bounding box center [432, 294] width 737 height 13
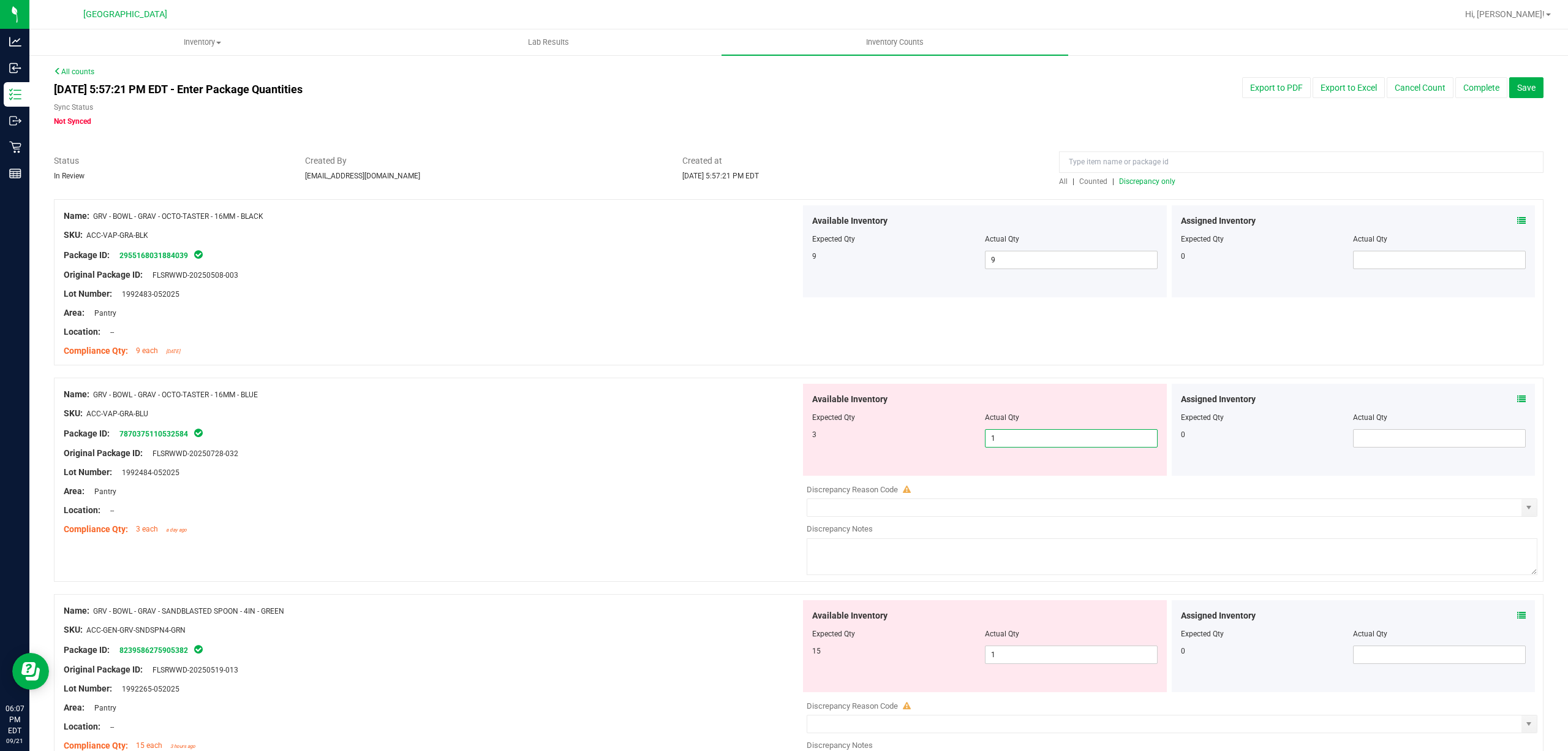
click at [1013, 434] on span "1 1" at bounding box center [1071, 438] width 173 height 18
click at [1013, 434] on input "1" at bounding box center [1071, 438] width 171 height 17
type input "3"
drag, startPoint x: 655, startPoint y: 412, endPoint x: 737, endPoint y: 456, distance: 93.1
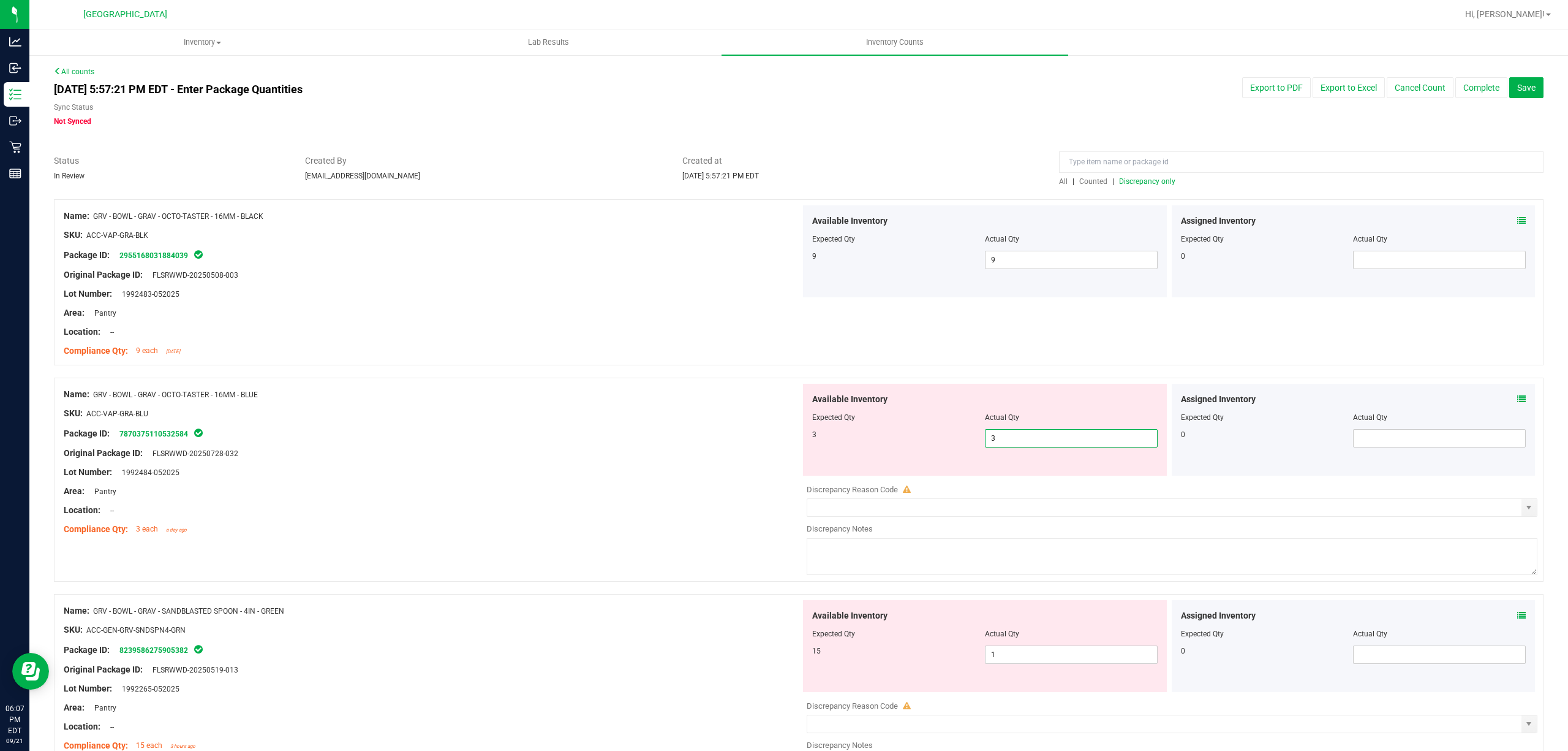
click at [655, 413] on div "SKU: ACC-VAP-GRA-BLU" at bounding box center [432, 414] width 737 height 13
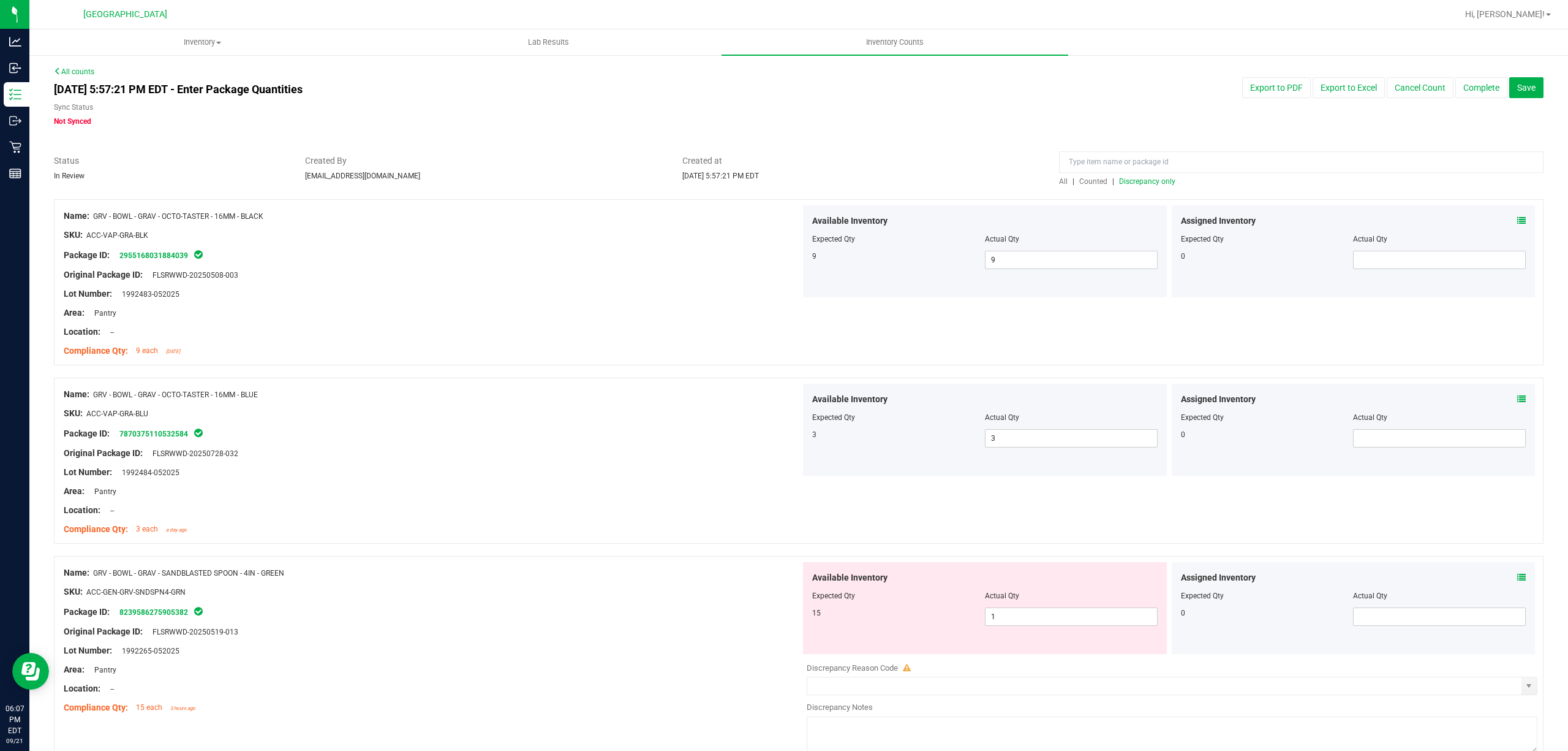
click at [1012, 630] on div "Available Inventory Expected Qty Actual Qty 15 1 1" at bounding box center [985, 608] width 364 height 92
click at [1021, 611] on span "1 1" at bounding box center [1071, 617] width 173 height 18
type input "15"
click at [846, 584] on div at bounding box center [985, 586] width 345 height 6
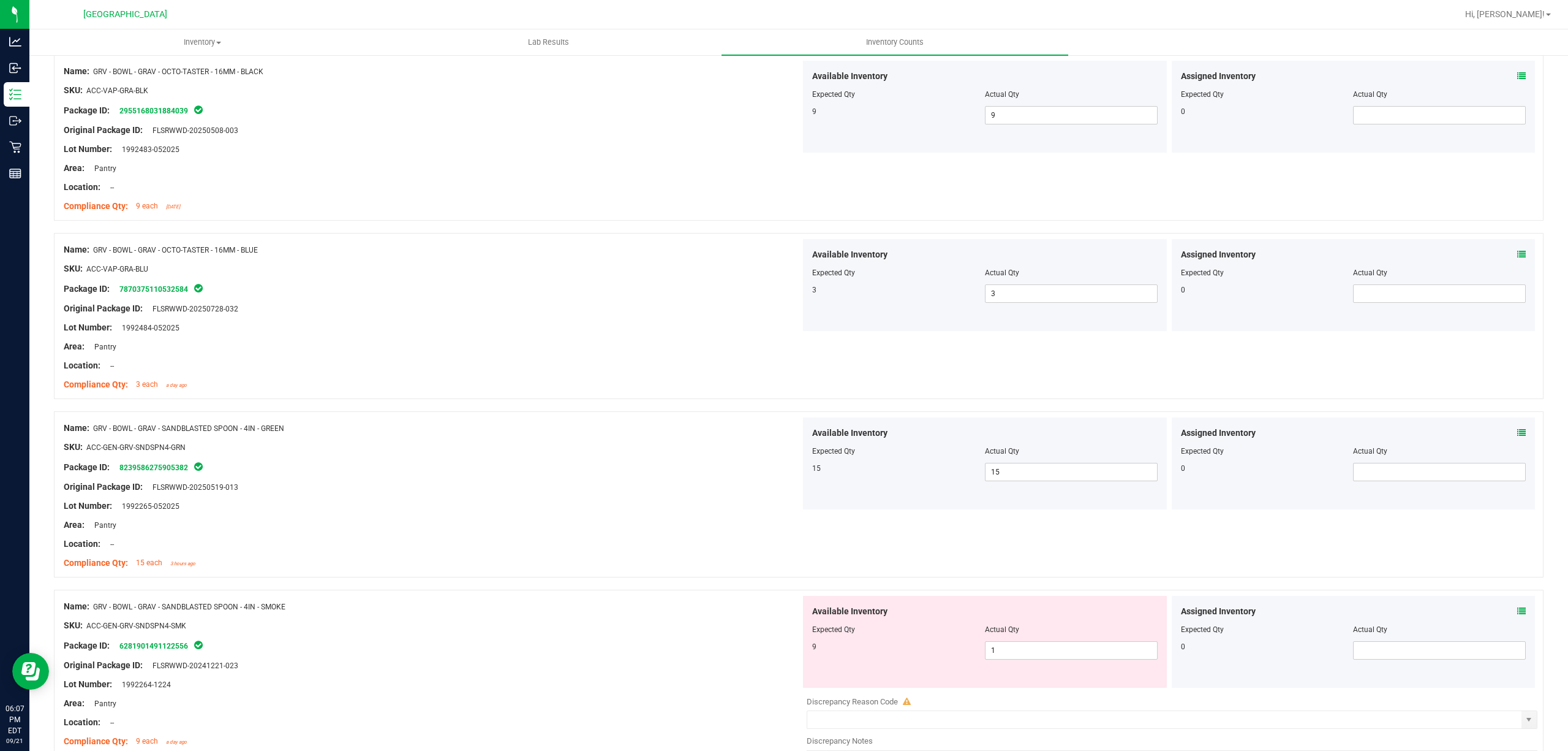
scroll to position [326, 0]
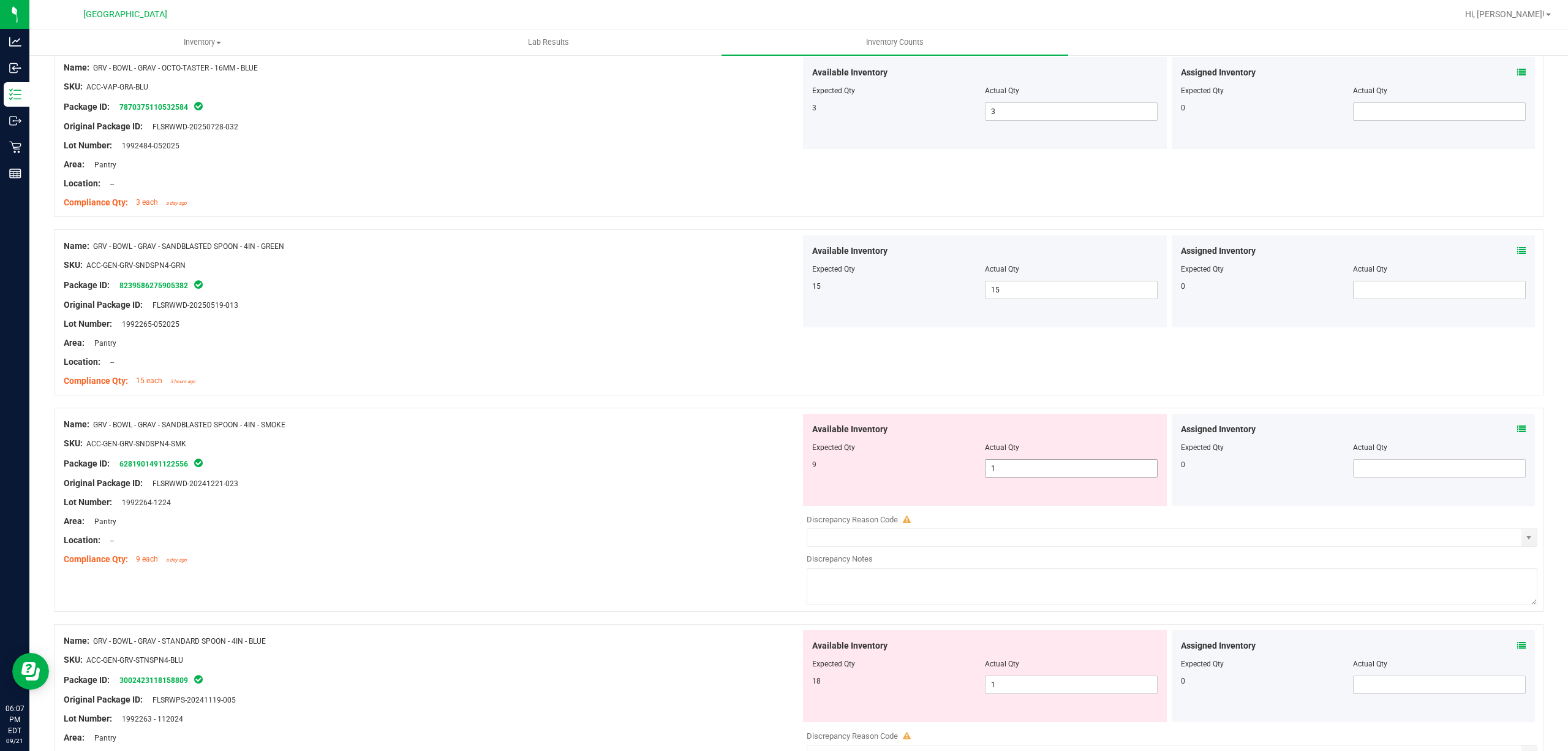
click at [991, 469] on span "1 1" at bounding box center [1071, 468] width 173 height 18
click at [991, 469] on input "1" at bounding box center [1071, 468] width 171 height 17
type input "9"
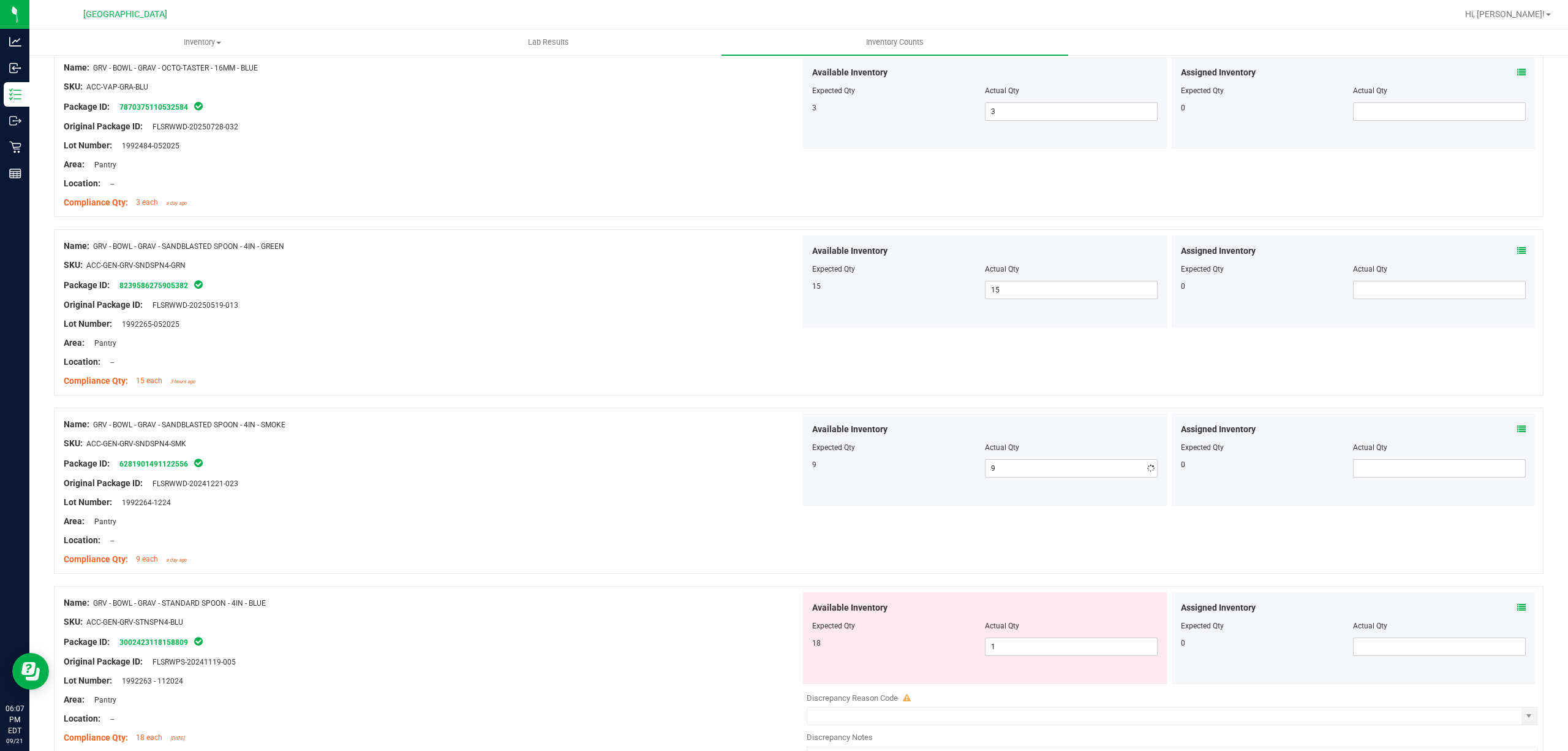
drag, startPoint x: 812, startPoint y: 462, endPoint x: 990, endPoint y: 601, distance: 225.8
click at [812, 465] on div "9" at bounding box center [899, 464] width 173 height 11
click at [1001, 643] on span "1 1" at bounding box center [1071, 646] width 173 height 18
type input "18"
click at [725, 627] on div "SKU: ACC-GEN-GRV-STNSPN4-BLU" at bounding box center [432, 622] width 737 height 13
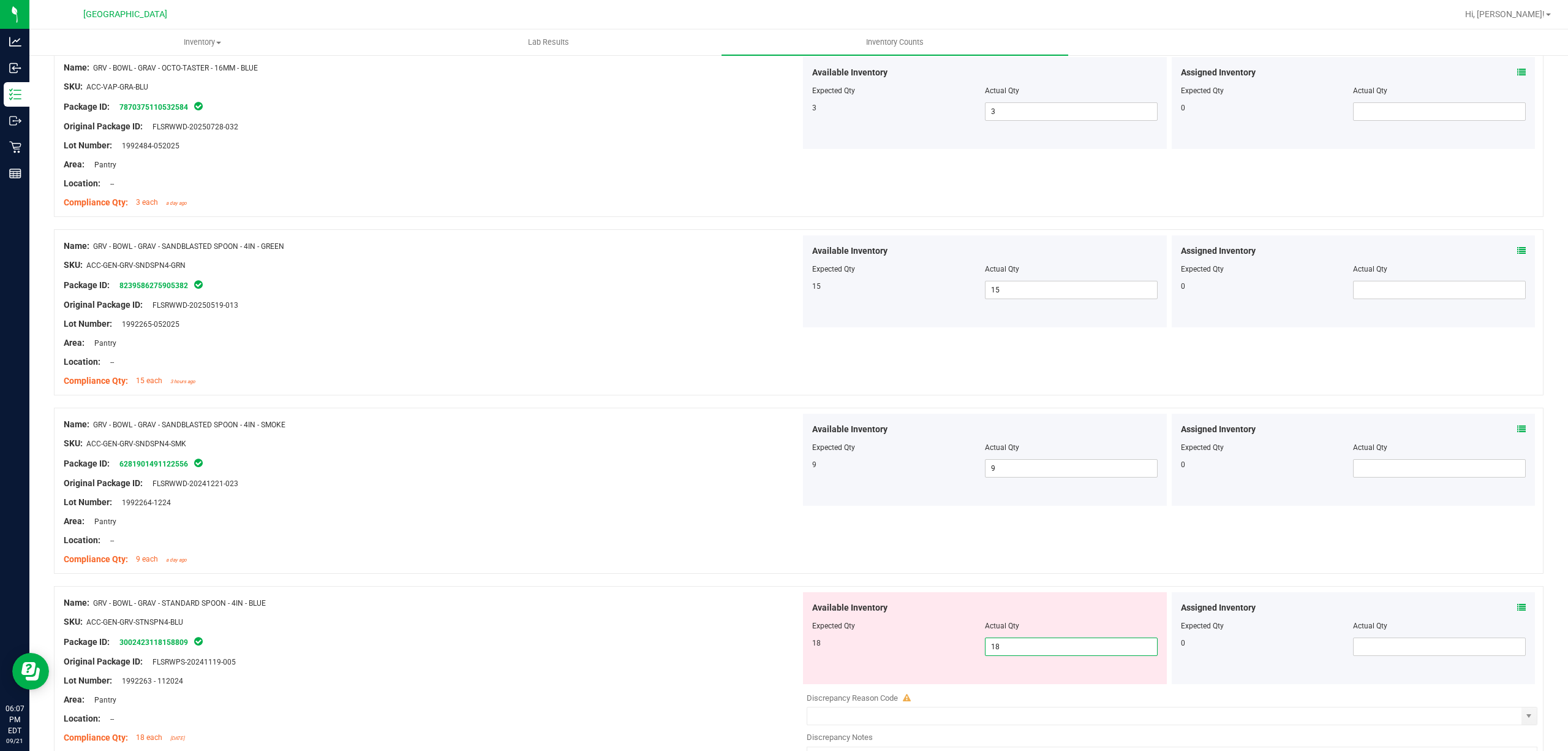
type input "18"
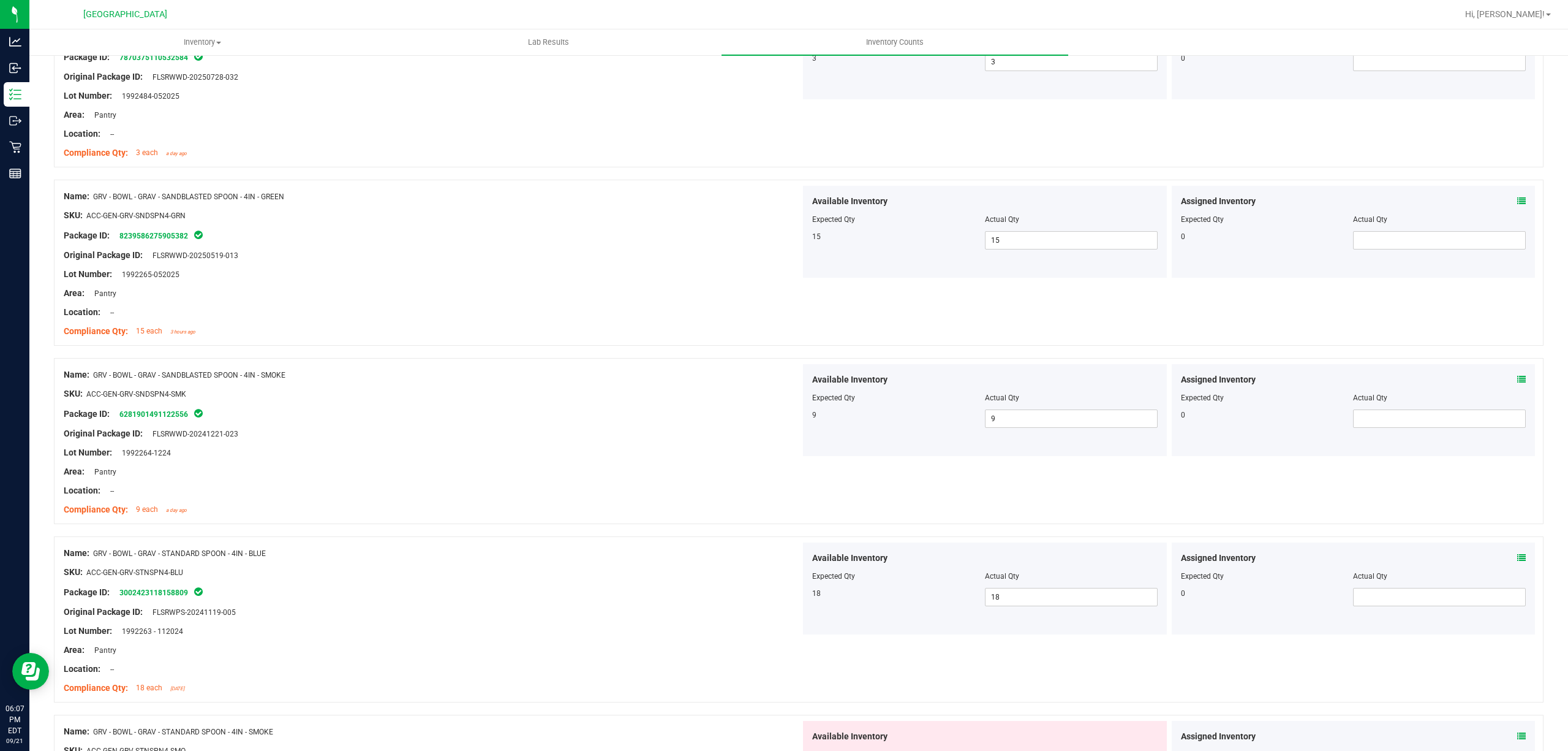
scroll to position [572, 0]
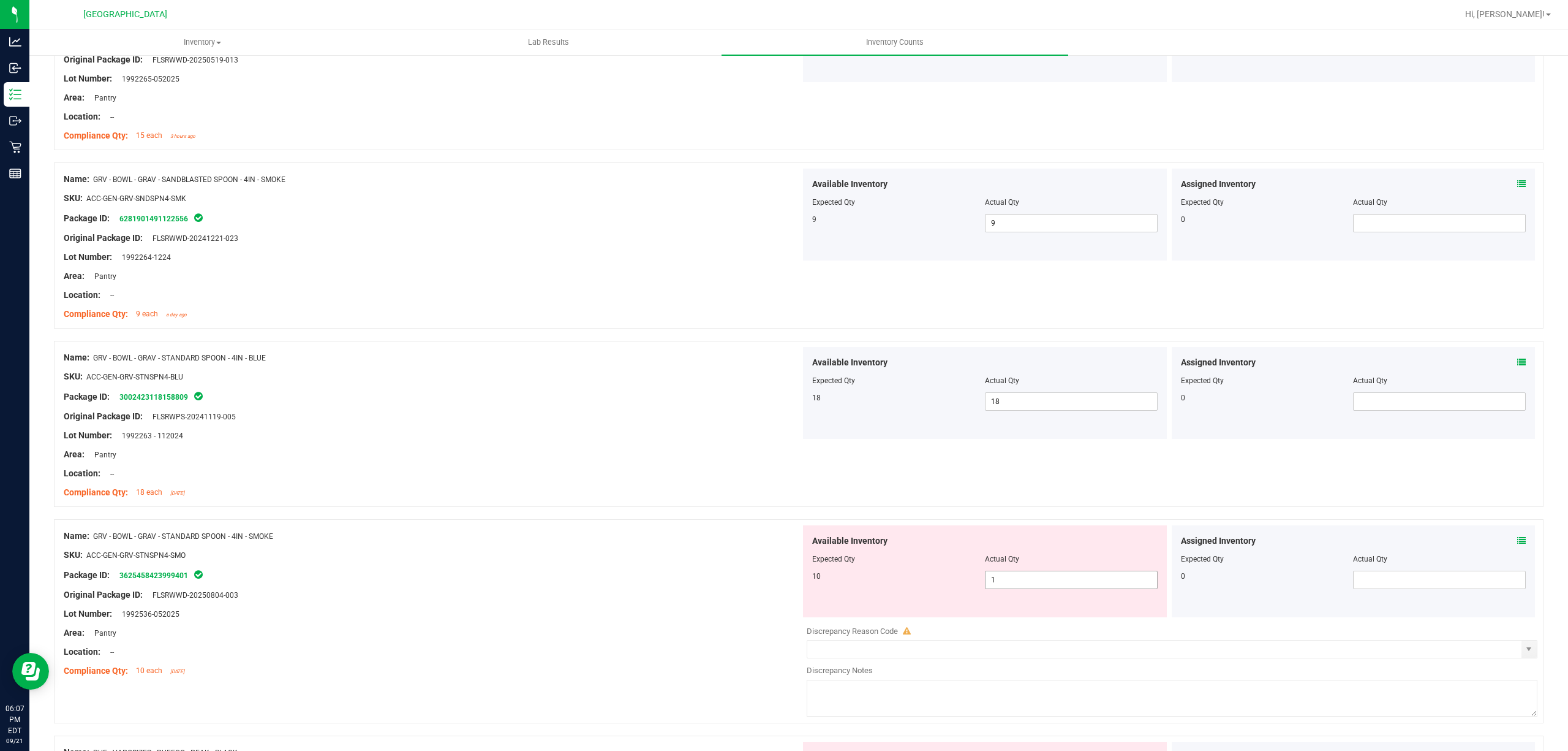
click at [1015, 582] on span "1 1" at bounding box center [1071, 580] width 173 height 18
type input "10"
drag, startPoint x: 447, startPoint y: 517, endPoint x: 510, endPoint y: 501, distance: 65.0
click at [452, 517] on div at bounding box center [798, 513] width 1490 height 12
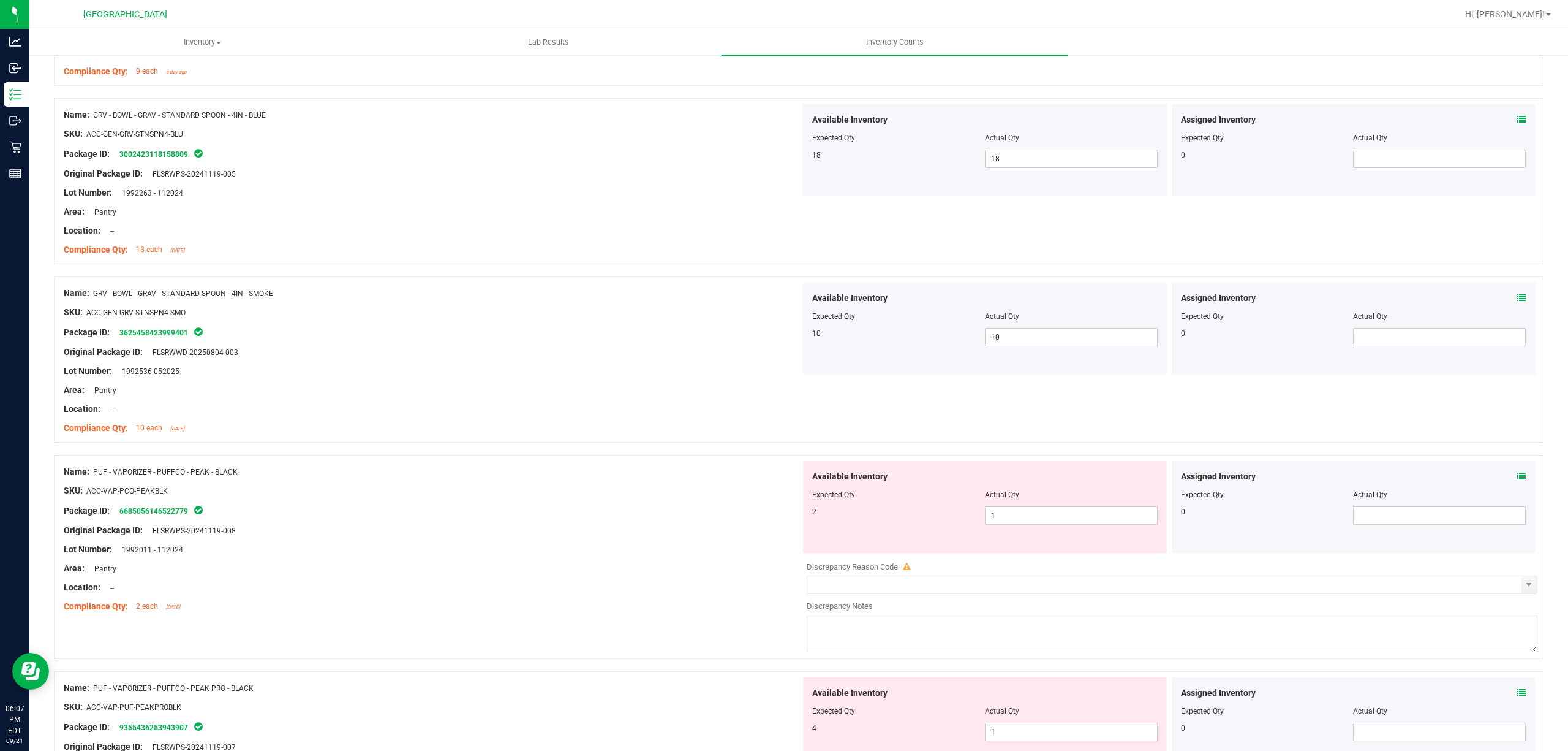
scroll to position [817, 0]
click at [1023, 514] on span "1 1" at bounding box center [1071, 513] width 173 height 18
click at [1023, 514] on input "1" at bounding box center [1071, 513] width 171 height 17
type input "2"
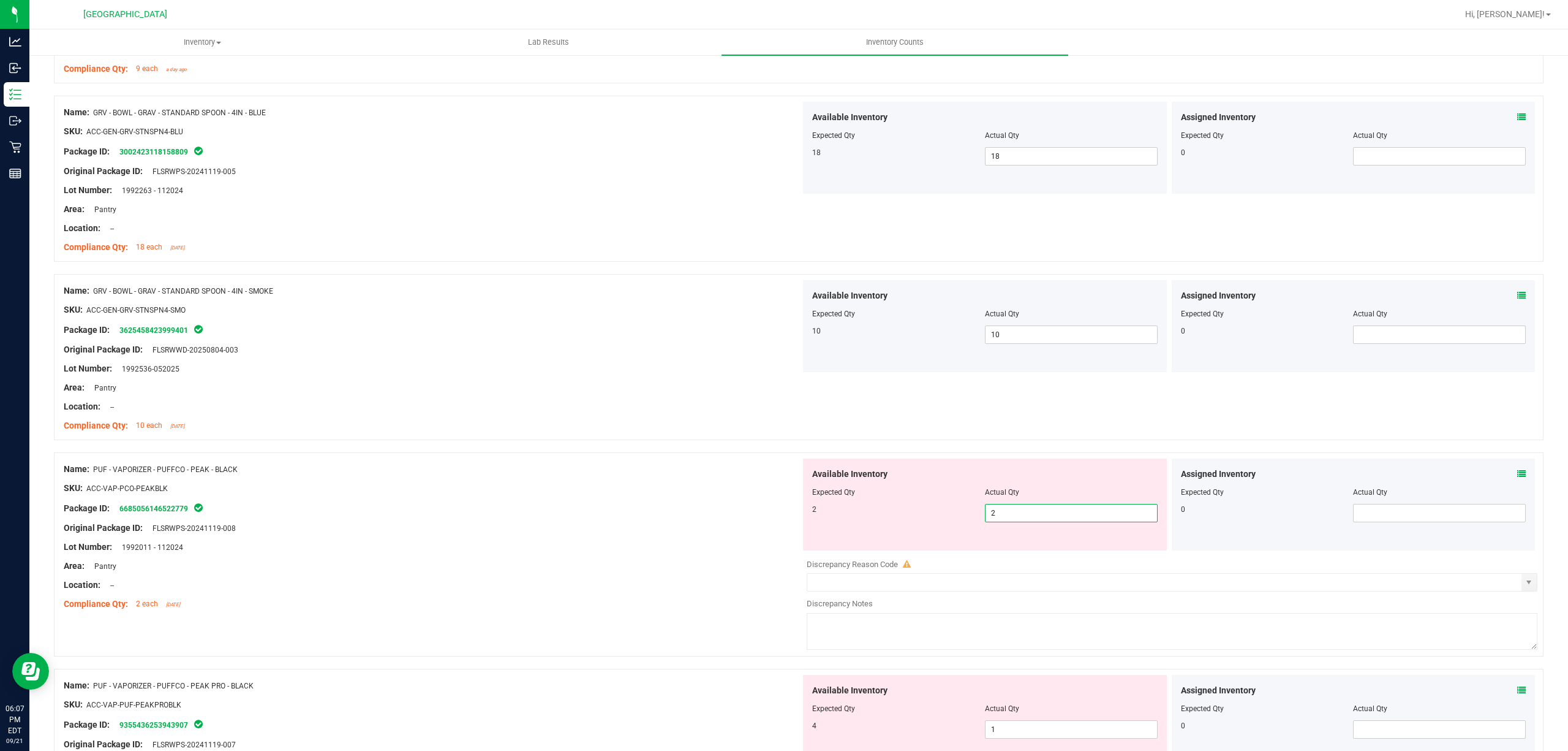
click at [773, 503] on div "Package ID: 6685056146522779" at bounding box center [432, 508] width 737 height 15
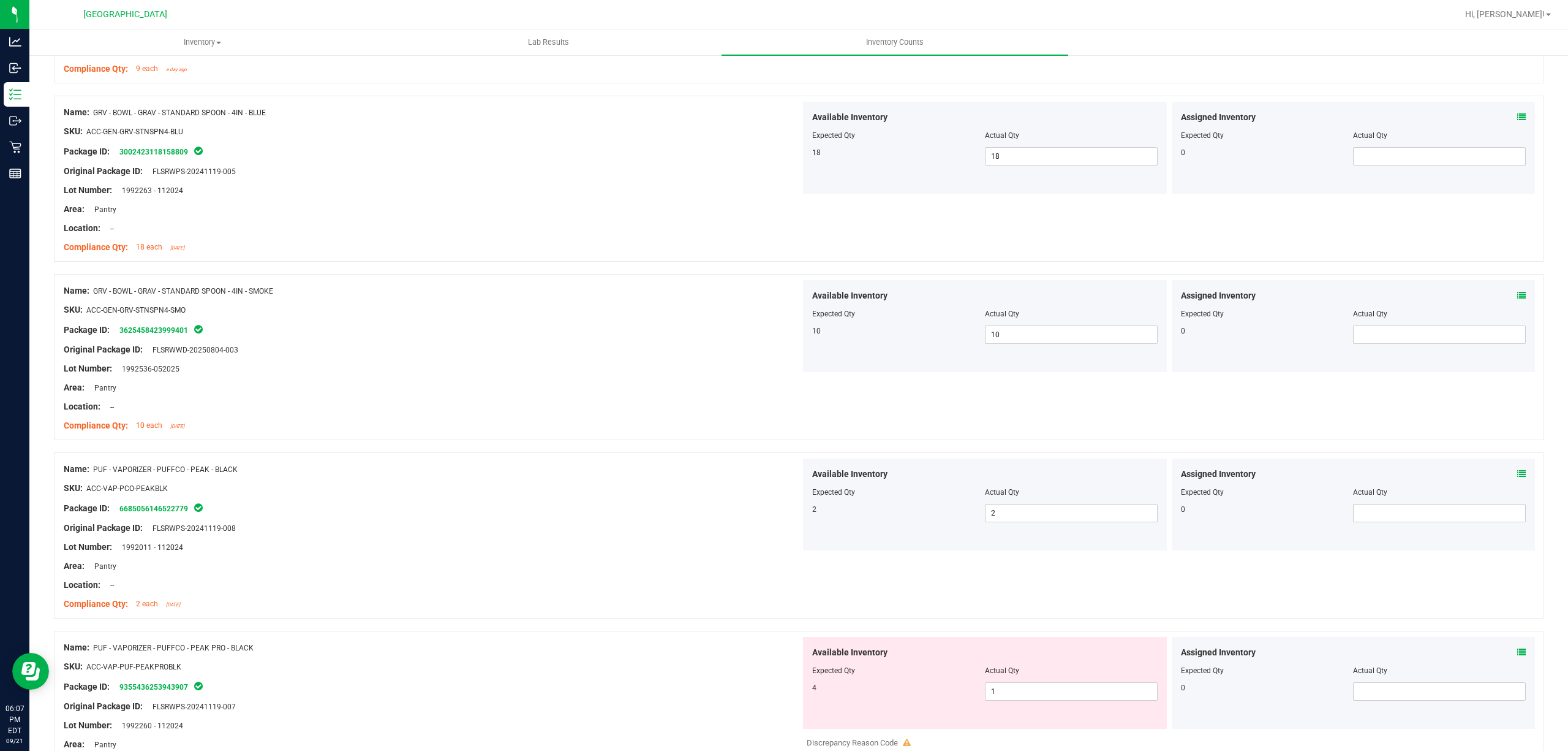
click at [1042, 680] on div at bounding box center [985, 678] width 345 height 6
click at [1032, 695] on span "1 1" at bounding box center [1071, 691] width 173 height 18
click at [1032, 695] on input "1" at bounding box center [1071, 691] width 171 height 17
type input "4"
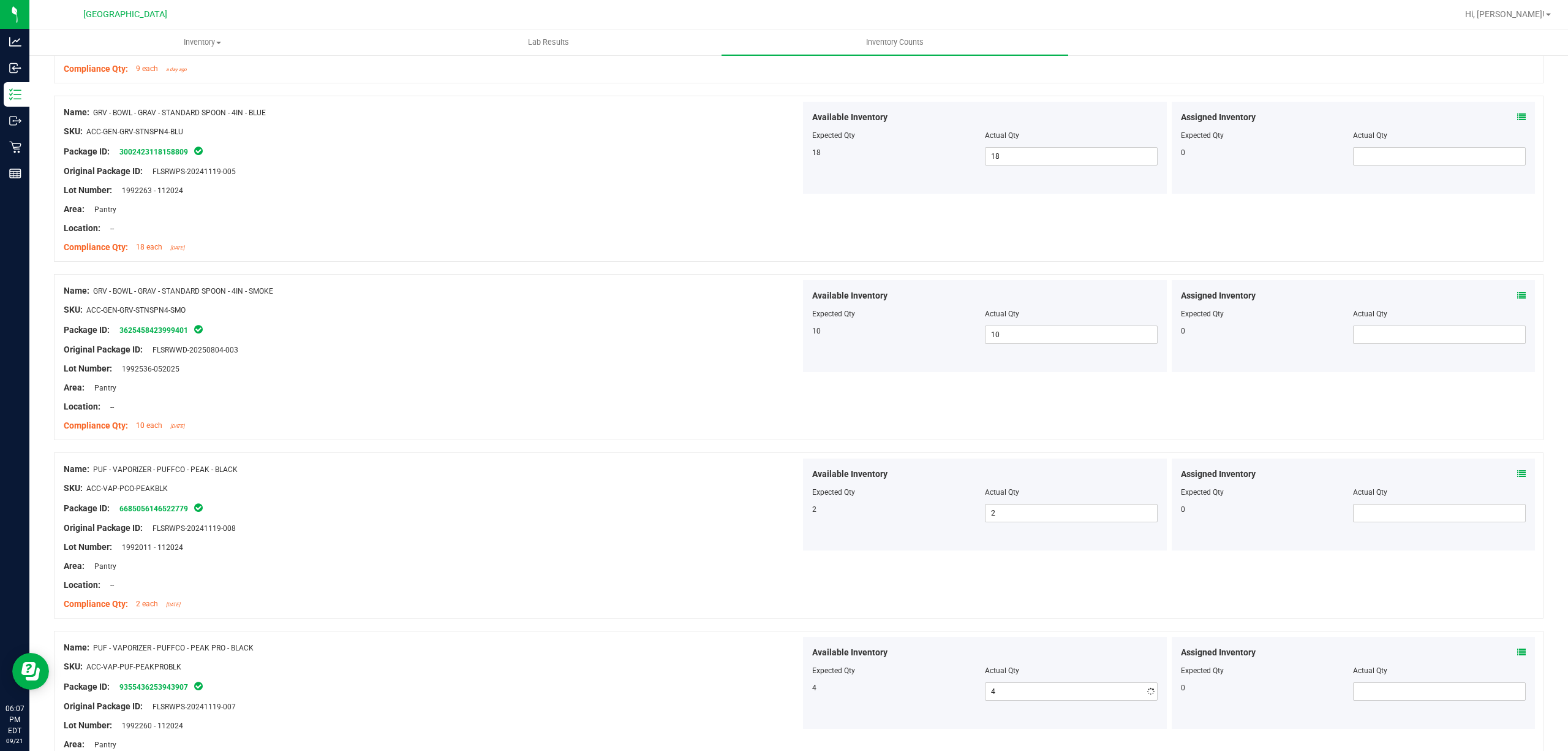
click at [905, 689] on div "4" at bounding box center [899, 687] width 173 height 11
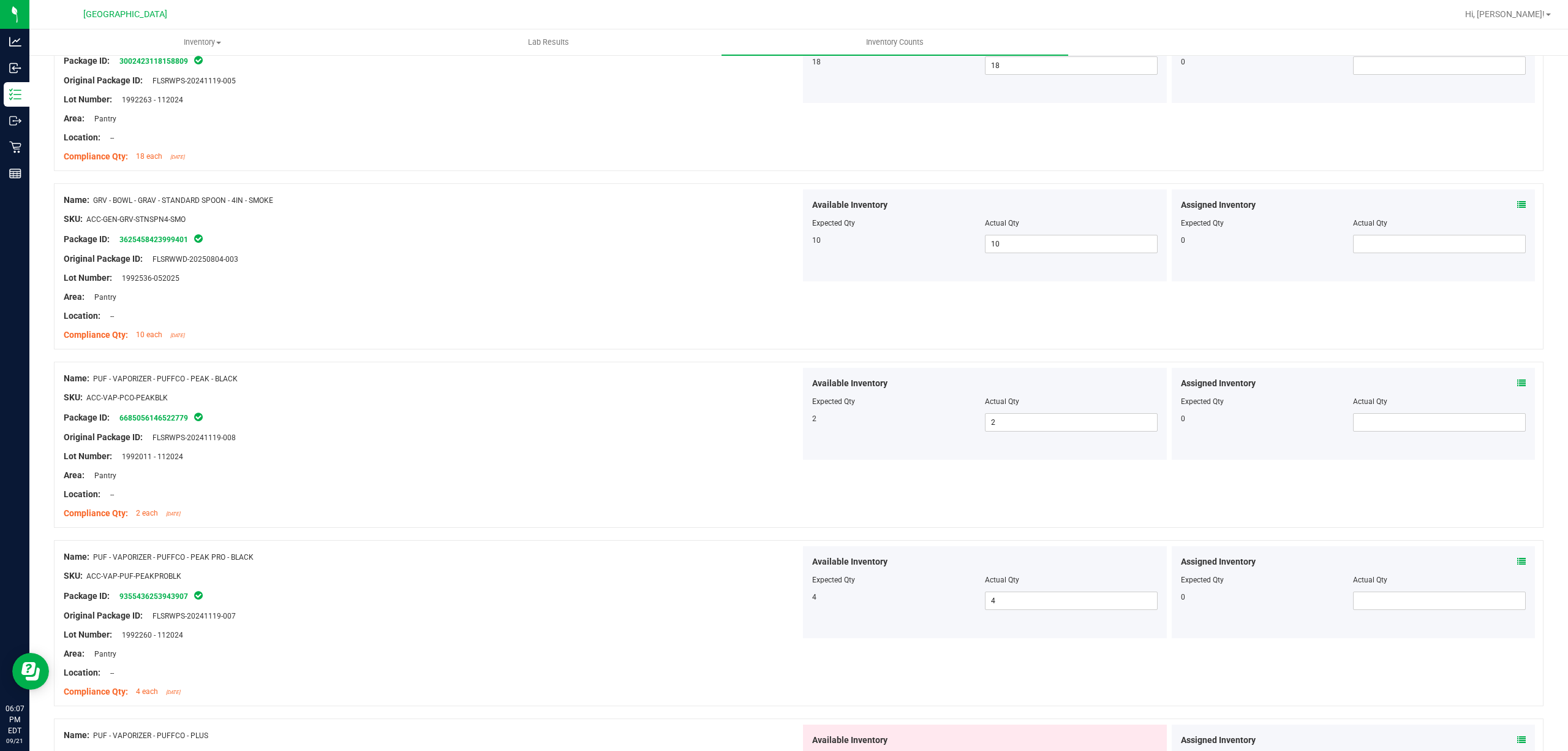
scroll to position [1143, 0]
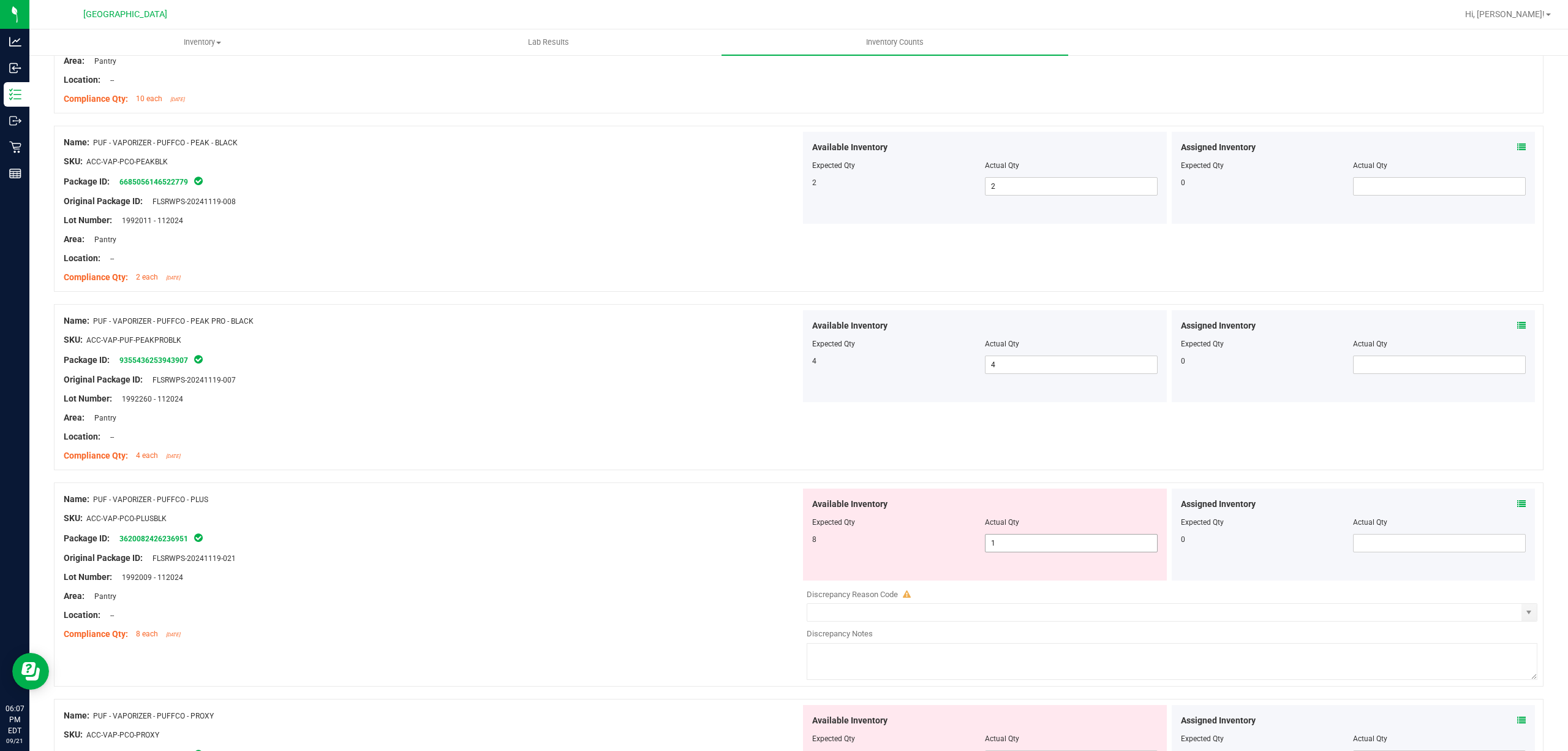
click at [1025, 546] on span "1 1" at bounding box center [1071, 543] width 173 height 18
click at [1025, 546] on input "1" at bounding box center [1071, 542] width 171 height 17
type input "8"
click at [803, 521] on div "Available Inventory Expected Qty Actual Qty 8 8 8" at bounding box center [985, 535] width 364 height 92
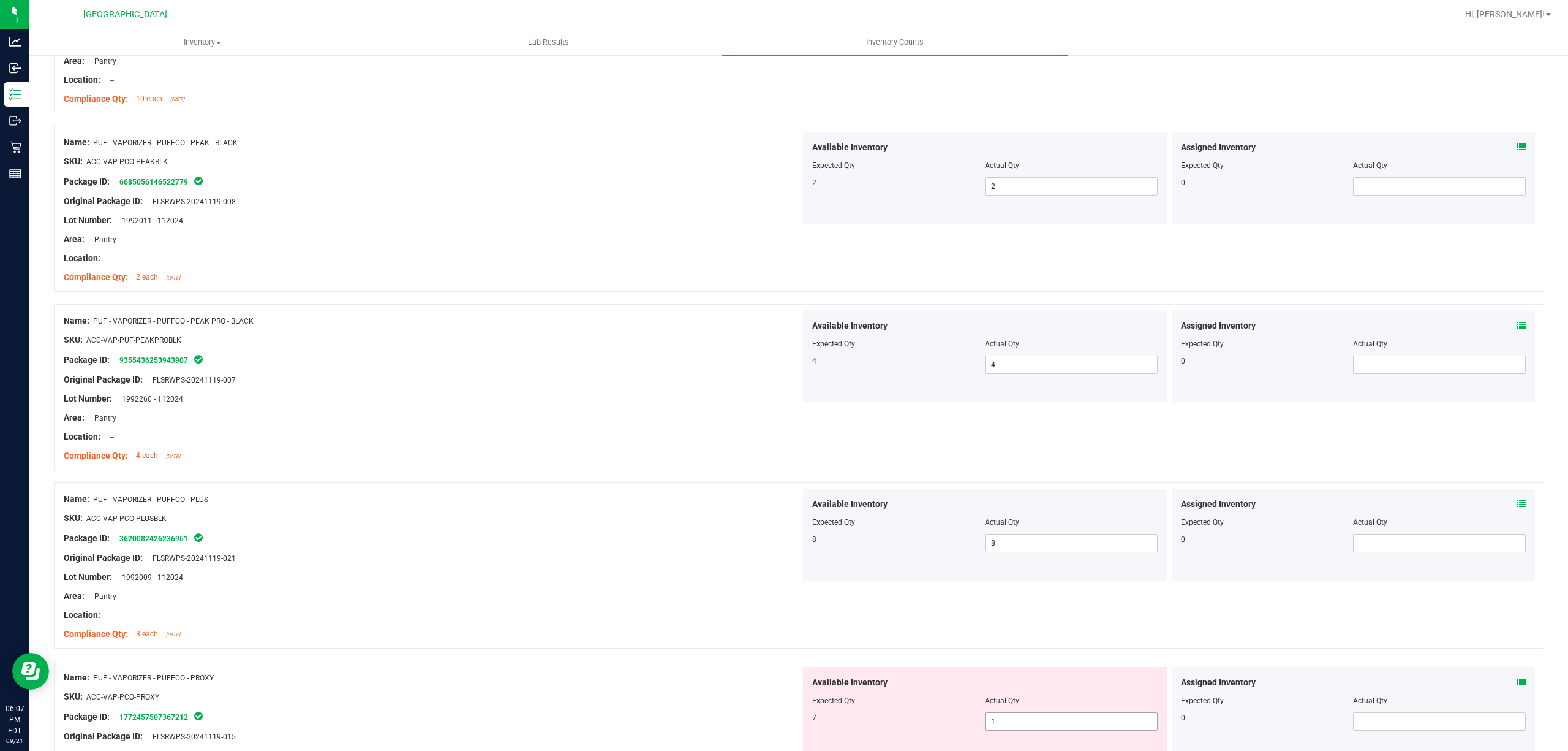
click at [997, 724] on span "1 1" at bounding box center [1071, 721] width 173 height 18
click at [997, 724] on input "1" at bounding box center [1071, 721] width 171 height 17
type input "7"
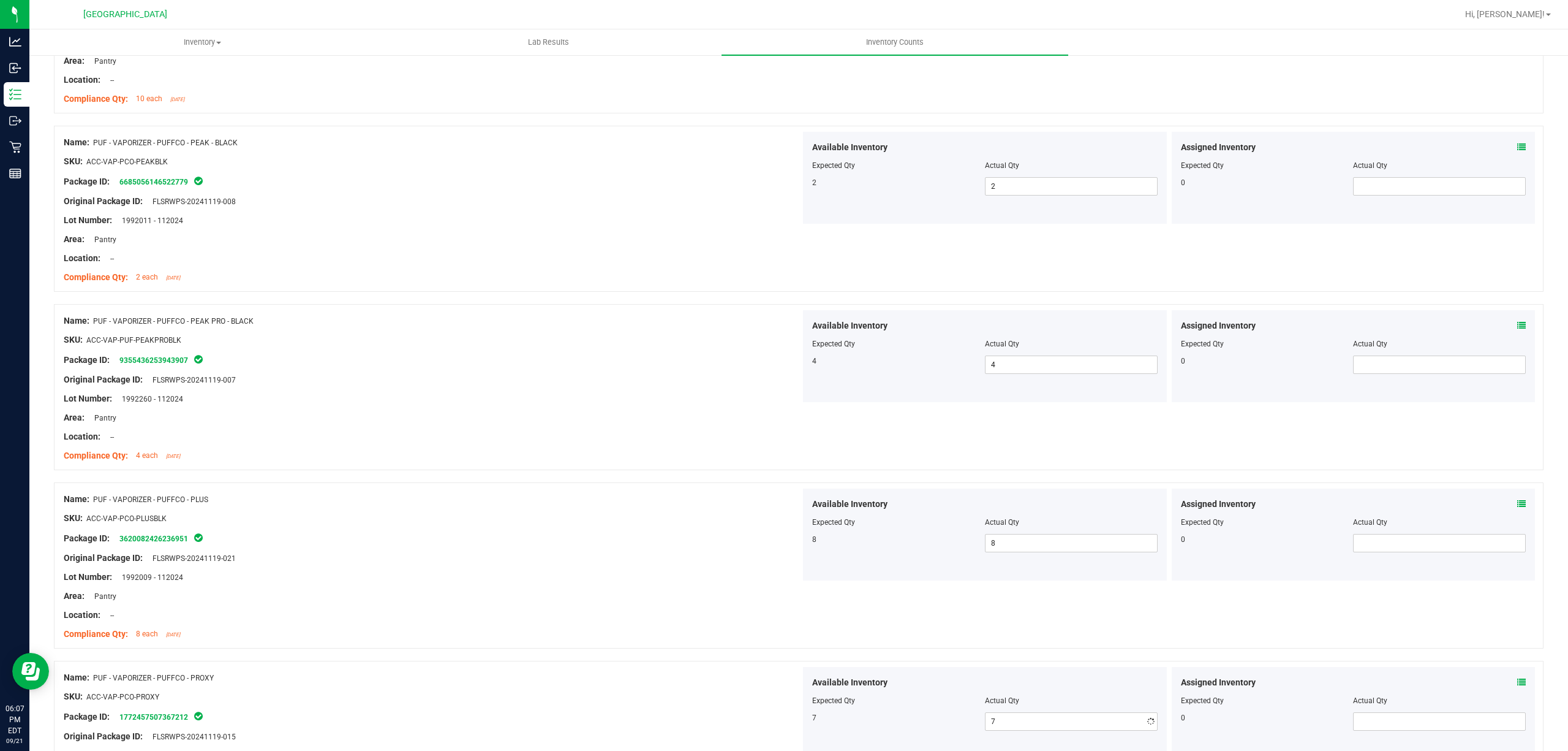
click at [756, 670] on div "Name: PUF - VAPORIZER - PUFFCO - PROXY SKU: ACC-VAP-PCO-PROXY Package ID: 17724…" at bounding box center [432, 745] width 737 height 157
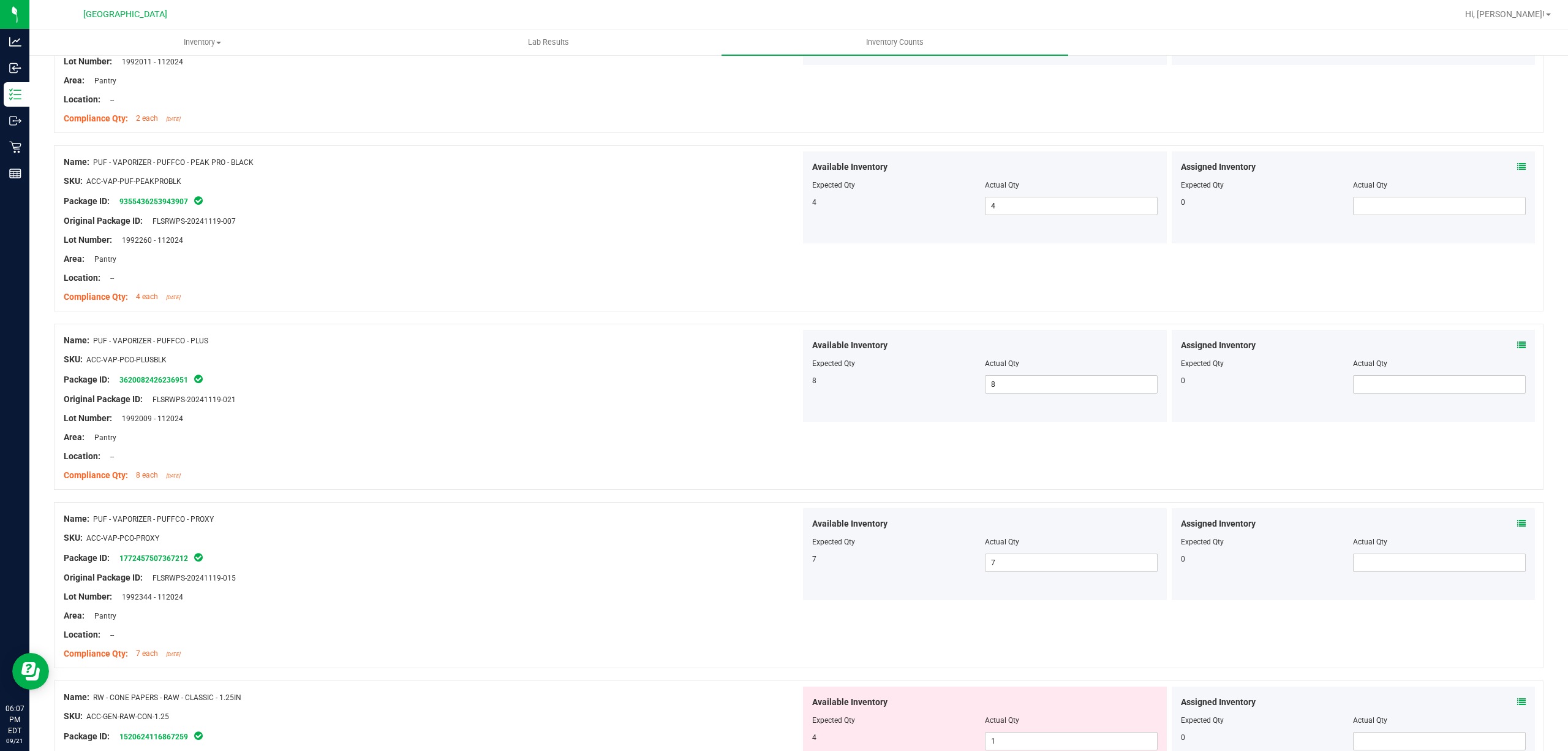
scroll to position [1389, 0]
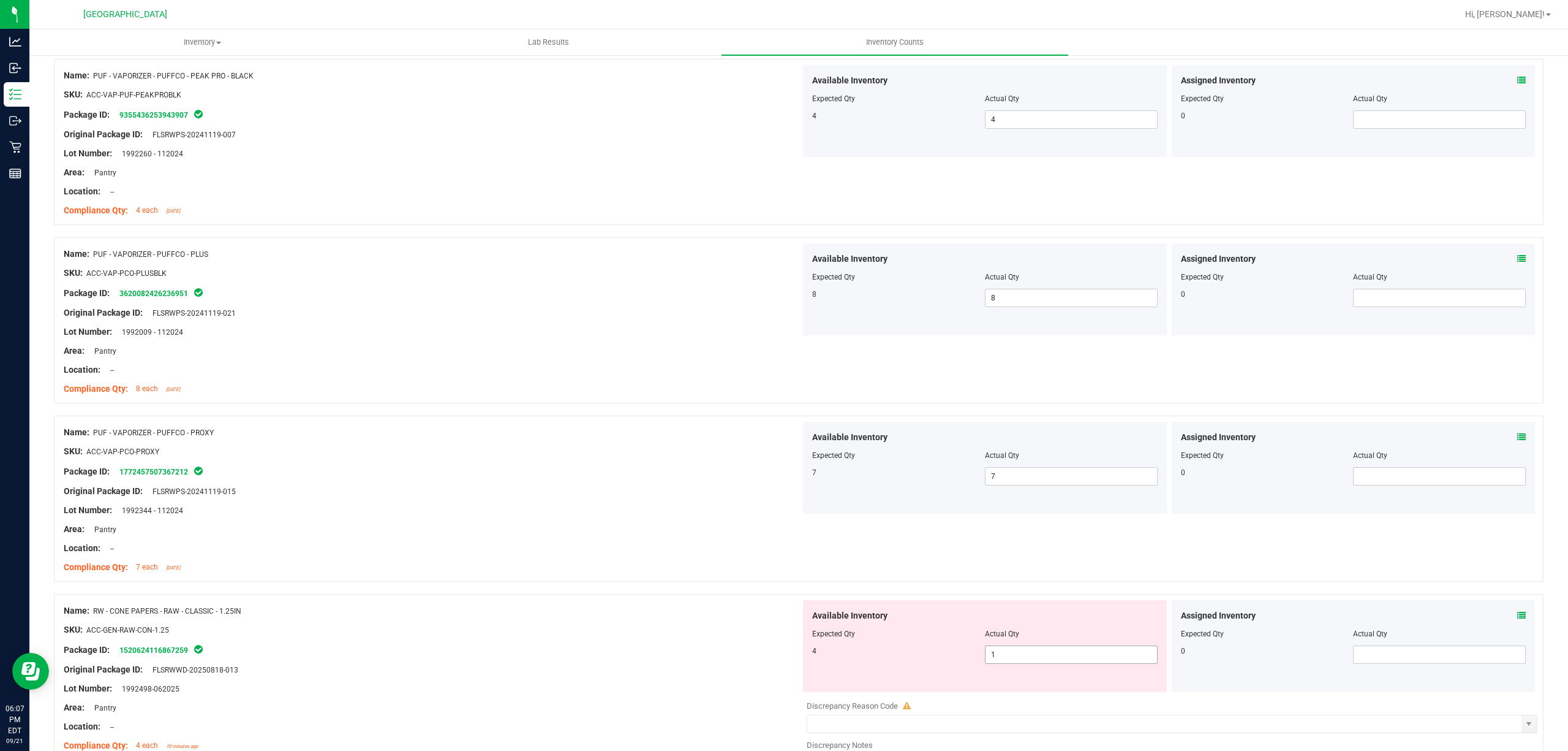
click at [1009, 651] on span "1 1" at bounding box center [1071, 655] width 173 height 18
click at [1009, 651] on input "1" at bounding box center [1071, 655] width 171 height 17
type input "4"
click at [803, 651] on div "Available Inventory Expected Qty Actual Qty 4 4 4" at bounding box center [985, 646] width 364 height 92
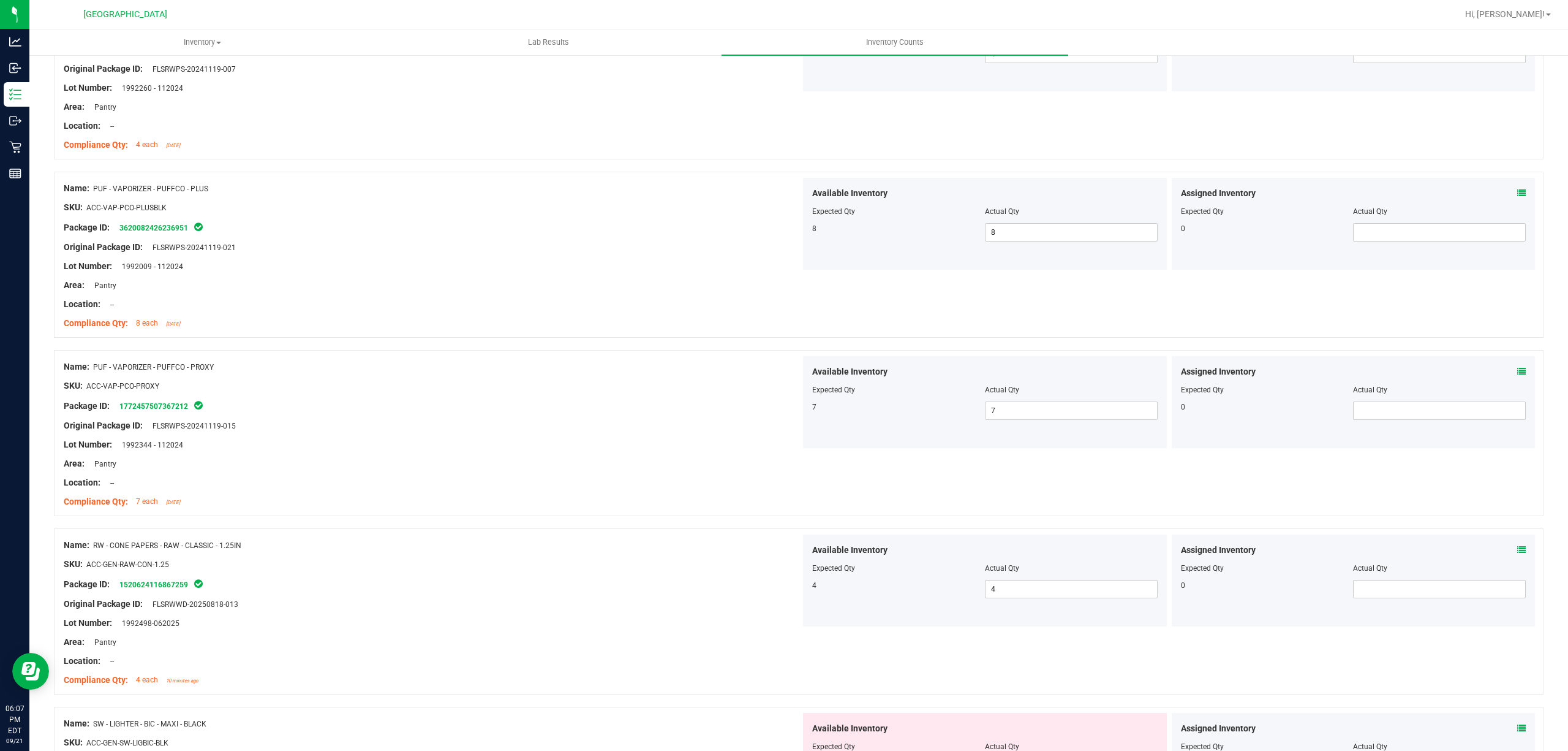
scroll to position [1716, 0]
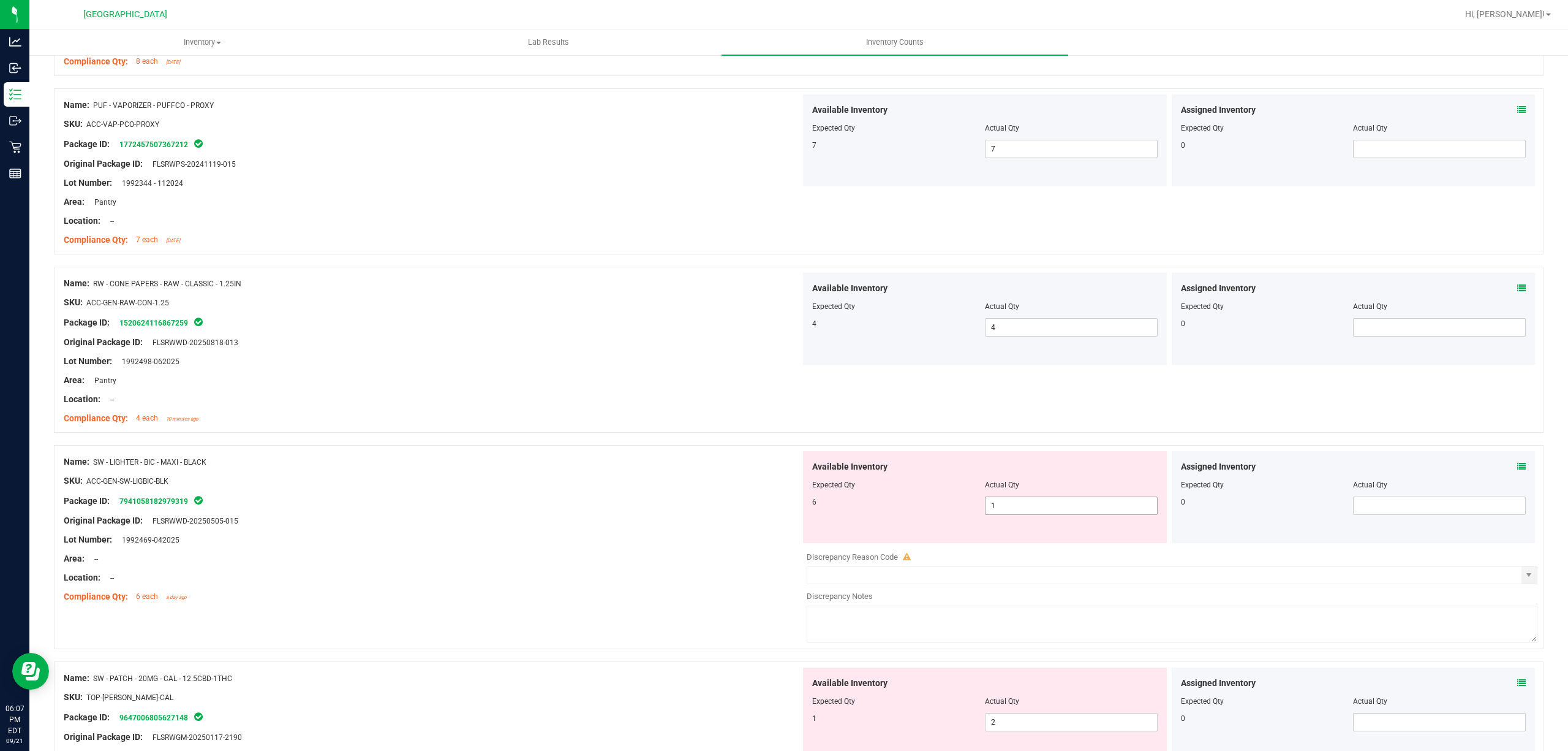
click at [1011, 501] on span "1 1" at bounding box center [1071, 505] width 173 height 18
click at [1011, 501] on input "1" at bounding box center [1071, 505] width 171 height 17
type input "6"
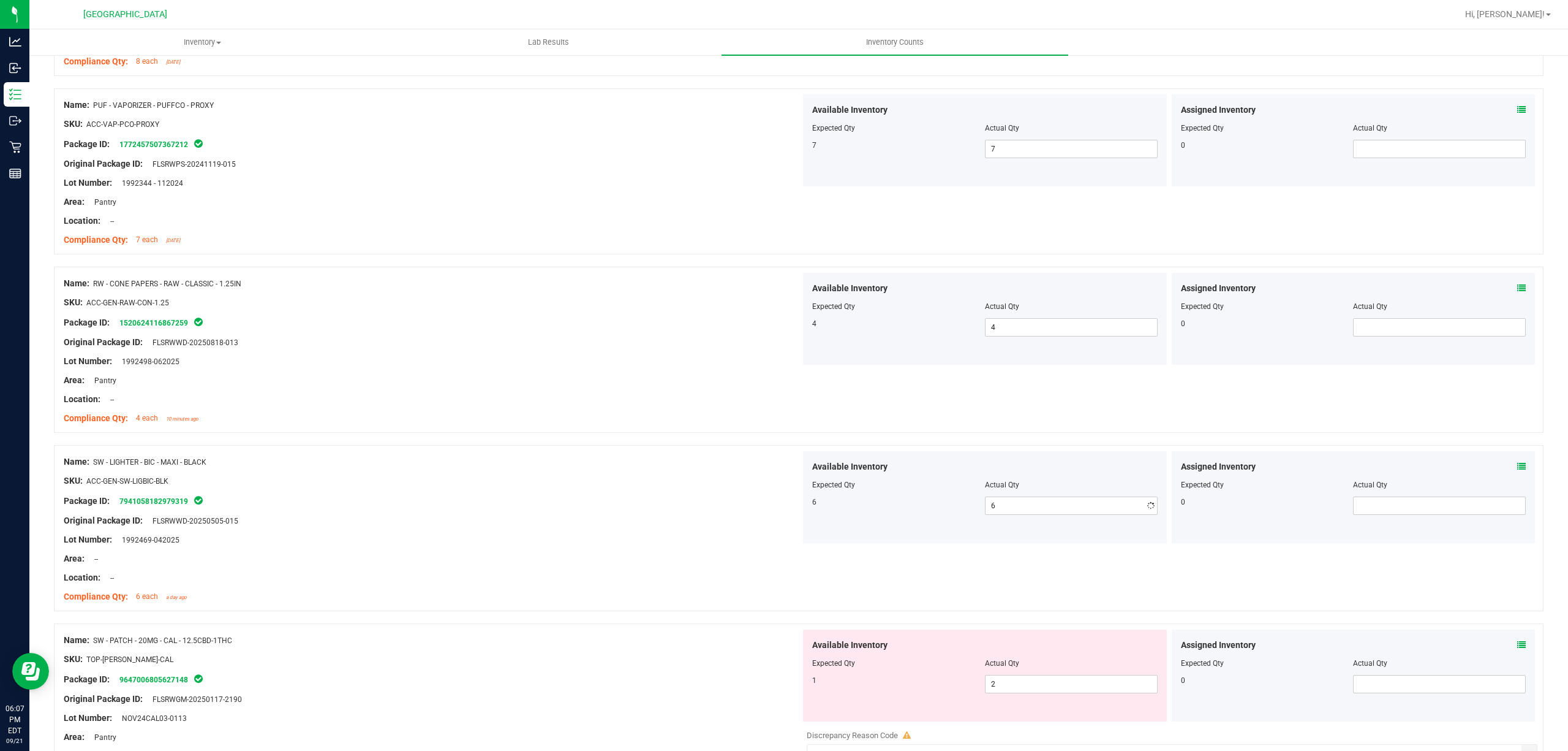
click at [627, 501] on div "Package ID: 7941058182979319" at bounding box center [432, 500] width 737 height 15
click at [1017, 692] on span "2 2" at bounding box center [1071, 684] width 173 height 18
click at [1017, 692] on input "2" at bounding box center [1071, 683] width 171 height 17
type input "1"
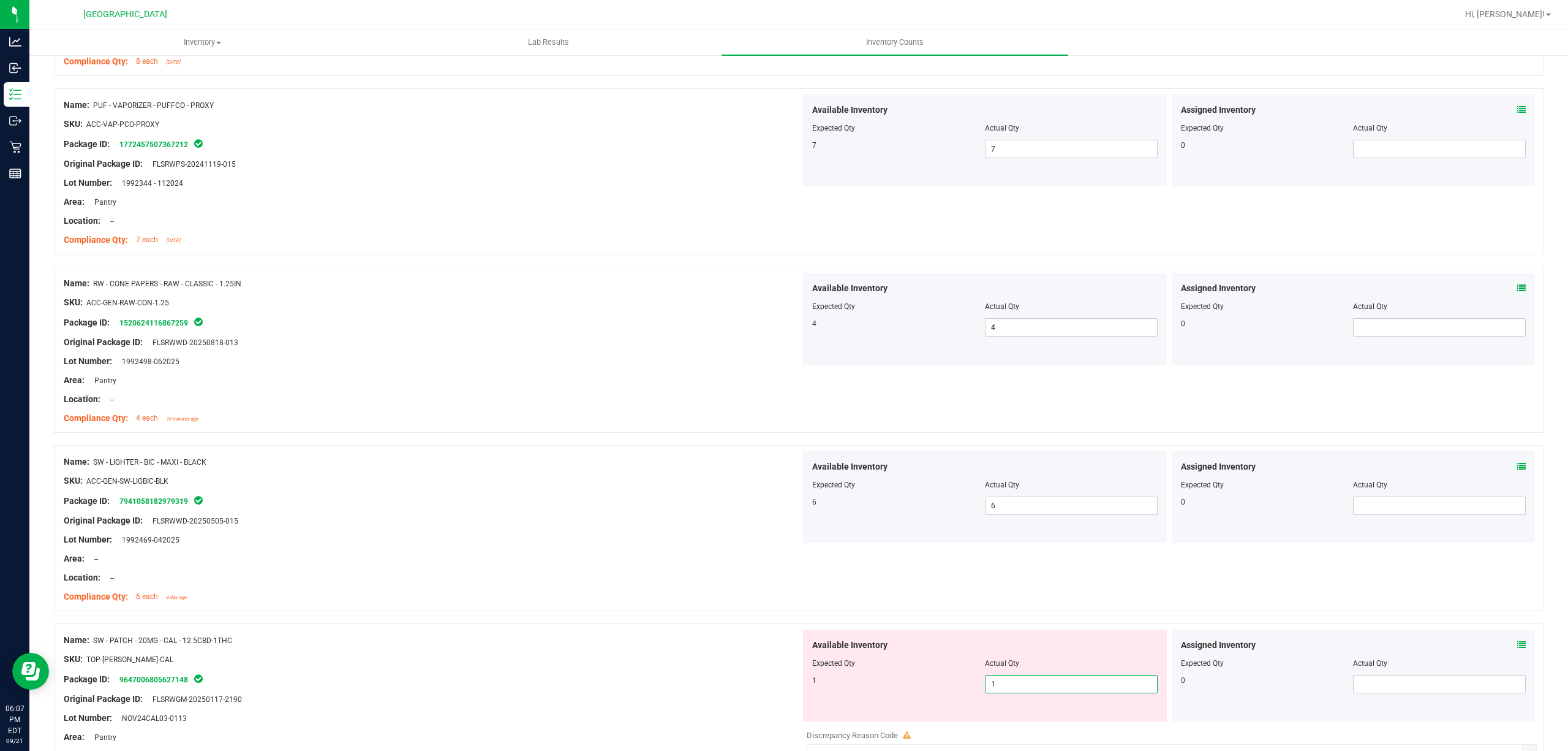
click at [803, 659] on div "Available Inventory Expected Qty Actual Qty 1 1 1" at bounding box center [985, 676] width 364 height 92
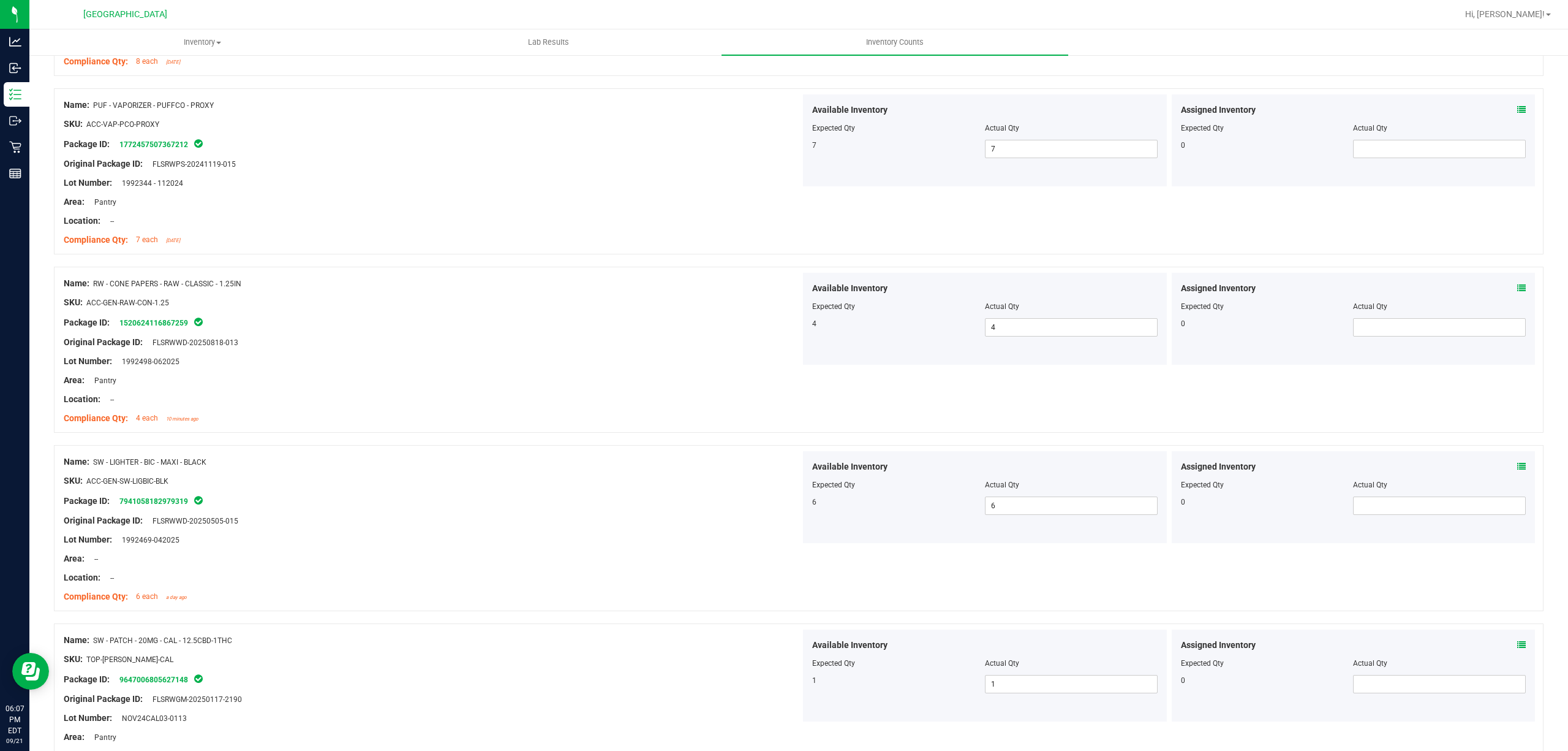
scroll to position [1961, 0]
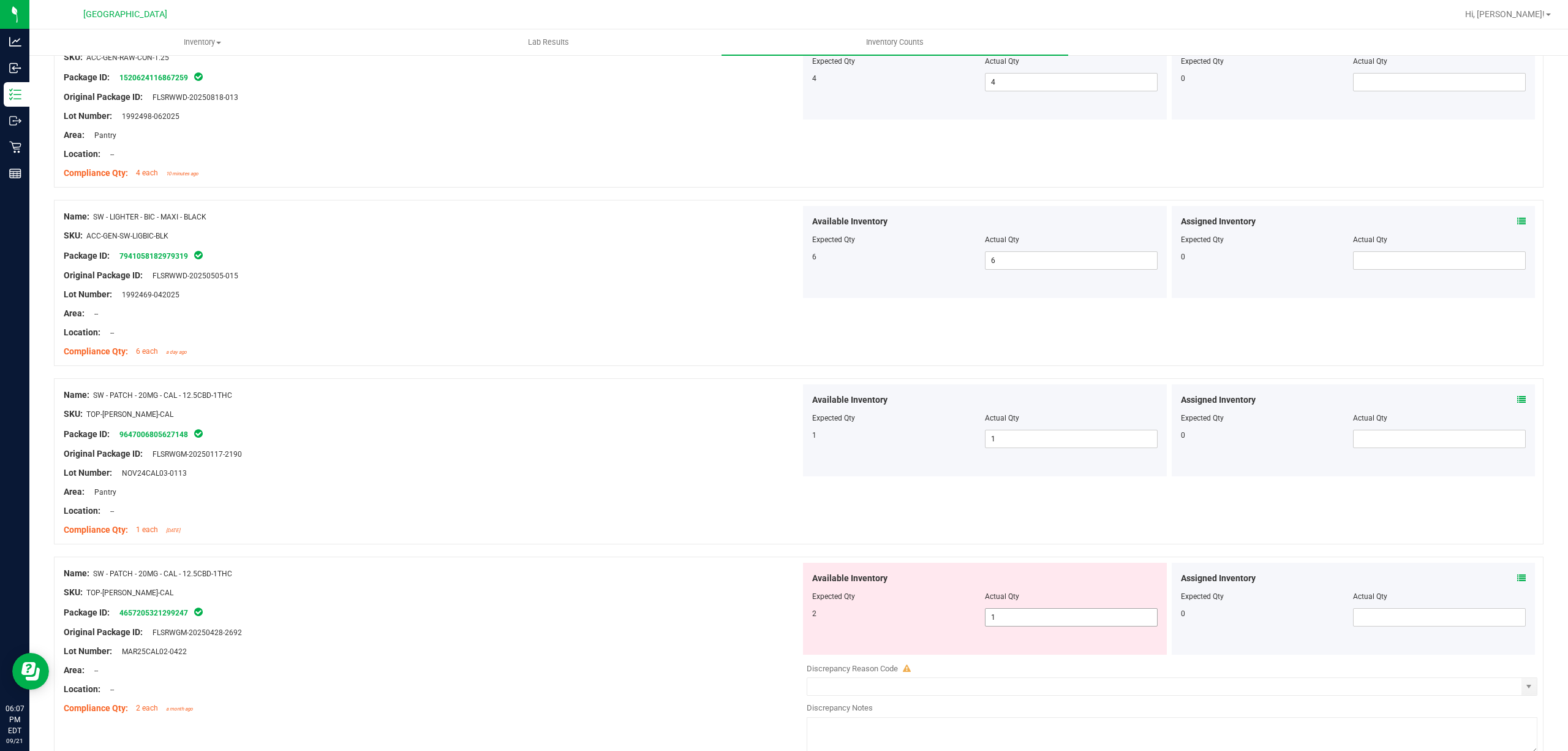
click at [1016, 613] on span "1 1" at bounding box center [1071, 617] width 173 height 18
drag, startPoint x: 1016, startPoint y: 613, endPoint x: 1020, endPoint y: 629, distance: 16.5
click at [1016, 615] on span "1 1" at bounding box center [1071, 617] width 173 height 18
click at [1020, 627] on span "1 1" at bounding box center [1071, 617] width 173 height 18
click at [1020, 626] on input "1" at bounding box center [1071, 617] width 171 height 17
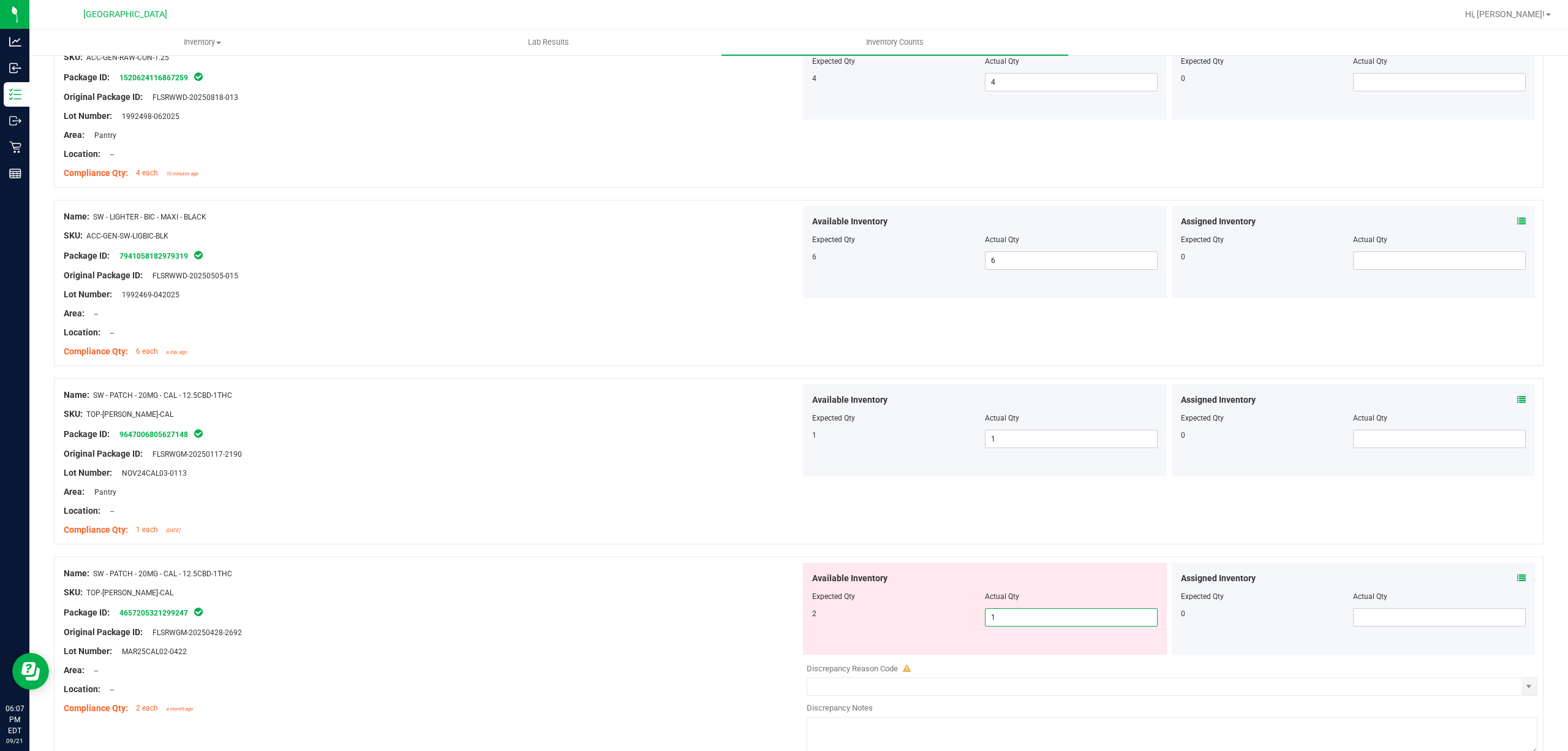
type input "2"
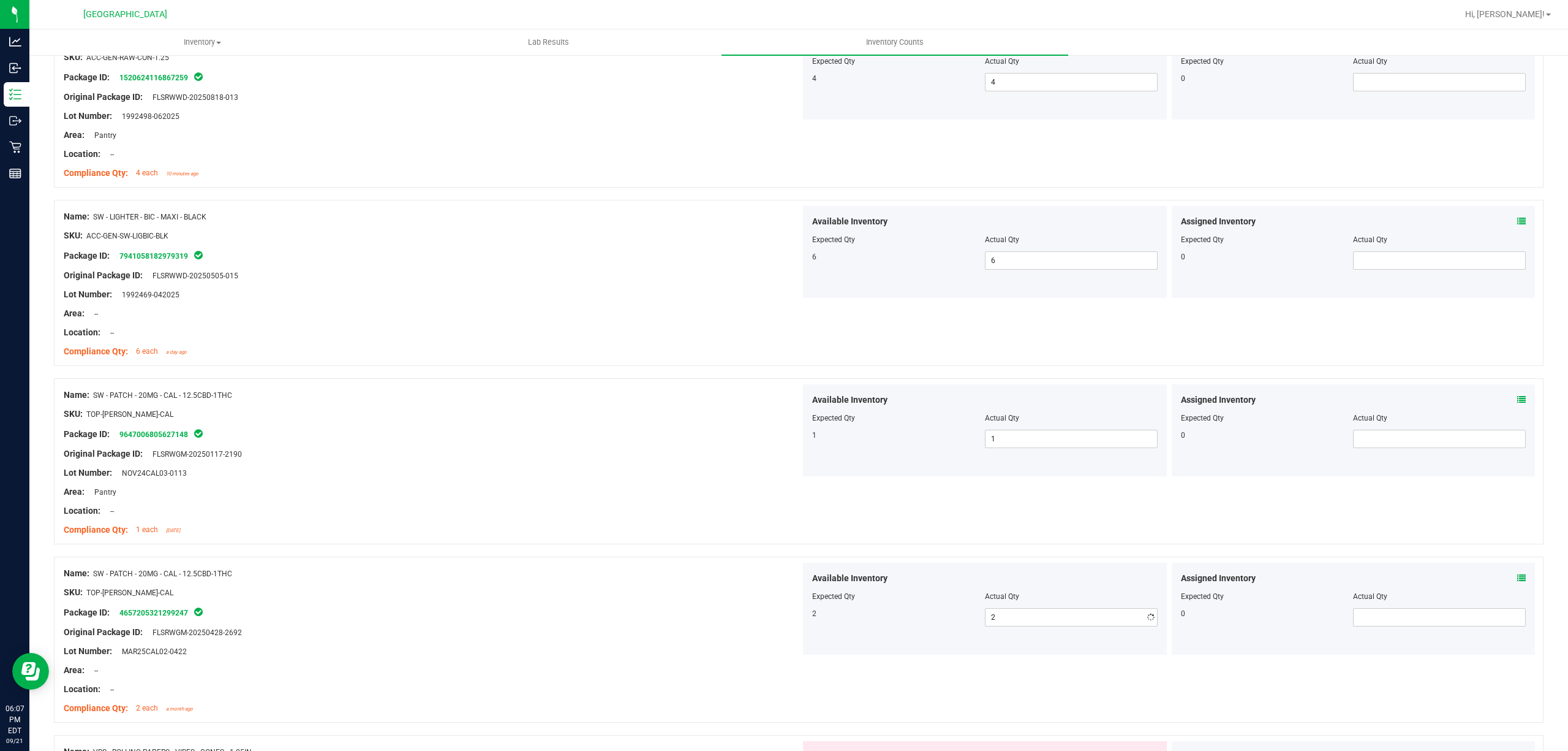
click at [735, 586] on div at bounding box center [432, 582] width 737 height 6
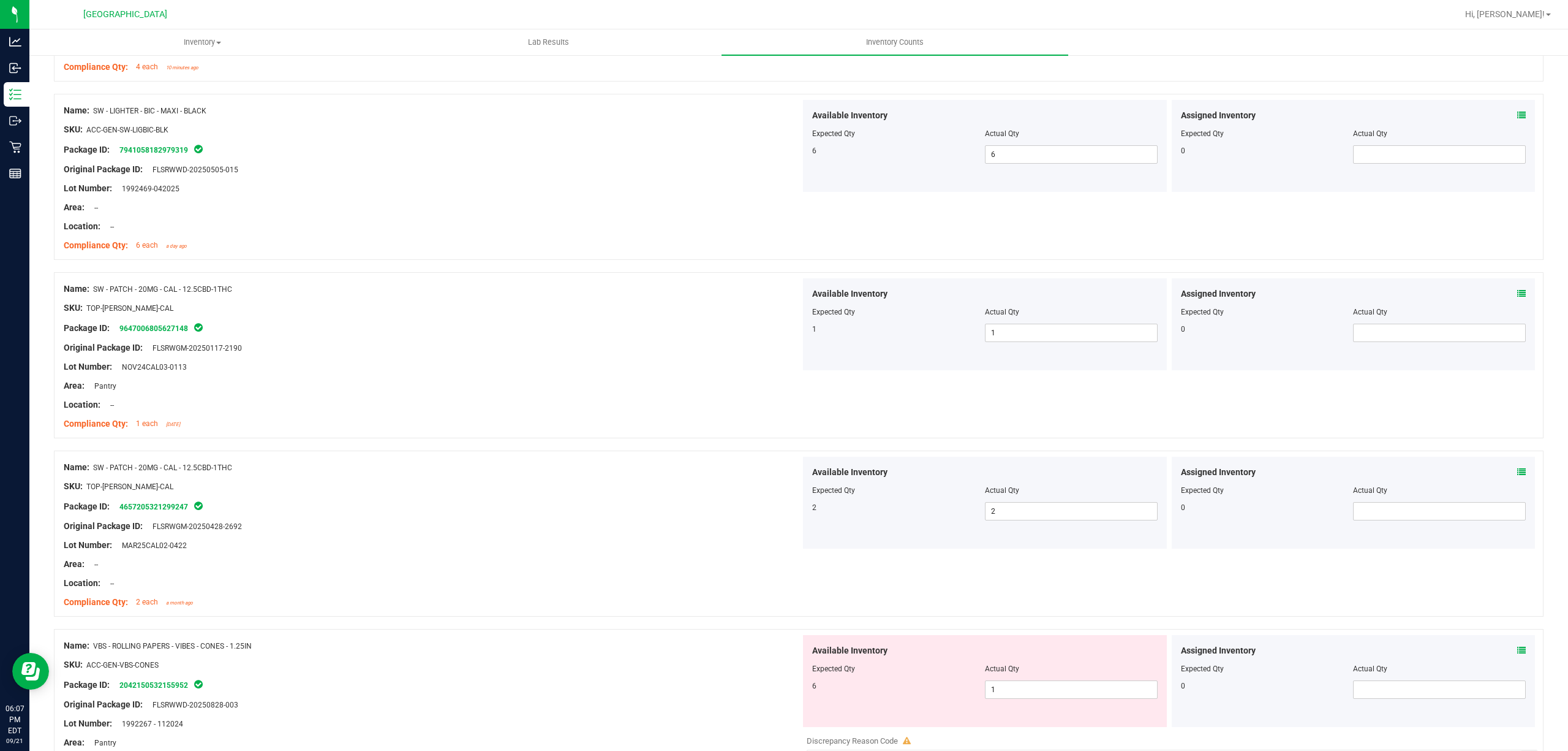
scroll to position [2288, 0]
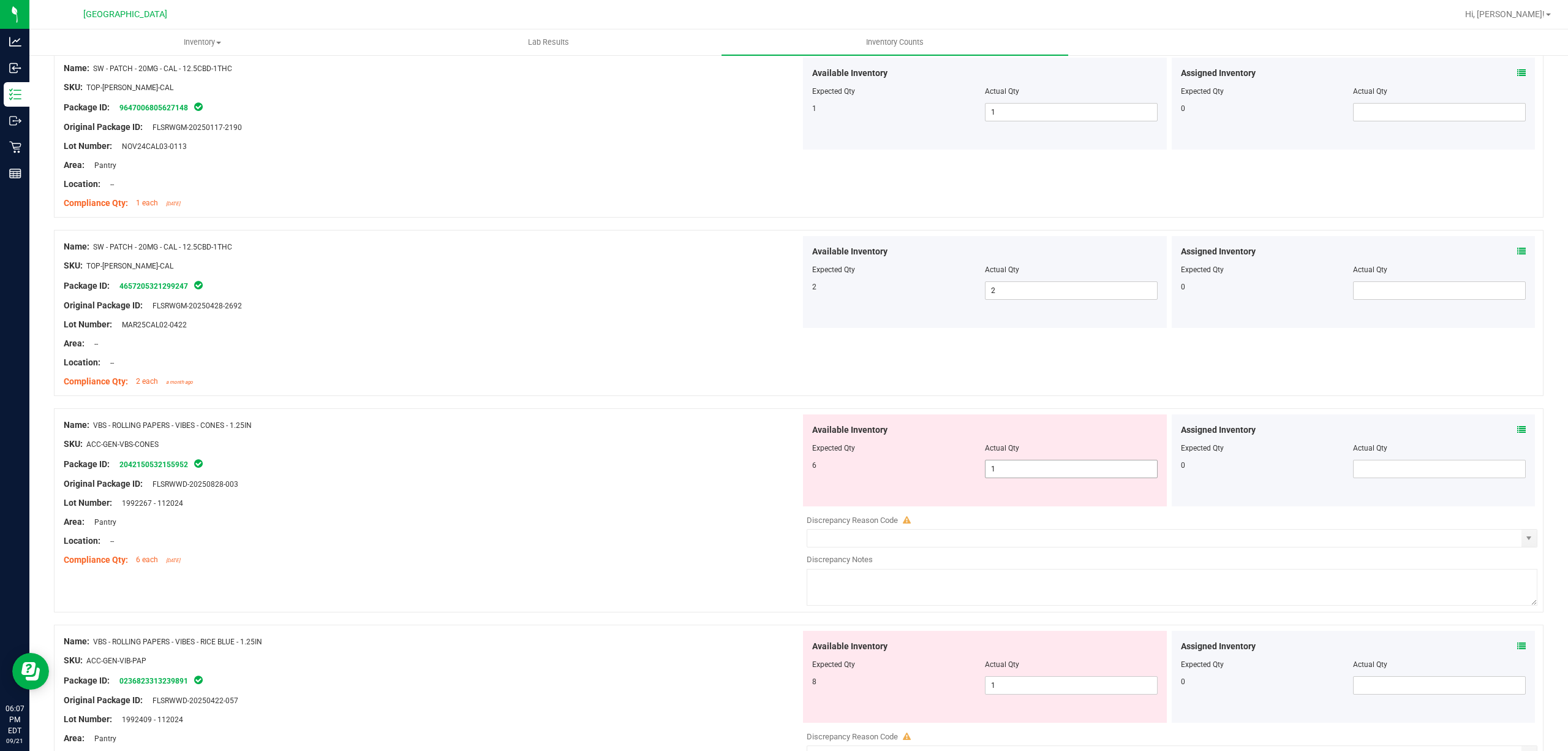
click at [1003, 471] on span "1 1" at bounding box center [1071, 469] width 173 height 18
click at [1003, 471] on input "1" at bounding box center [1071, 468] width 171 height 17
type input "6"
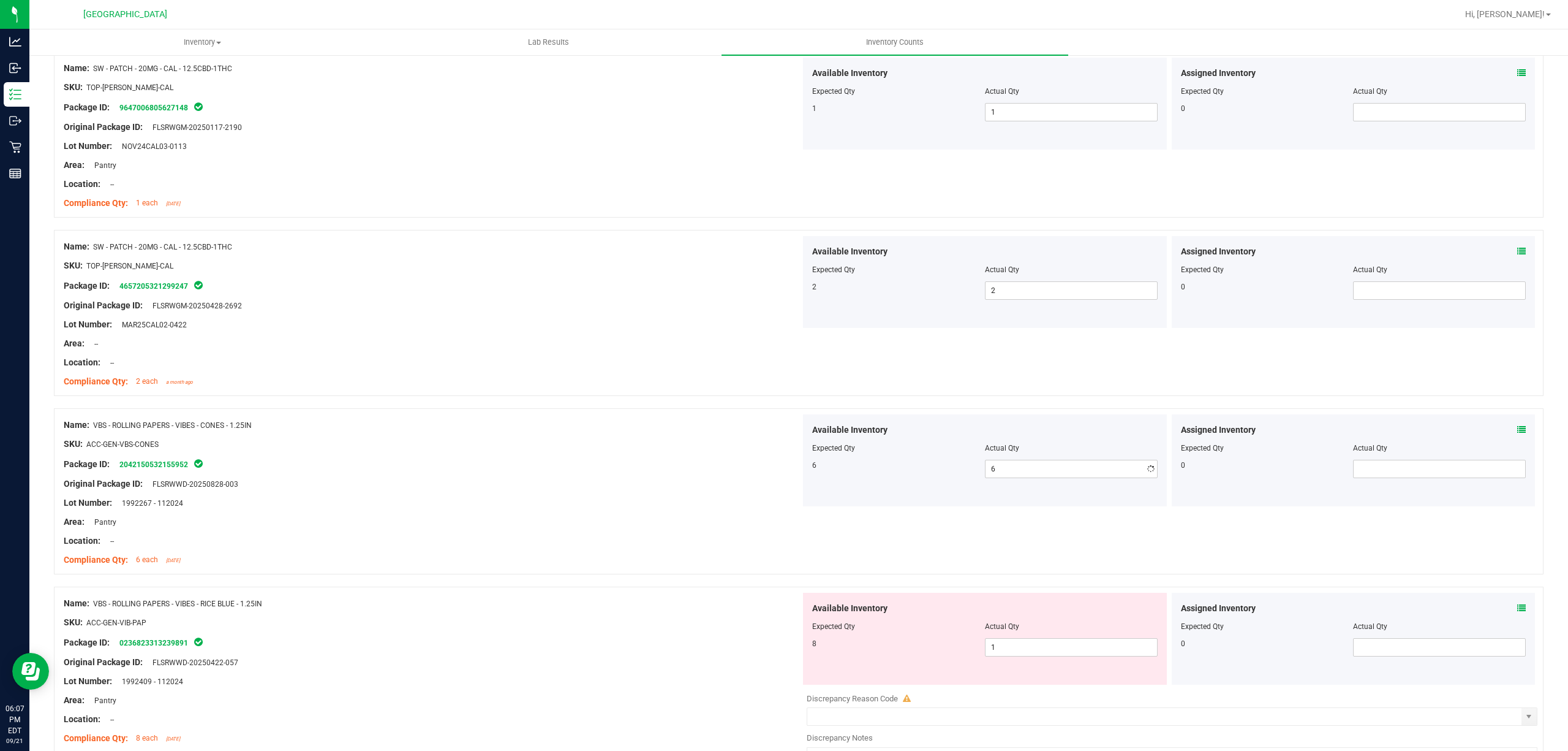
drag, startPoint x: 709, startPoint y: 431, endPoint x: 990, endPoint y: 582, distance: 319.0
click at [731, 442] on div "Name: VBS - ROLLING PAPERS - VIBES - CONES - 1.25IN SKU: ACC-GEN-VBS-CONES Pack…" at bounding box center [432, 493] width 737 height 157
click at [1011, 628] on div "Actual Qty" at bounding box center [1071, 626] width 173 height 11
click at [1010, 650] on span "1 1" at bounding box center [1071, 647] width 173 height 18
click at [1010, 650] on input "1" at bounding box center [1071, 647] width 171 height 17
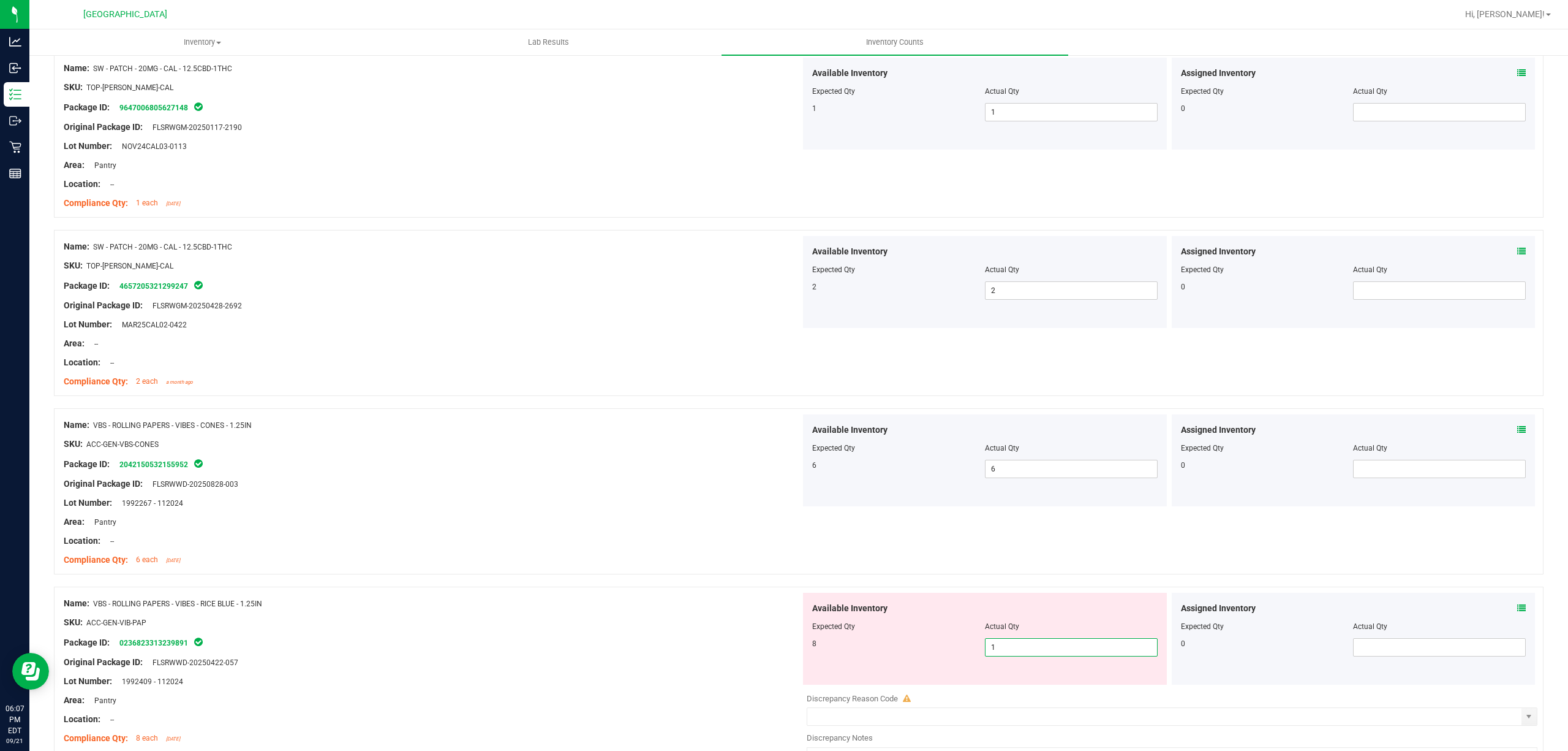
type input "8"
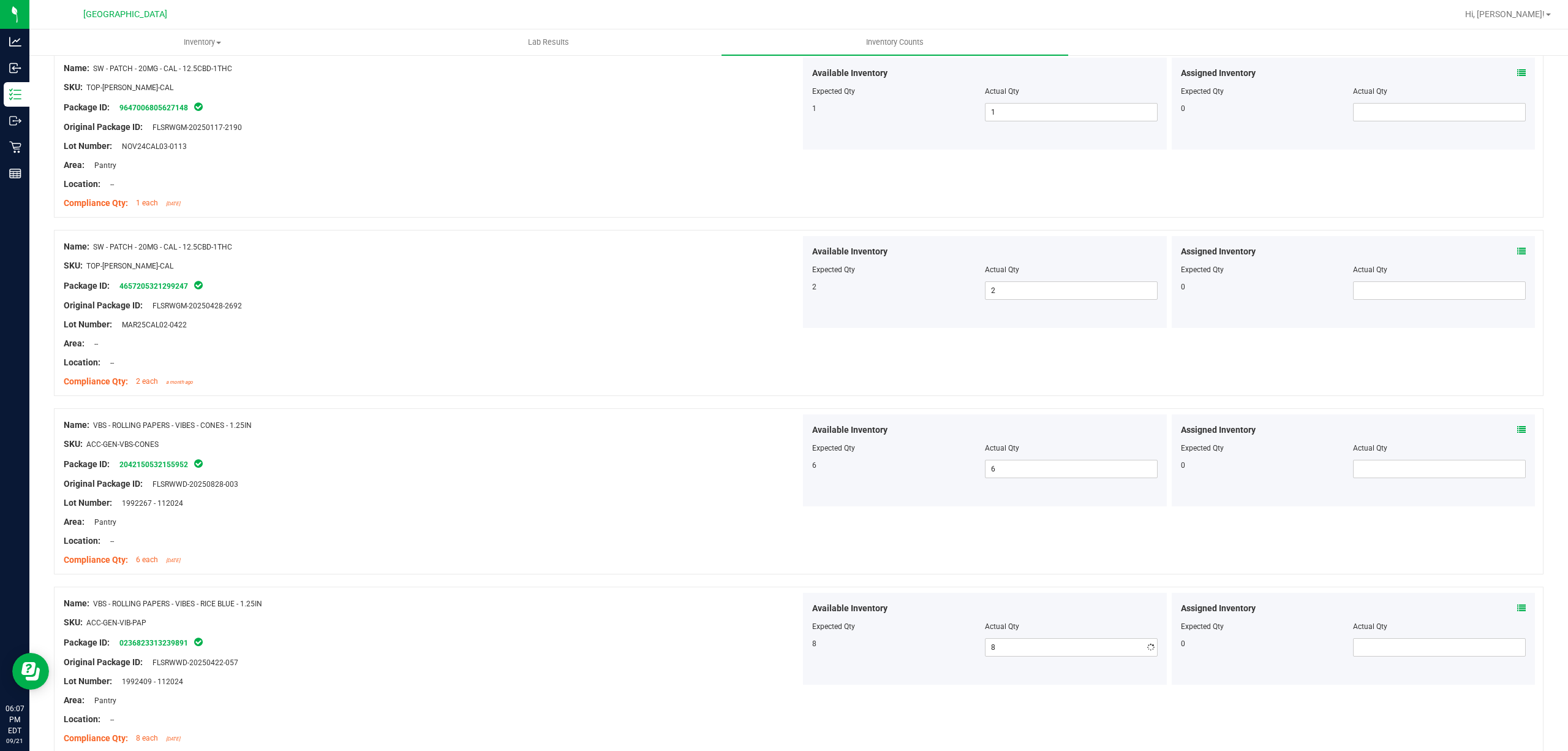
click at [880, 620] on div "Available Inventory Expected Qty Actual Qty 8 8 8" at bounding box center [985, 639] width 364 height 92
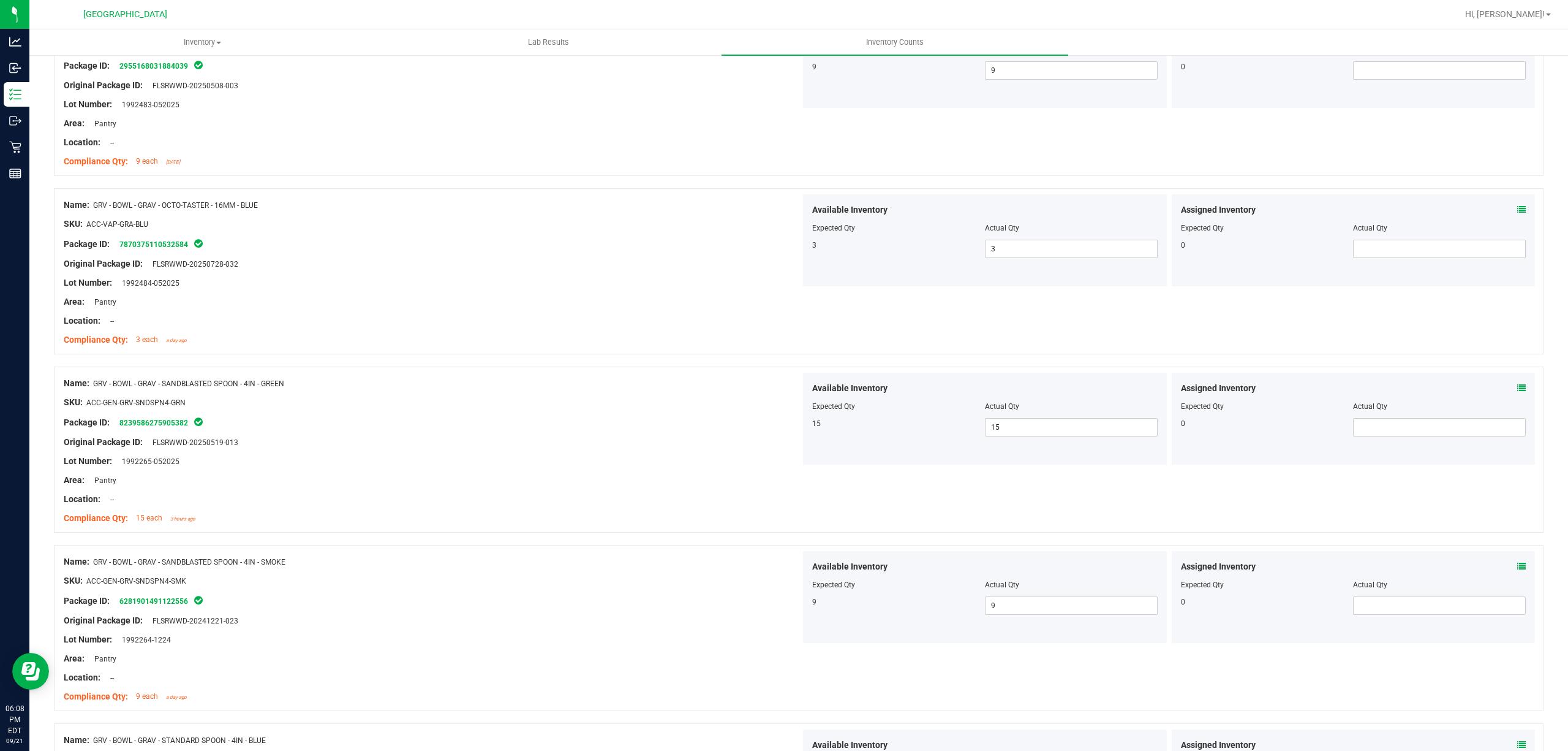
scroll to position [0, 0]
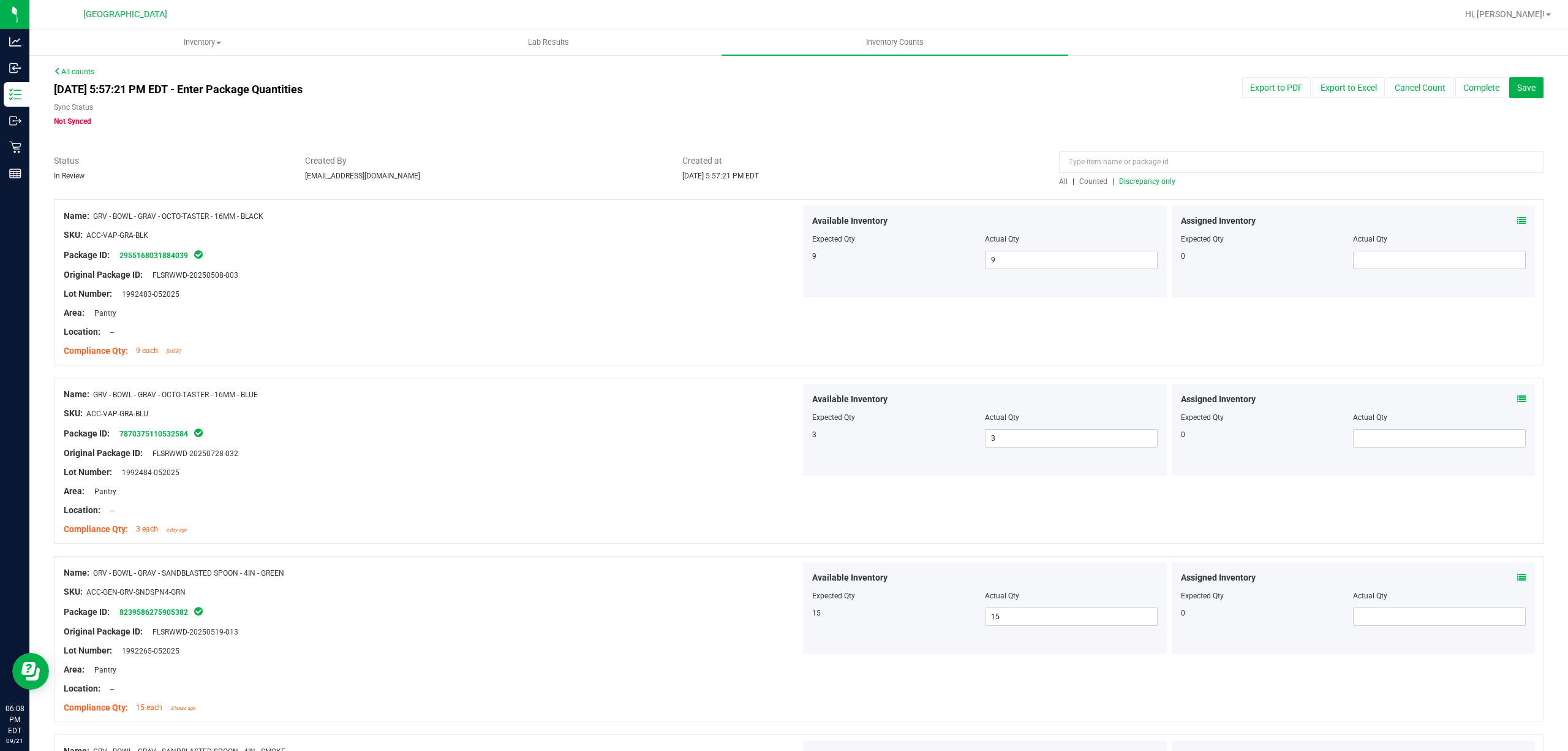
click at [1148, 187] on div at bounding box center [798, 193] width 1490 height 12
click at [1167, 176] on div "All | Counted | Discrepancy only" at bounding box center [1301, 181] width 484 height 11
click at [1152, 179] on span "Discrepancy only" at bounding box center [1147, 181] width 56 height 8
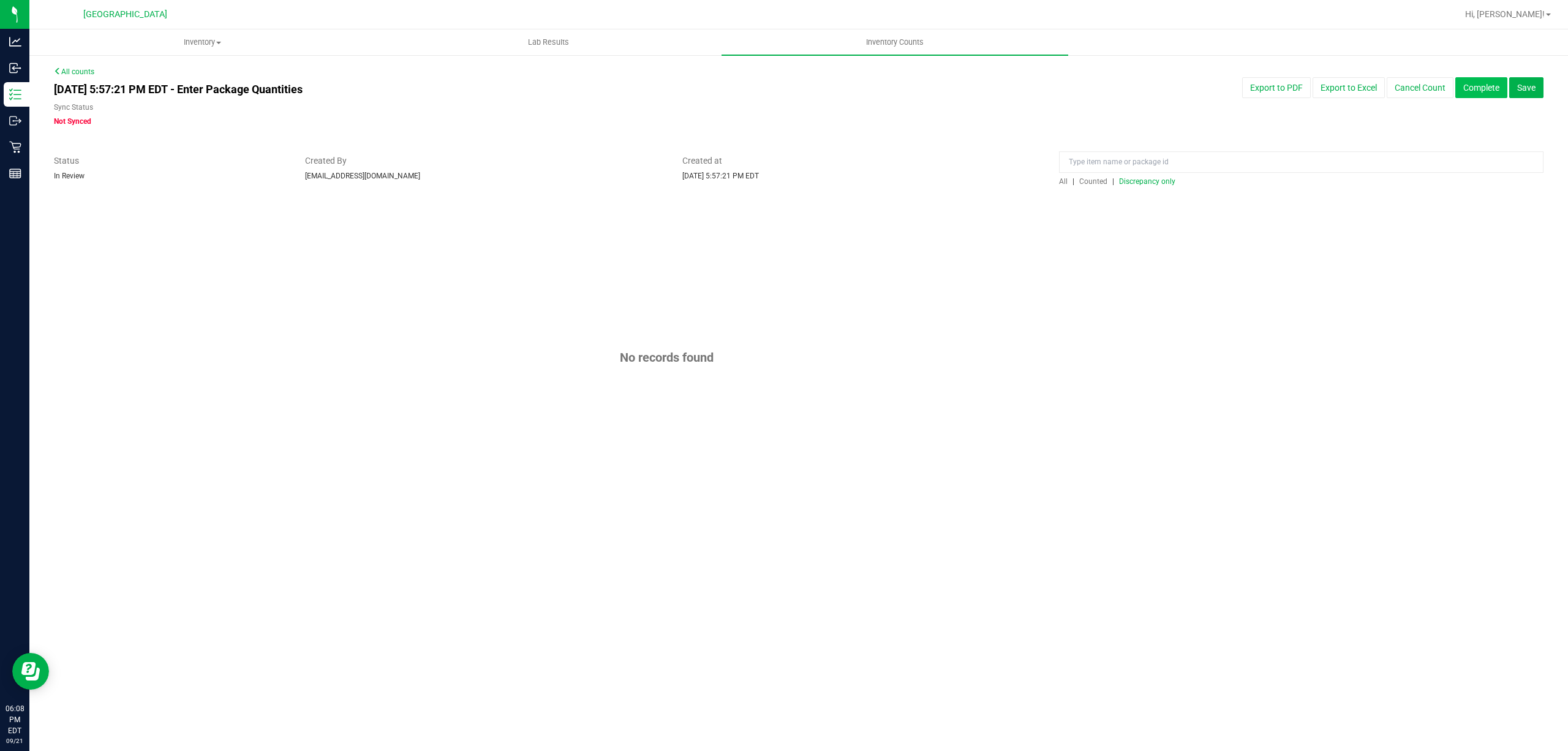
click at [1467, 87] on button "Complete" at bounding box center [1481, 87] width 52 height 21
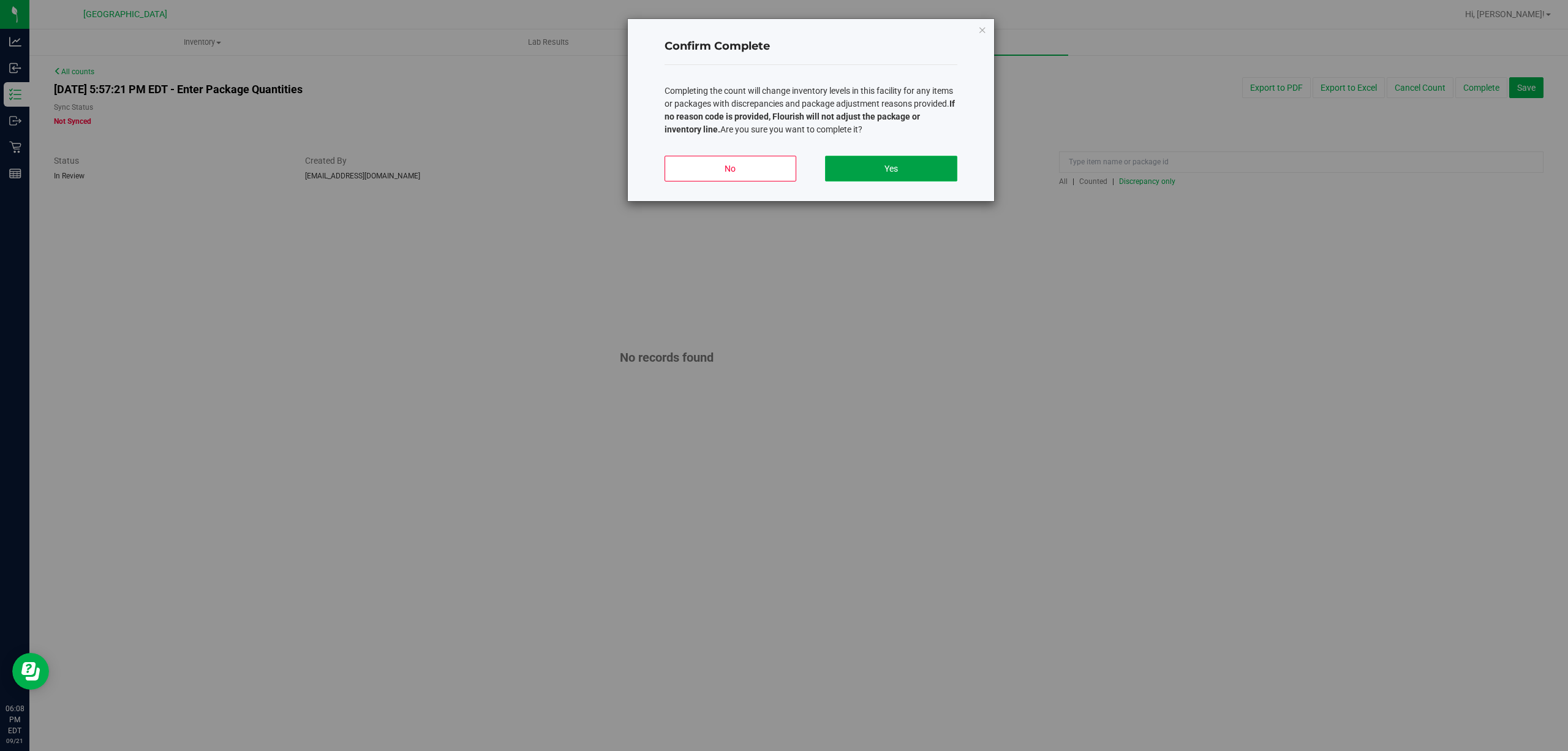
click at [843, 166] on button "Yes" at bounding box center [891, 168] width 132 height 26
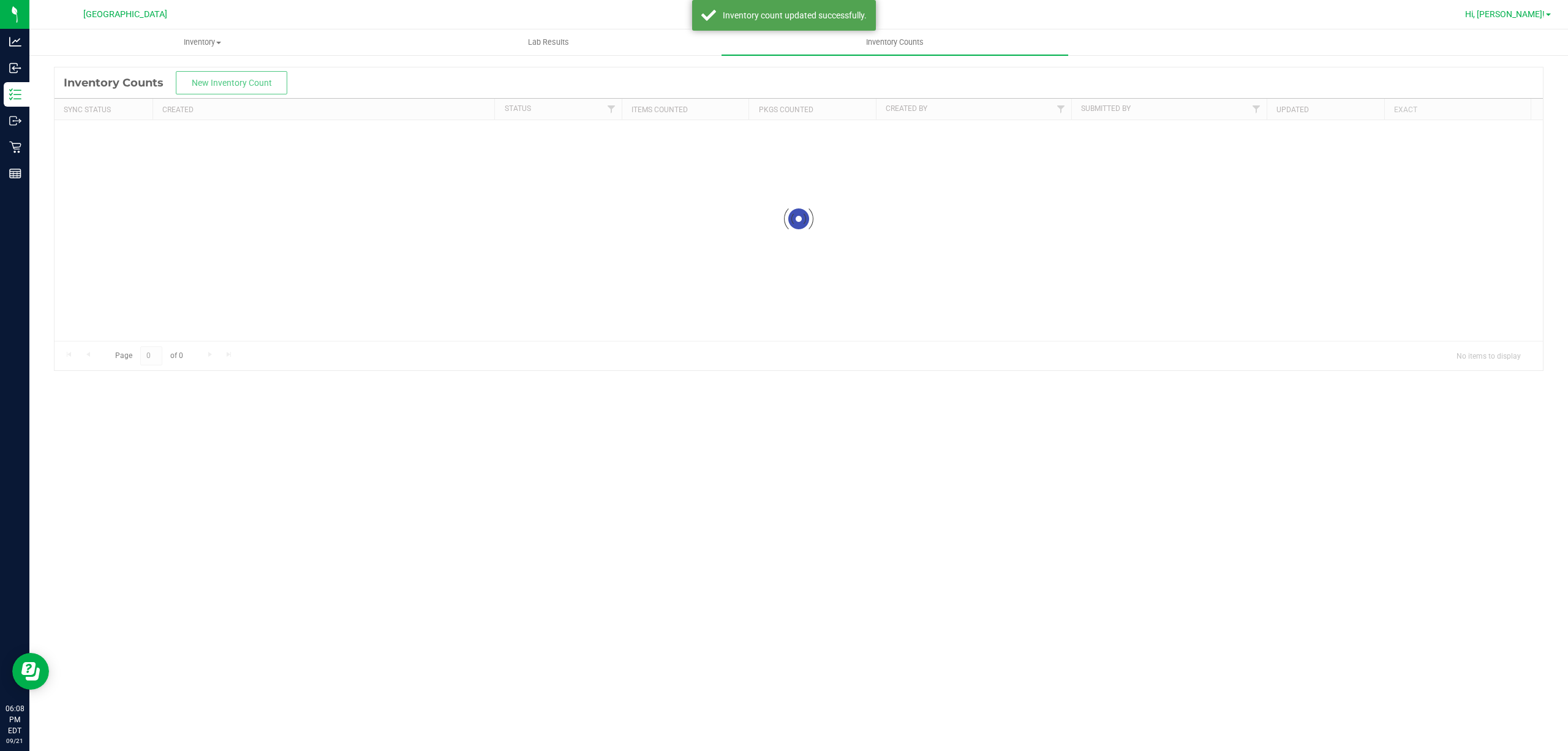
click at [1532, 9] on span "Hi, [PERSON_NAME]!" at bounding box center [1505, 14] width 80 height 10
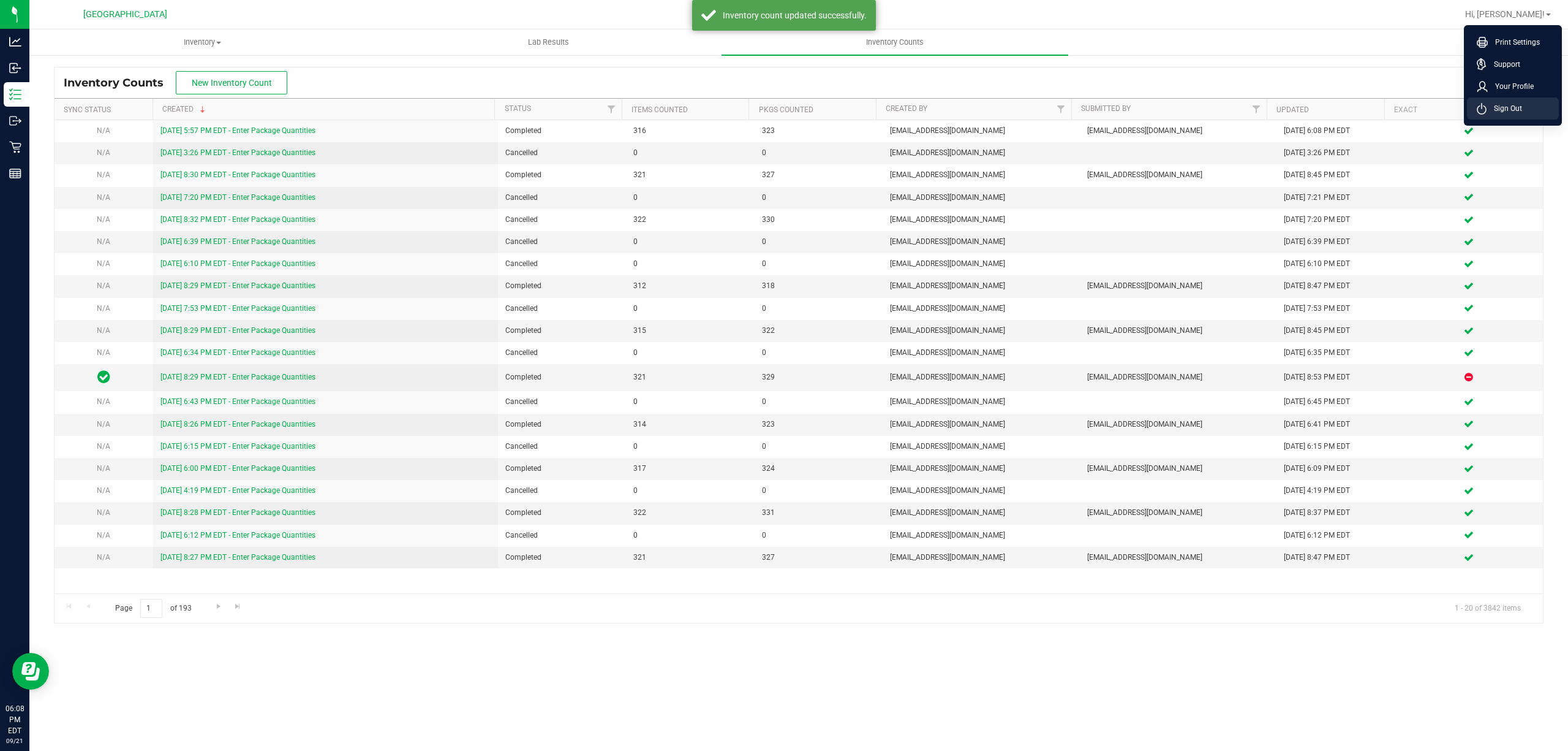
click at [1503, 116] on li "Sign Out" at bounding box center [1514, 108] width 92 height 22
